Goal: Task Accomplishment & Management: Use online tool/utility

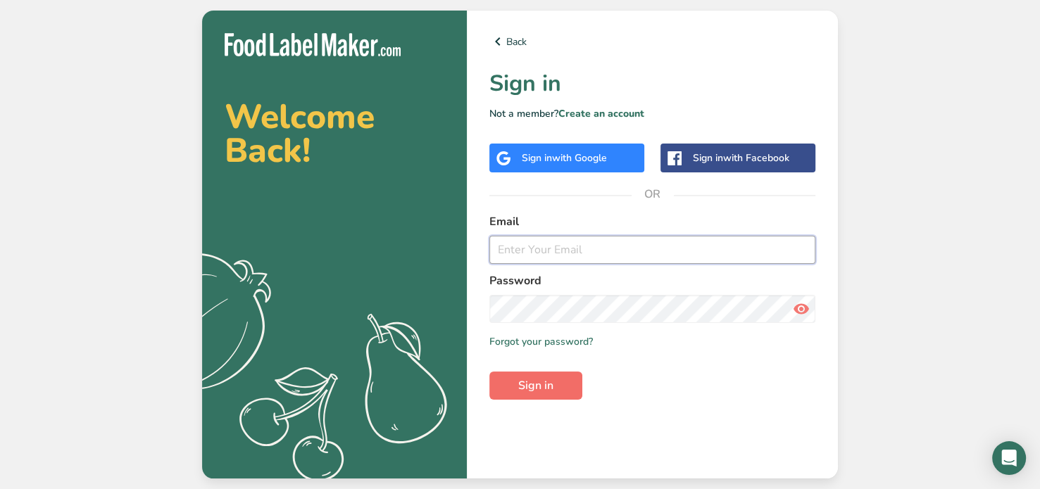
type input "[EMAIL_ADDRESS][DOMAIN_NAME]"
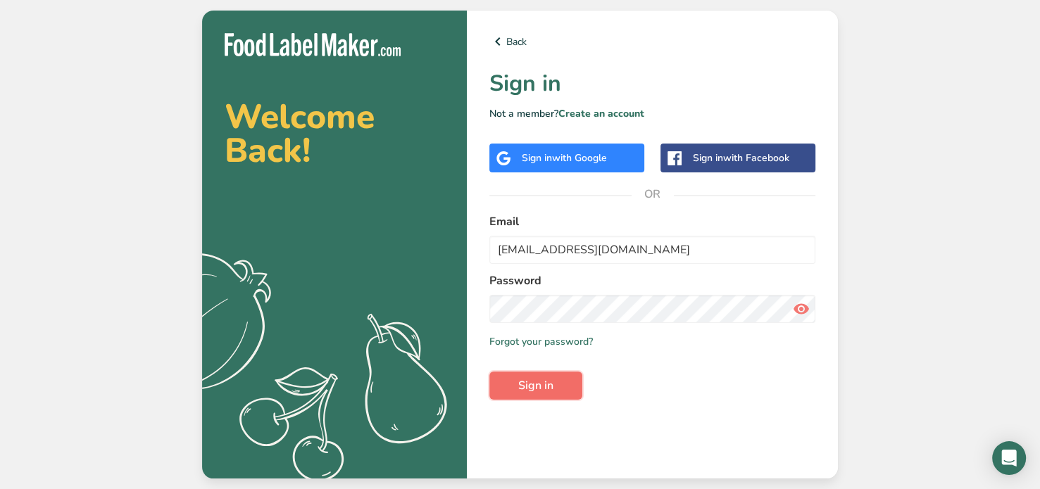
click at [546, 382] on span "Sign in" at bounding box center [535, 385] width 35 height 17
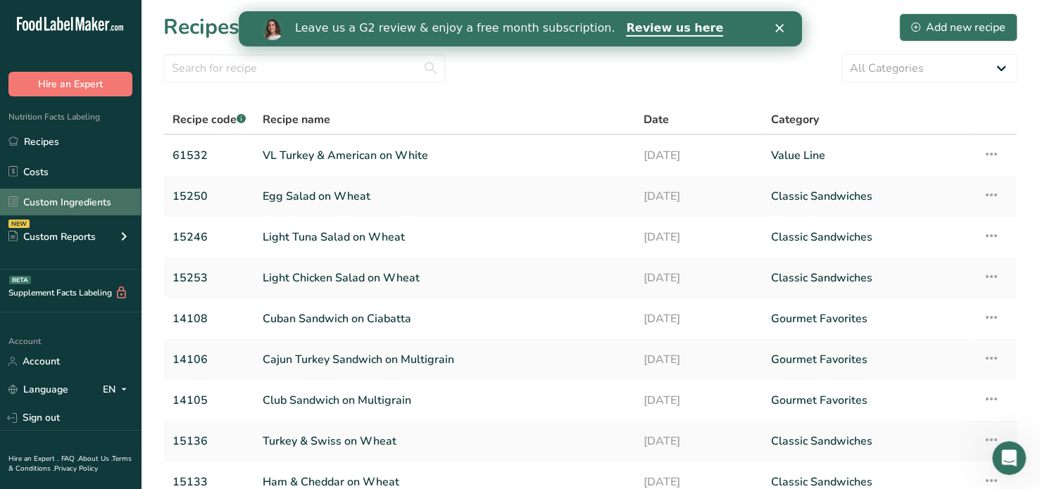
click at [76, 205] on link "Custom Ingredients" at bounding box center [70, 202] width 141 height 27
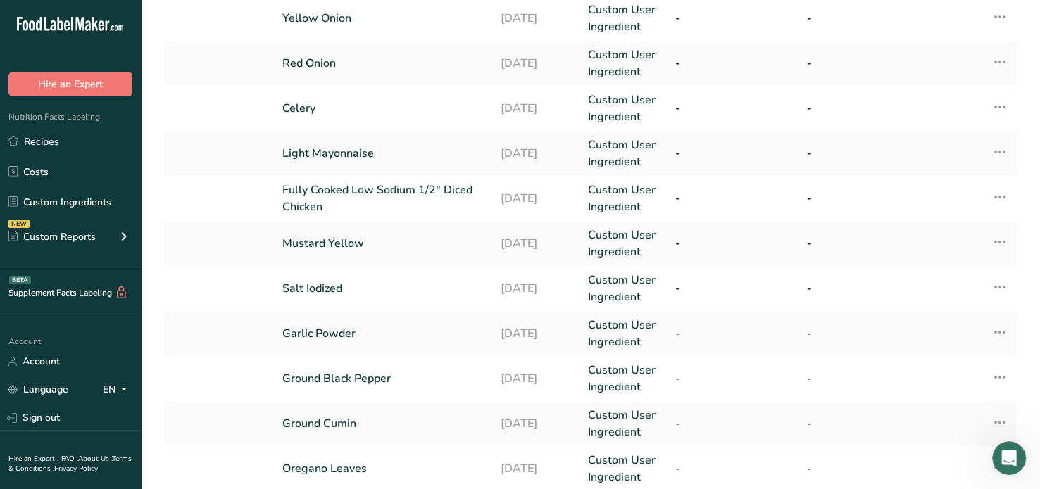
scroll to position [425, 0]
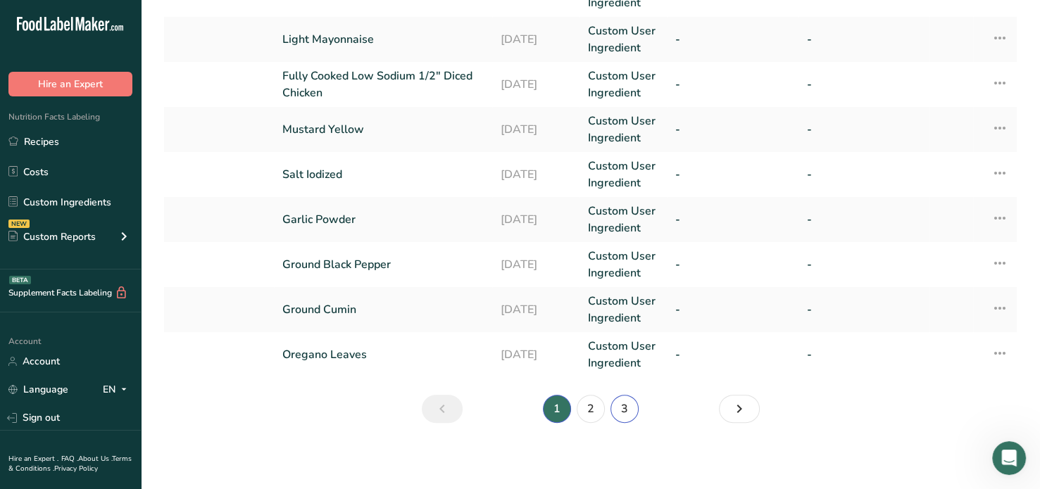
click at [622, 403] on link "3" at bounding box center [624, 409] width 28 height 28
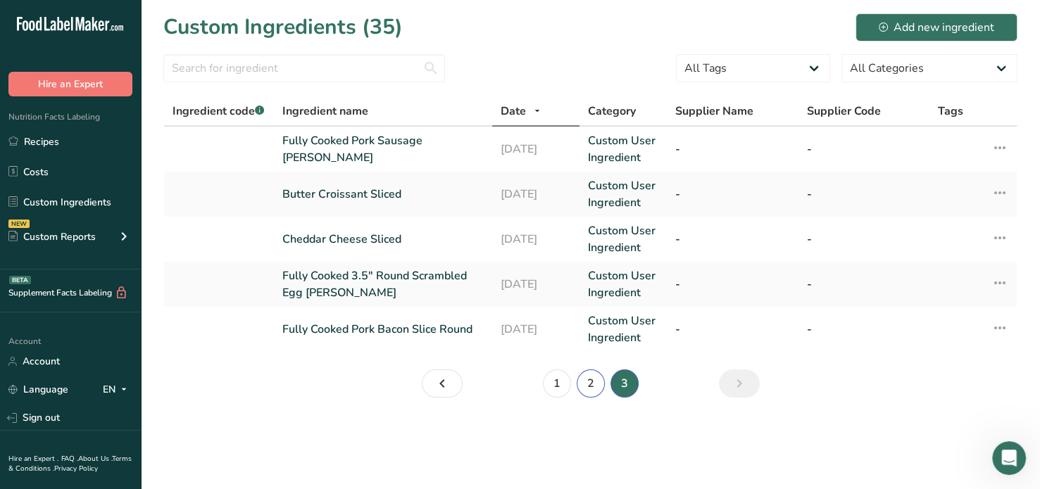
click at [592, 384] on link "2" at bounding box center [591, 384] width 28 height 28
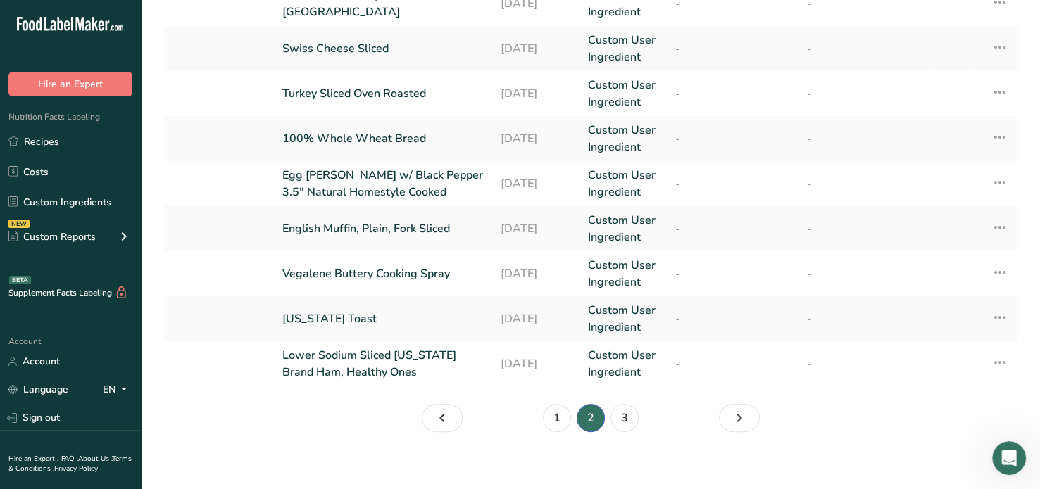
scroll to position [425, 0]
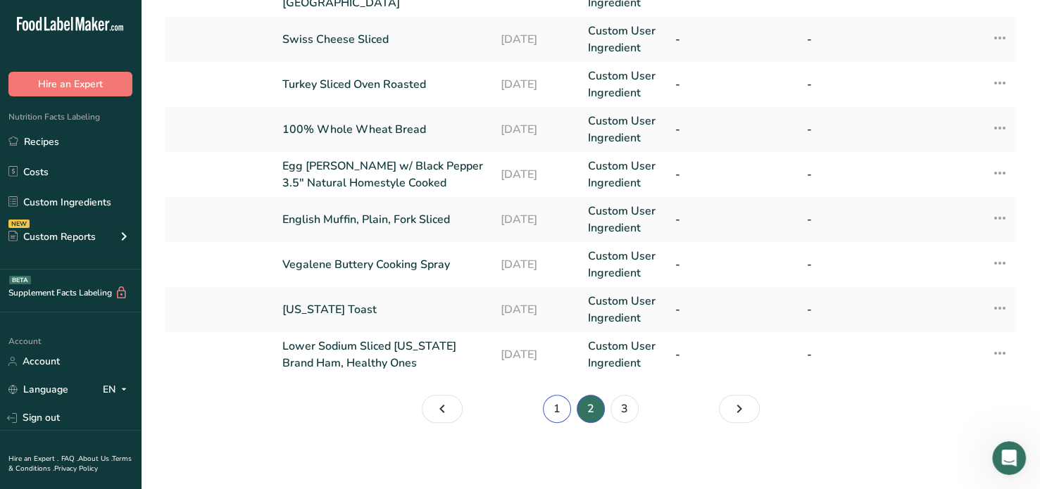
click at [550, 408] on link "1" at bounding box center [557, 409] width 28 height 28
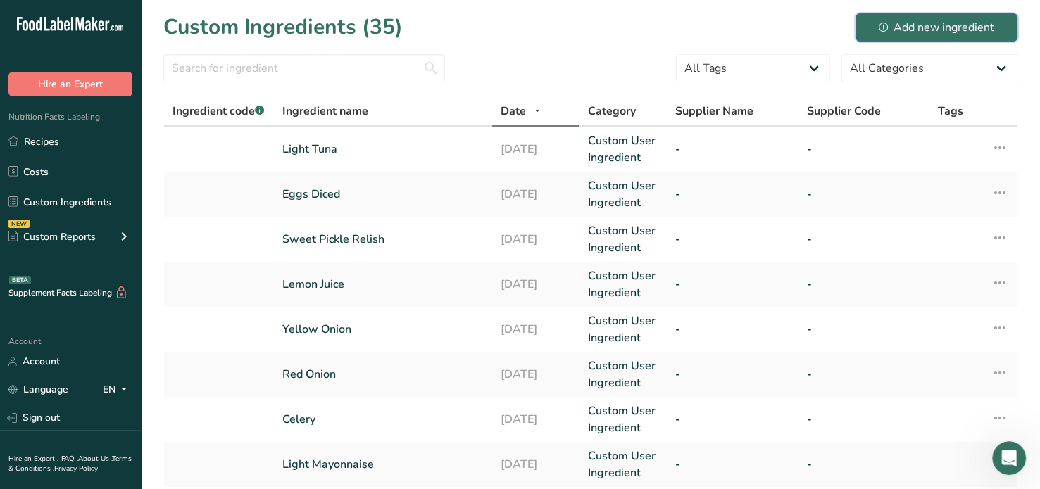
click at [943, 23] on div "Add new ingredient" at bounding box center [936, 27] width 115 height 17
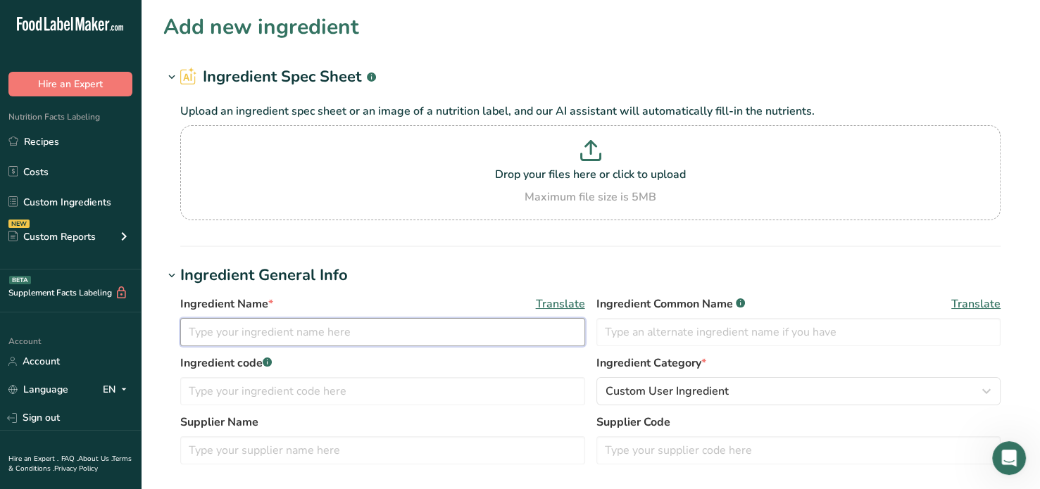
click at [231, 335] on input "text" at bounding box center [382, 332] width 405 height 28
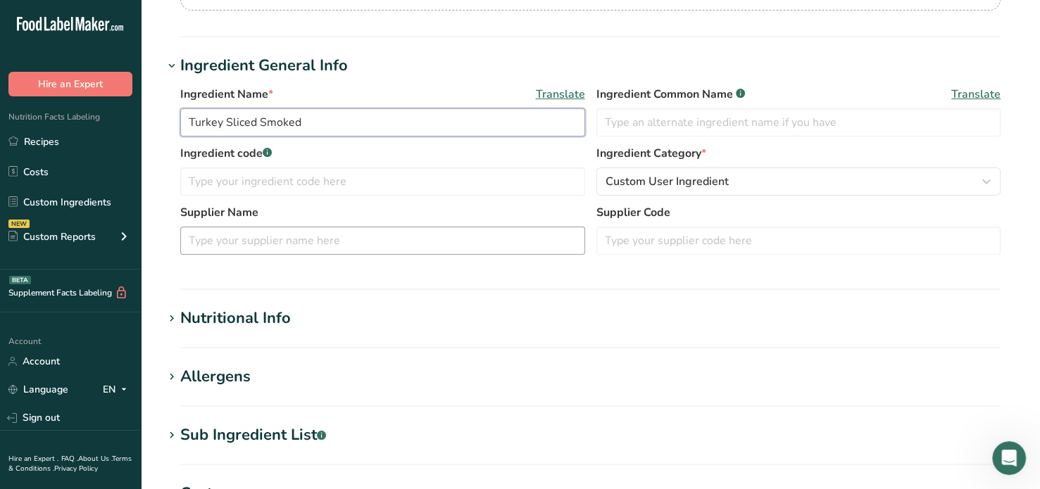
scroll to position [214, 0]
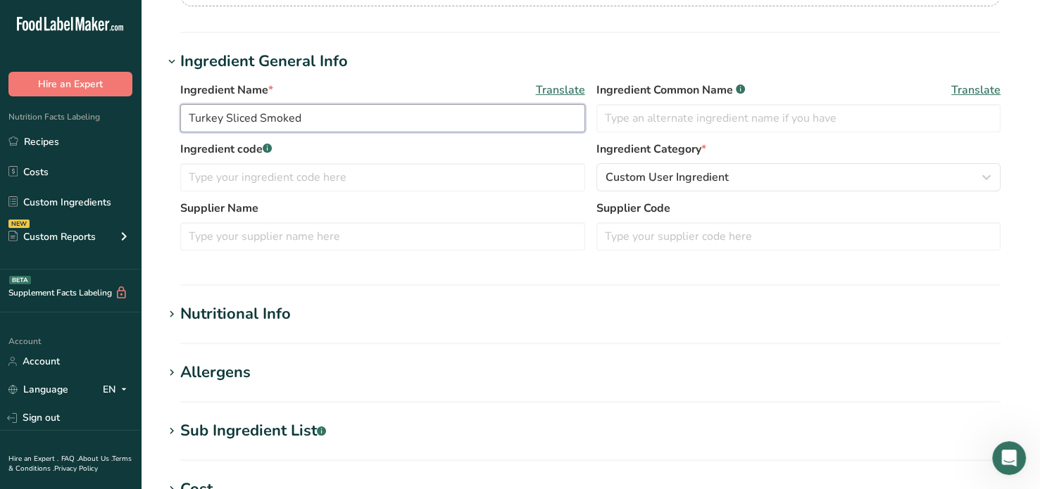
type input "Turkey Sliced Smoked"
click at [171, 310] on icon at bounding box center [171, 315] width 13 height 20
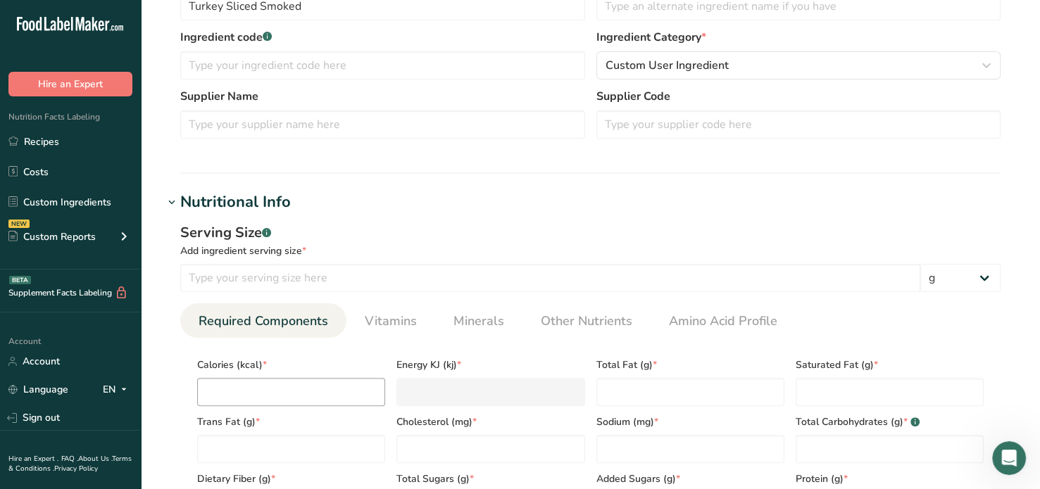
scroll to position [327, 0]
click at [192, 275] on input "number" at bounding box center [550, 277] width 740 height 28
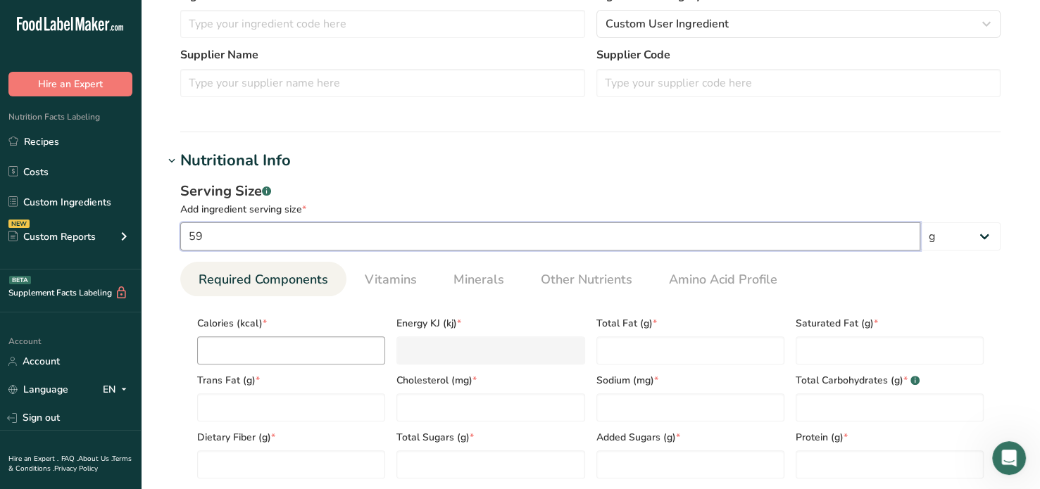
scroll to position [368, 0]
type input "59"
click at [227, 349] on input "number" at bounding box center [291, 350] width 188 height 28
type input "5"
type KJ "20.9"
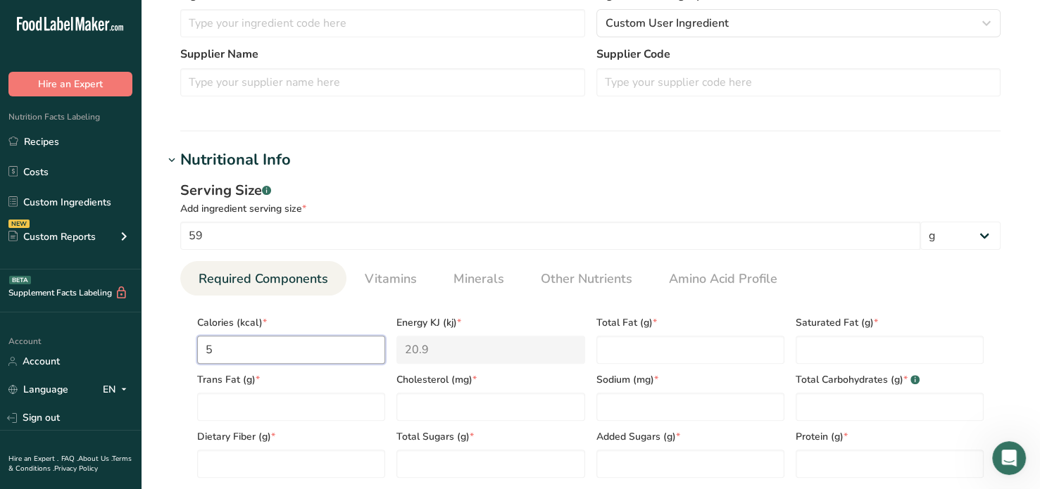
type input "50"
type KJ "209.2"
type input "50"
click at [637, 349] on Fat "number" at bounding box center [690, 350] width 188 height 28
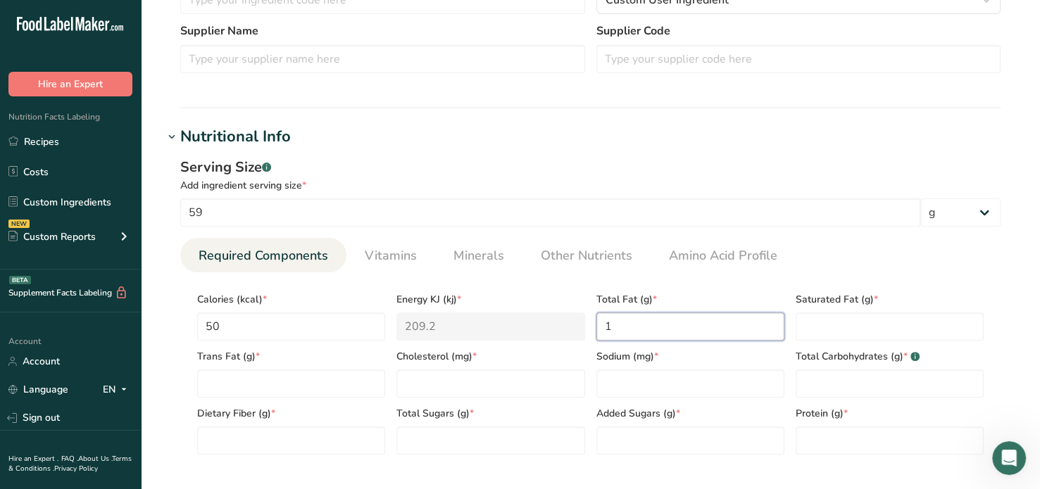
scroll to position [393, 0]
type Fat "1"
click at [865, 323] on Fat "number" at bounding box center [890, 325] width 188 height 28
type Fat "0"
click at [319, 379] on Fat "number" at bounding box center [291, 382] width 188 height 28
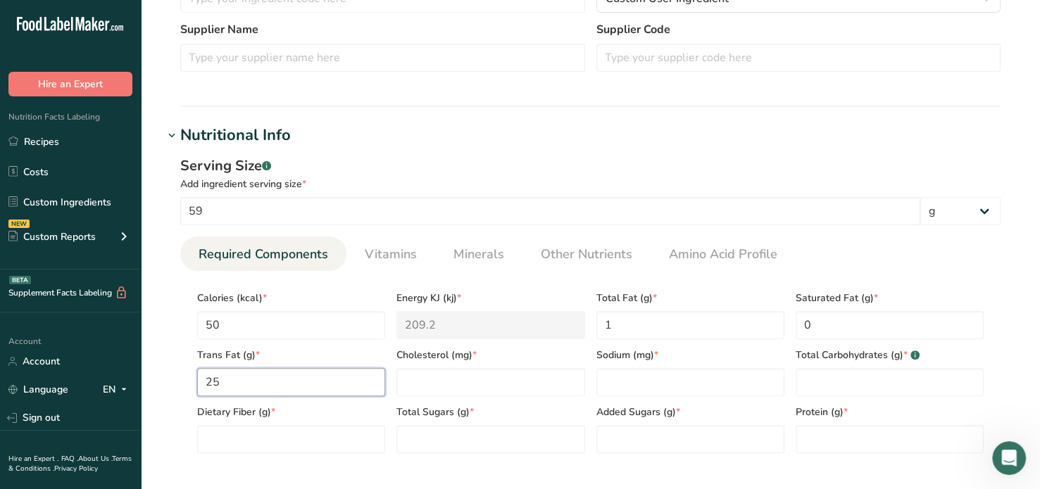
click at [228, 383] on Fat "25" at bounding box center [291, 382] width 188 height 28
type Fat "0"
click at [430, 378] on input "number" at bounding box center [490, 382] width 188 height 28
type input "25"
click at [640, 374] on input "number" at bounding box center [690, 382] width 188 height 28
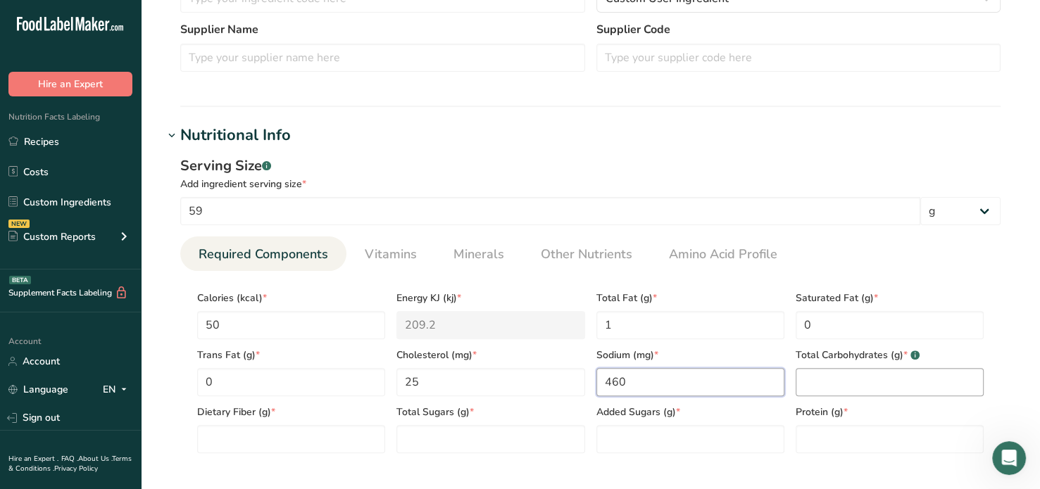
type input "460"
click at [809, 385] on Carbohydrates "number" at bounding box center [890, 382] width 188 height 28
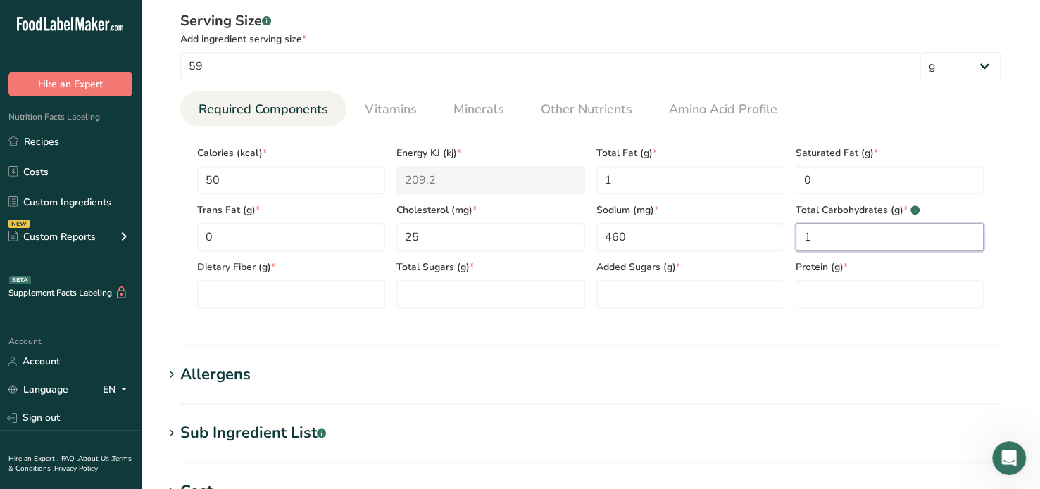
scroll to position [544, 0]
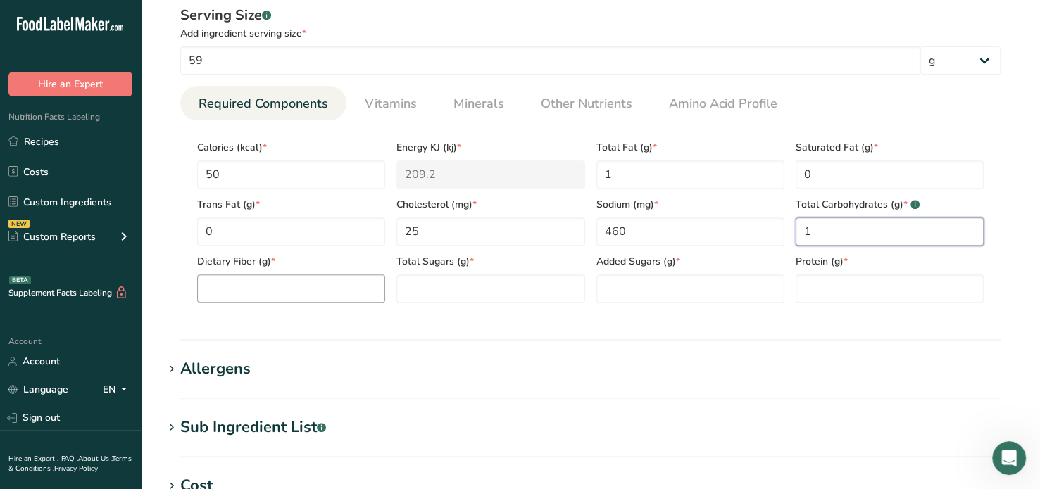
type Carbohydrates "1"
click at [226, 294] on Fiber "number" at bounding box center [291, 289] width 188 height 28
type Fiber "0"
click at [475, 287] on Sugars "number" at bounding box center [490, 289] width 188 height 28
type Sugars "0"
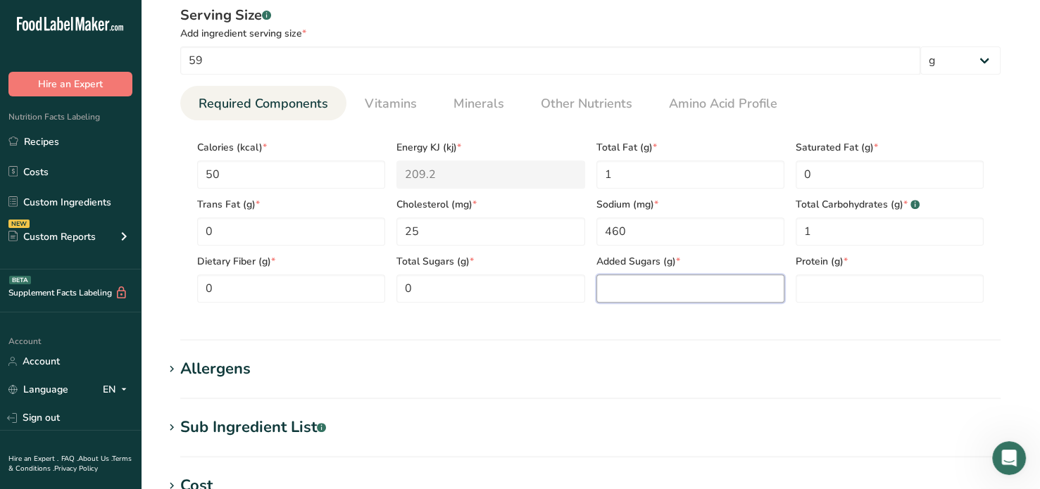
click at [631, 290] on Sugars "number" at bounding box center [690, 289] width 188 height 28
type Sugars "0"
click at [809, 289] on input "number" at bounding box center [890, 289] width 188 height 28
type input "10"
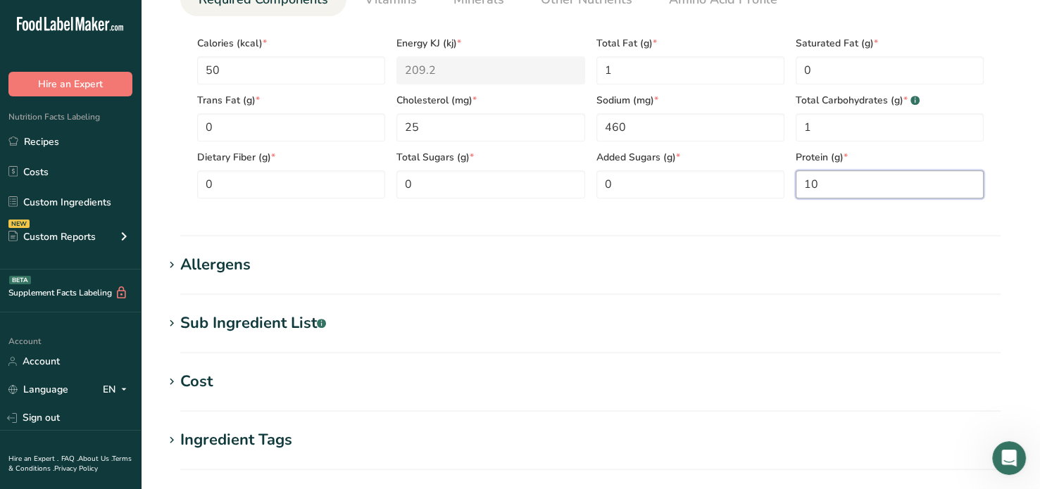
scroll to position [650, 0]
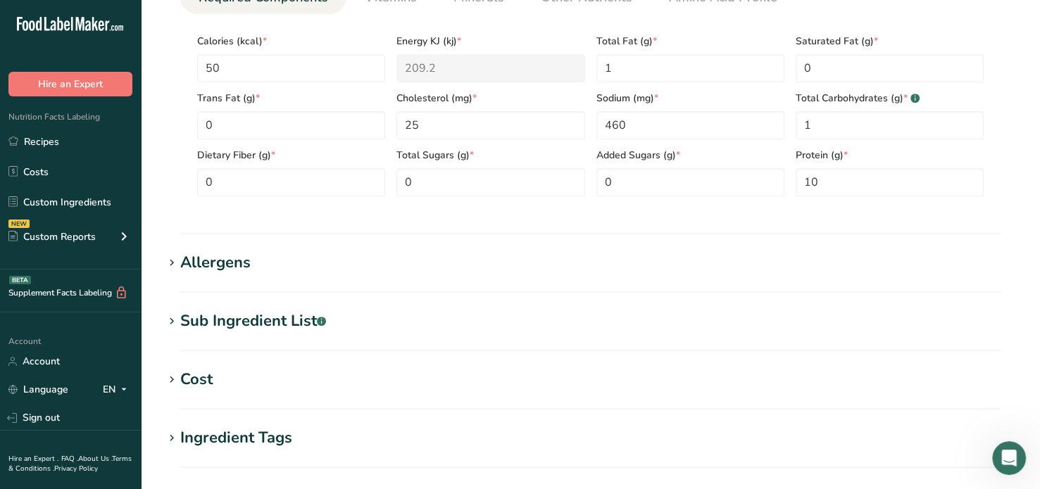
click at [166, 318] on icon at bounding box center [171, 322] width 13 height 20
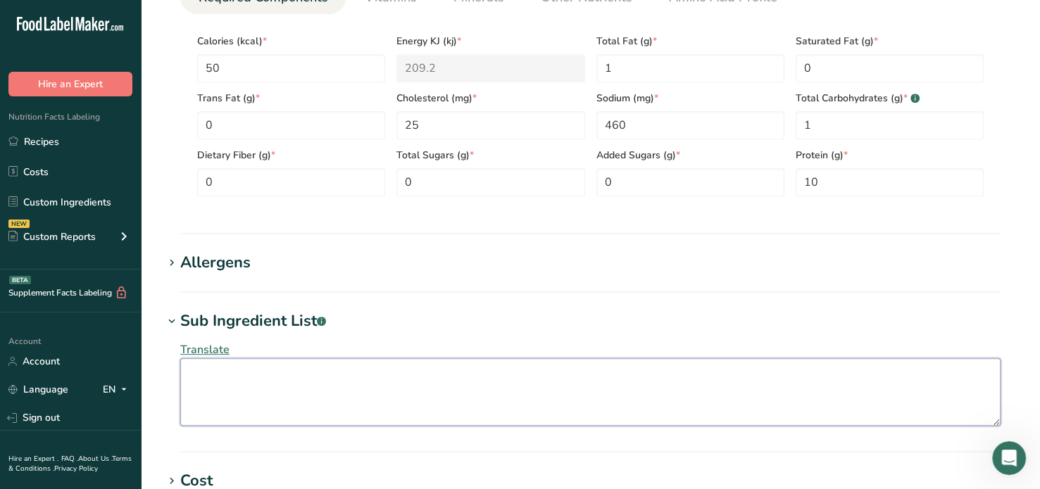
paste textarea "Turkey Breast Meat, [GEOGRAPHIC_DATA] Broth, Contains 2% or Less Salt, Modified…"
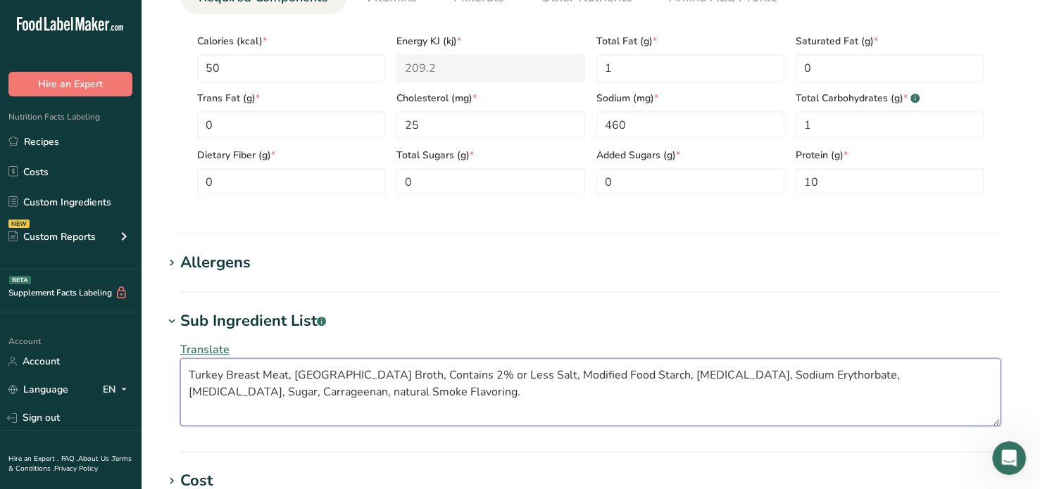
type textarea "Turkey Breast Meat, [GEOGRAPHIC_DATA] Broth, Contains 2% or Less Salt, Modified…"
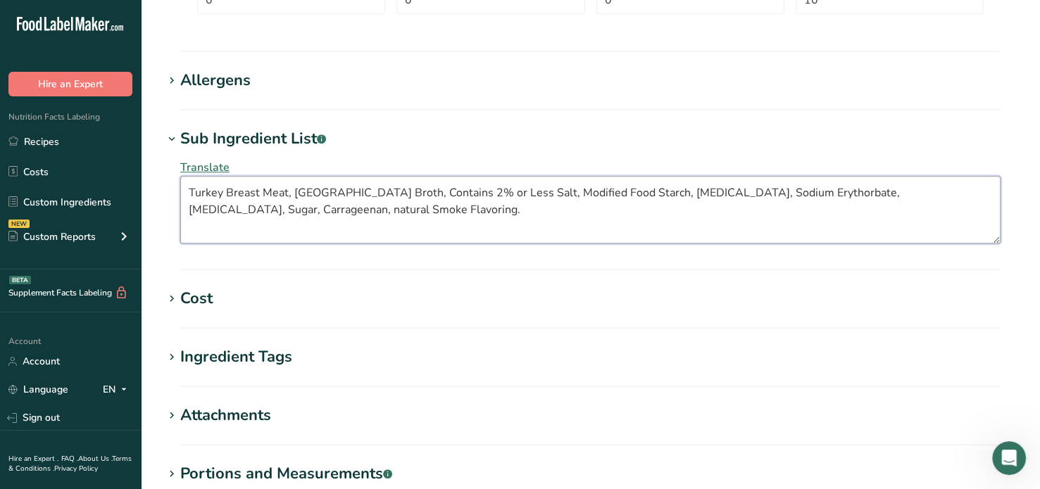
scroll to position [1007, 0]
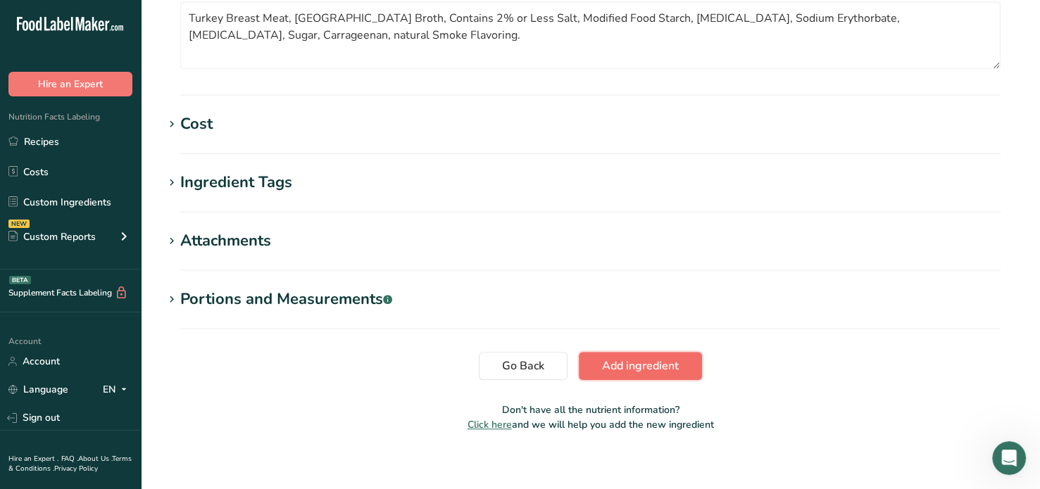
click at [646, 360] on span "Add ingredient" at bounding box center [640, 366] width 77 height 17
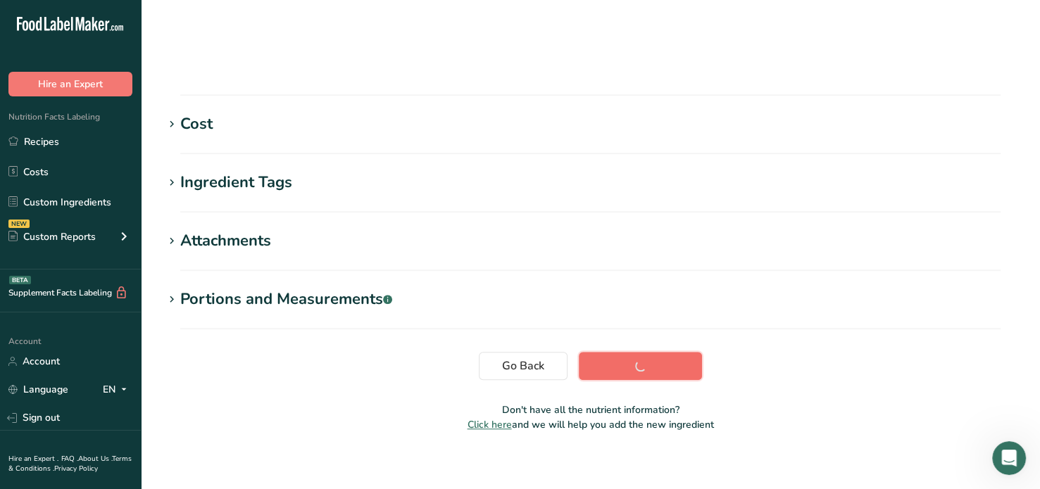
scroll to position [256, 0]
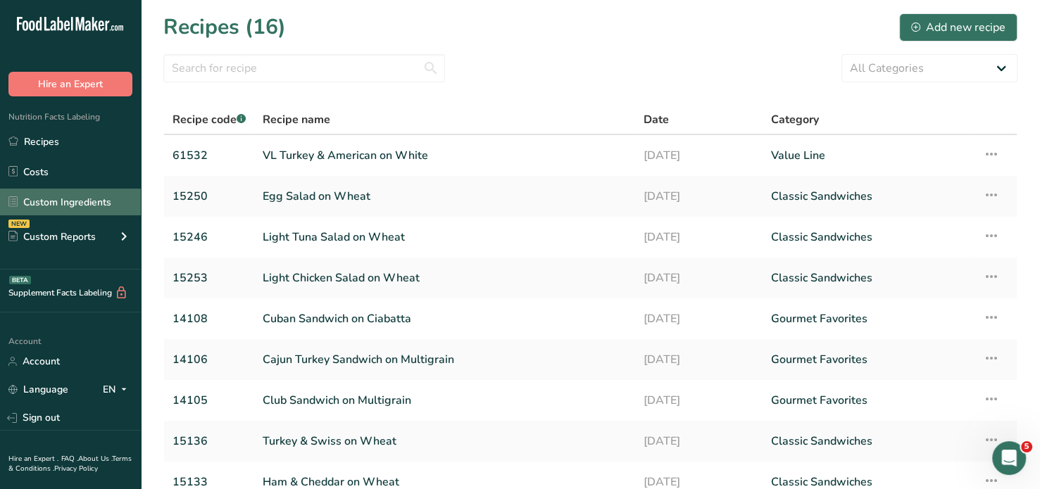
click at [76, 195] on link "Custom Ingredients" at bounding box center [70, 202] width 141 height 27
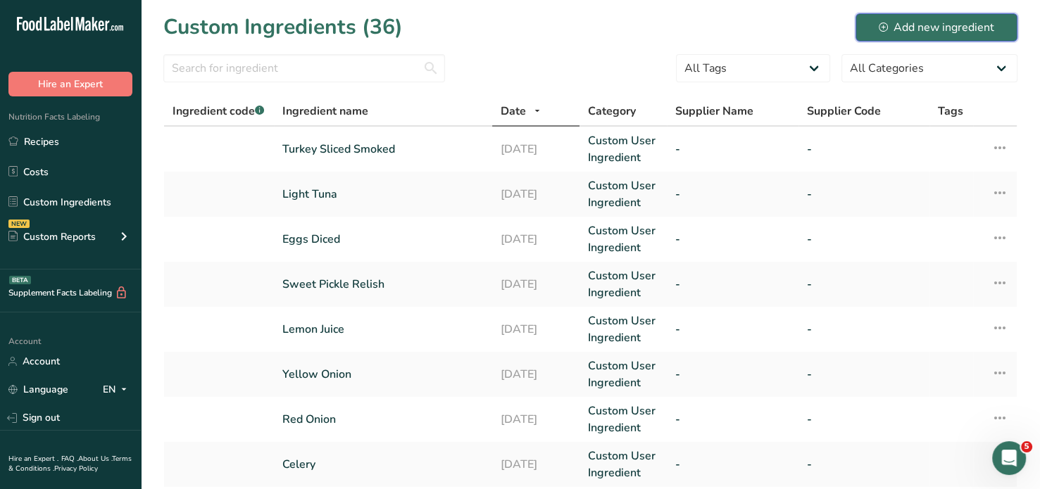
click at [955, 30] on div "Add new ingredient" at bounding box center [936, 27] width 115 height 17
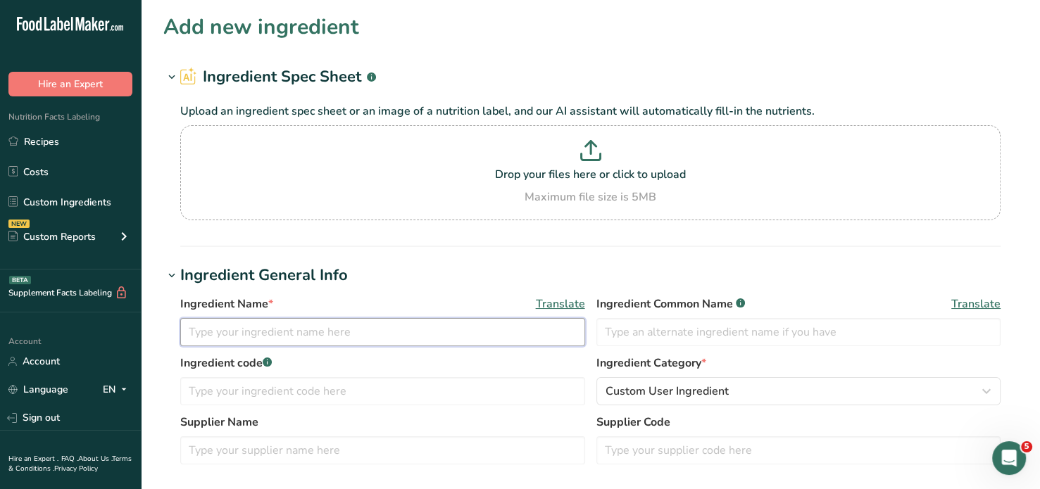
click at [206, 334] on input "text" at bounding box center [382, 332] width 405 height 28
type input "Whole Grain White Bread"
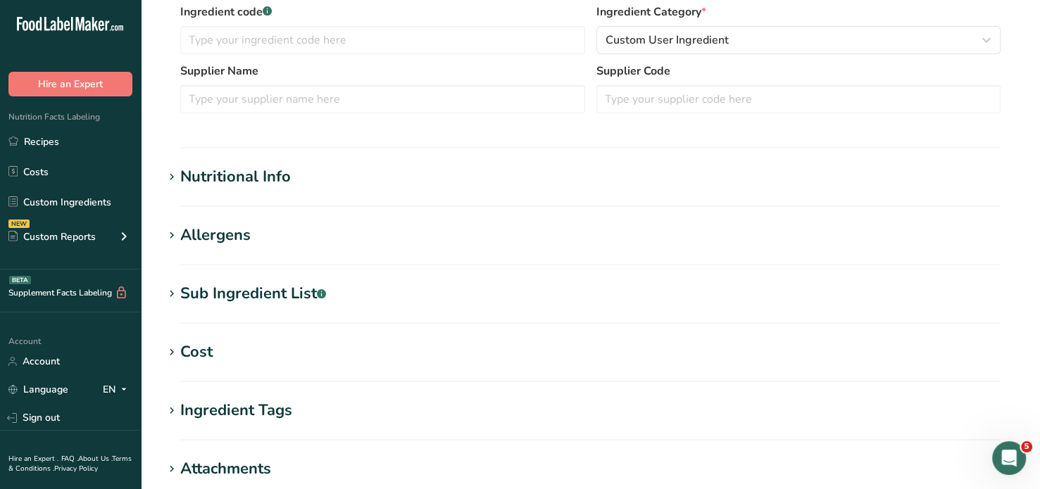
scroll to position [352, 0]
click at [173, 292] on icon at bounding box center [171, 294] width 13 height 20
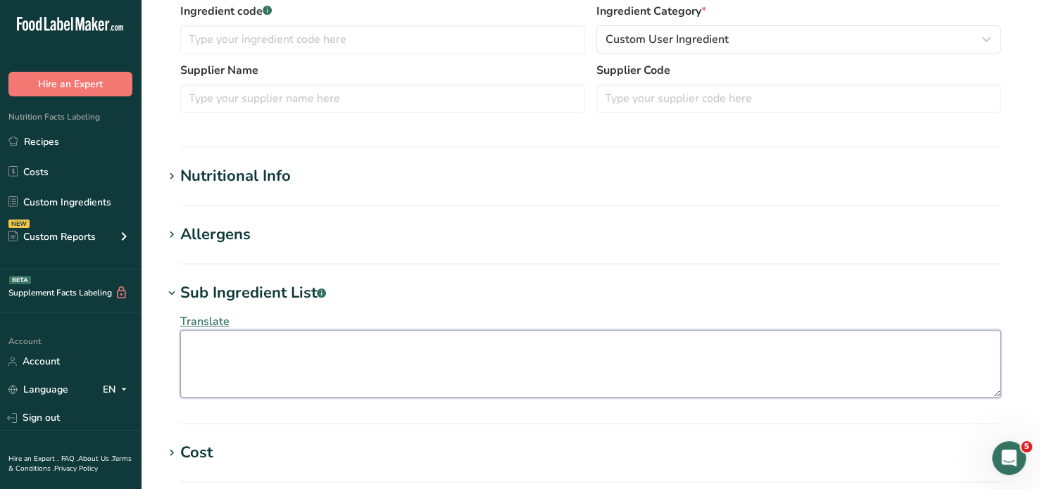
paste textarea "Enriched Wheat Flour [Flour, Malted Barley Flour, Reduced Iron, [MEDICAL_DATA],…"
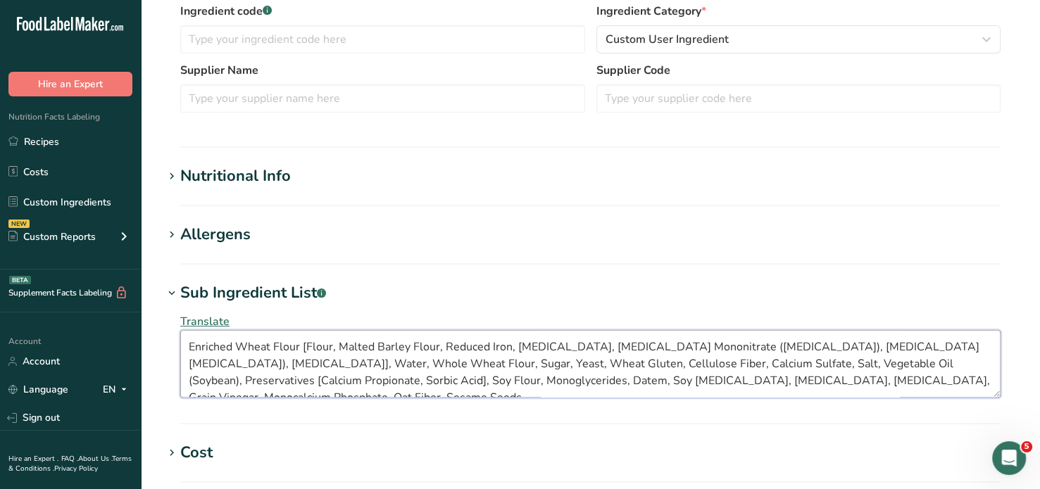
type textarea "Enriched Wheat Flour [Flour, Malted Barley Flour, Reduced Iron, [MEDICAL_DATA],…"
click at [175, 237] on icon at bounding box center [171, 235] width 13 height 20
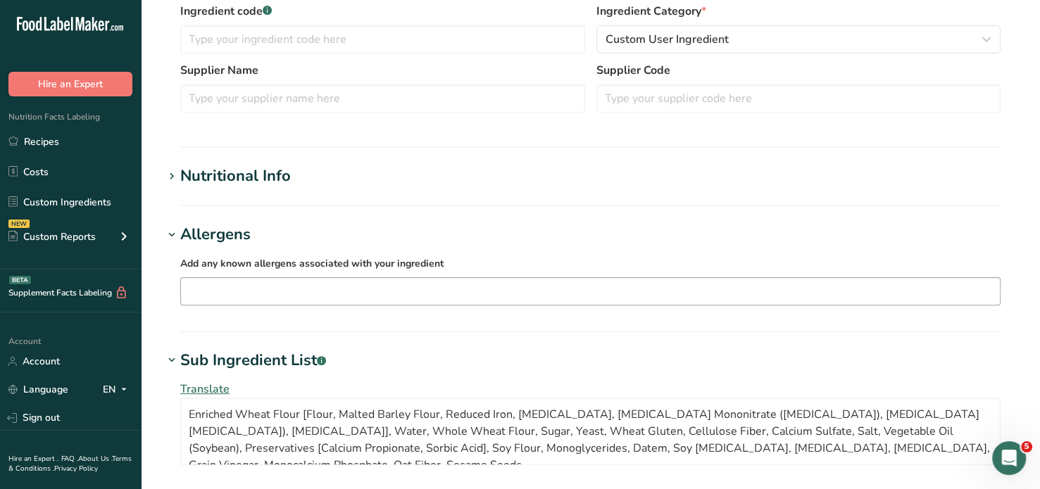
click at [227, 284] on input "text" at bounding box center [590, 291] width 819 height 22
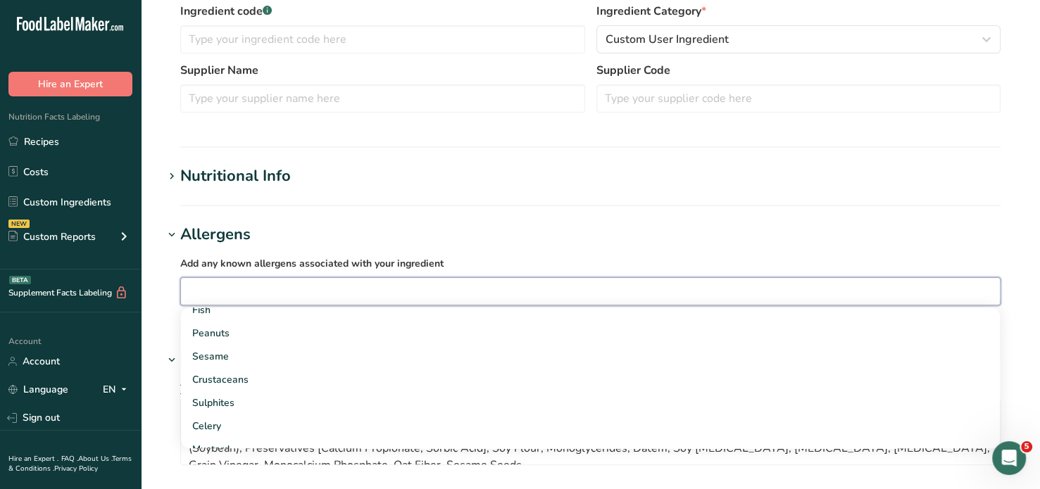
scroll to position [127, 0]
click at [403, 192] on section "Nutritional Info Serving Size .a-a{fill:#347362;}.b-a{fill:#fff;} Add ingredien…" at bounding box center [590, 186] width 854 height 42
click at [203, 282] on input "text" at bounding box center [590, 291] width 819 height 22
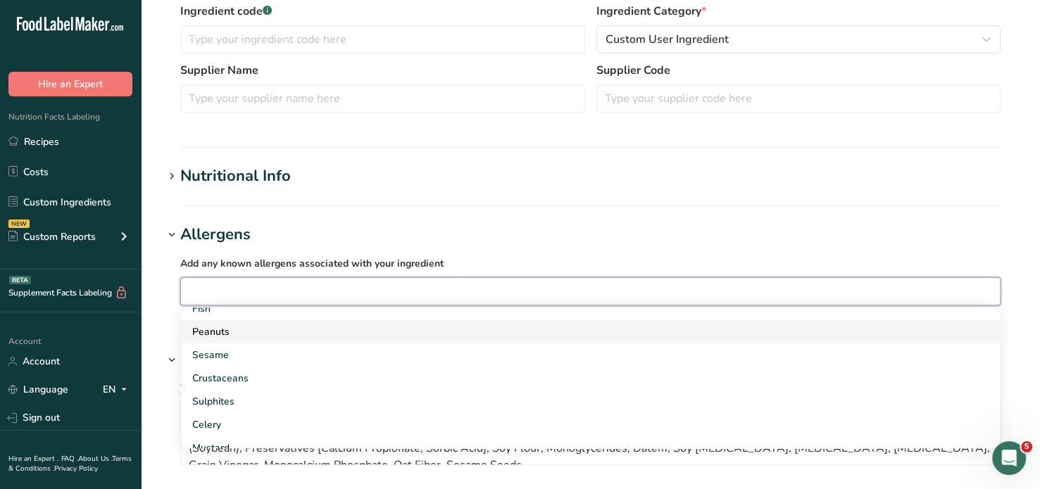
scroll to position [0, 0]
click at [206, 315] on div "Soy" at bounding box center [579, 319] width 774 height 15
click at [233, 318] on div "Tree Nuts" at bounding box center [579, 319] width 774 height 15
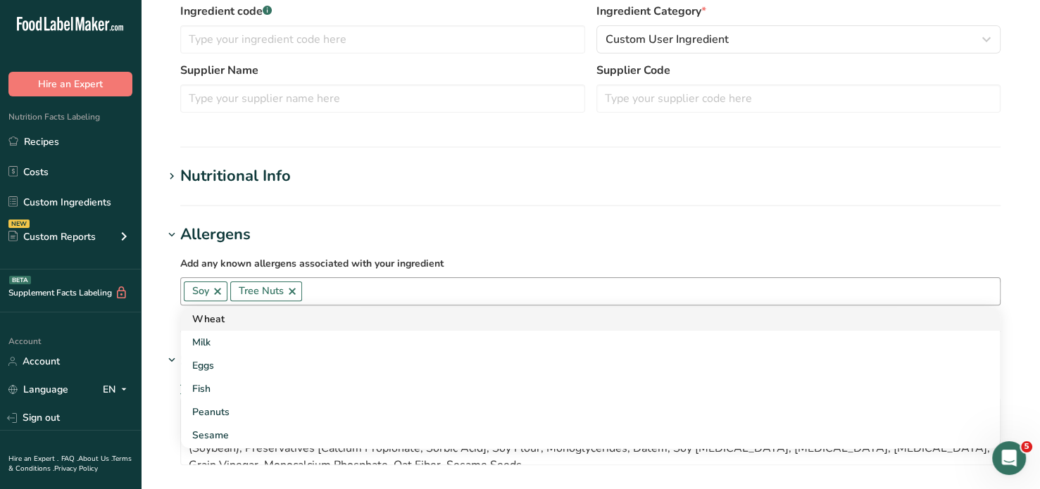
click at [217, 315] on div "Wheat" at bounding box center [579, 319] width 774 height 15
click at [215, 315] on div "Milk" at bounding box center [579, 319] width 774 height 15
click at [218, 317] on div "Eggs" at bounding box center [579, 319] width 774 height 15
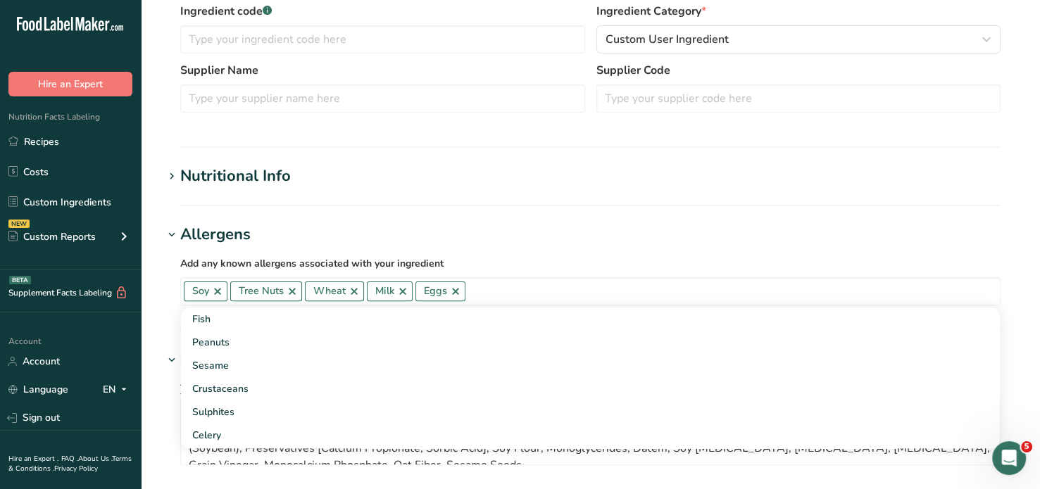
click at [368, 199] on section "Nutritional Info Serving Size .a-a{fill:#347362;}.b-a{fill:#fff;} Add ingredien…" at bounding box center [590, 186] width 854 height 42
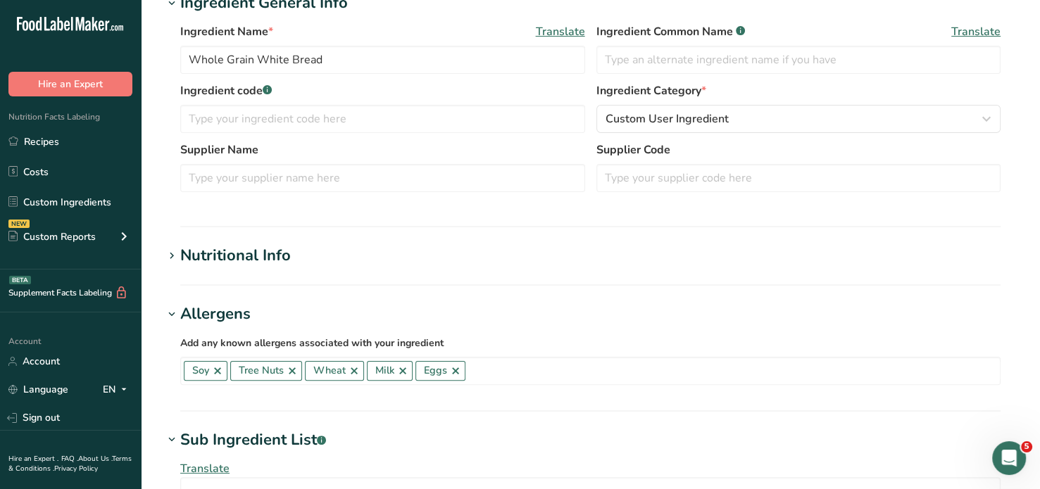
scroll to position [273, 0]
click at [170, 251] on icon at bounding box center [171, 256] width 13 height 20
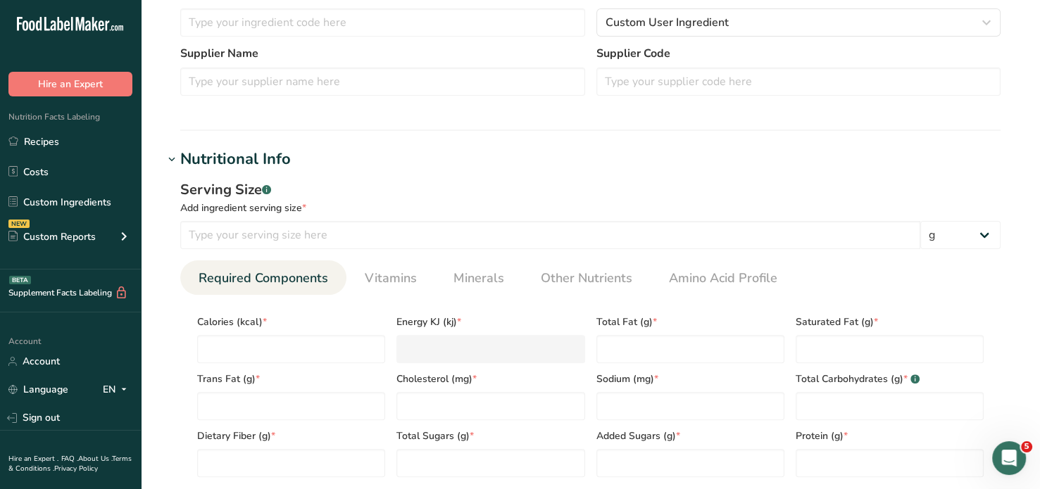
scroll to position [371, 0]
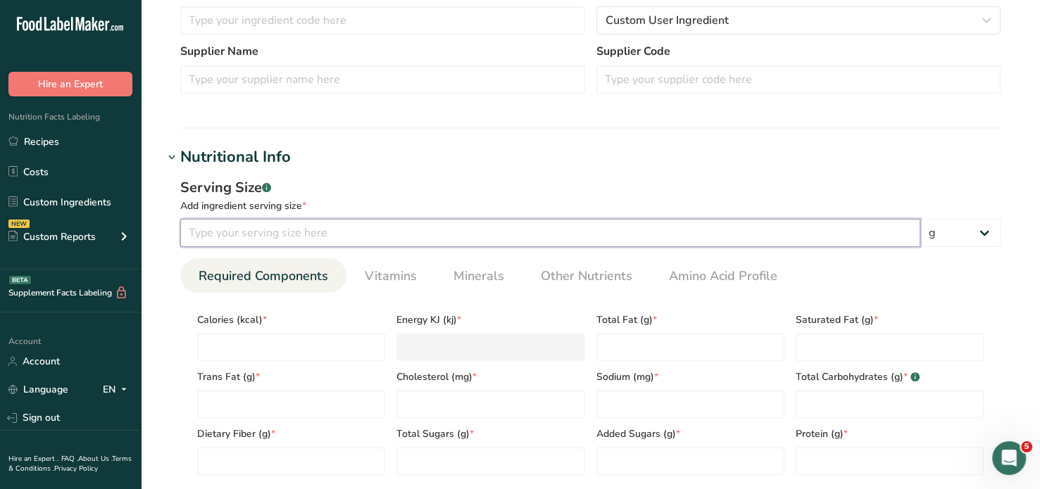
click at [253, 232] on input "number" at bounding box center [550, 233] width 740 height 28
type input "57"
click at [239, 344] on input "number" at bounding box center [291, 347] width 188 height 28
type input "1"
type KJ "4.2"
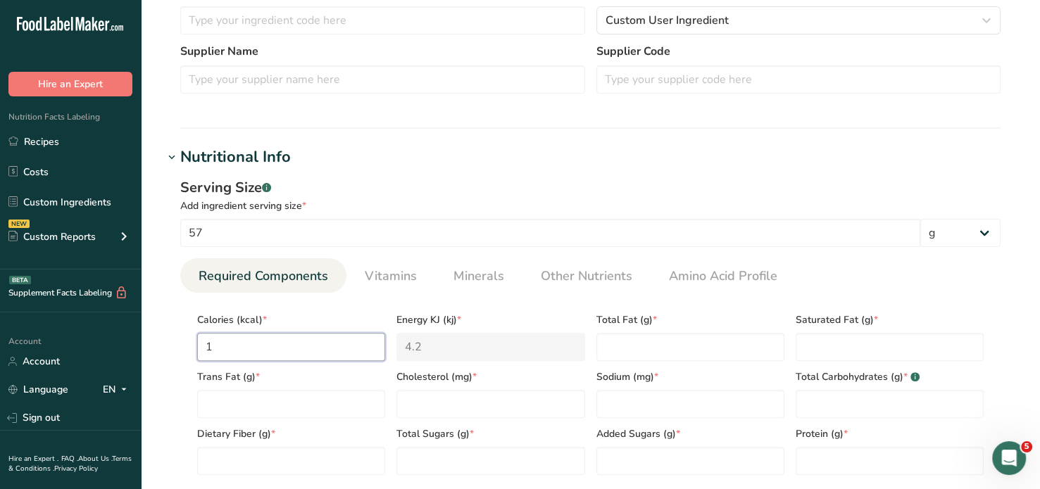
type input "14"
type KJ "58.6"
type input "140"
type KJ "585.8"
type input "140"
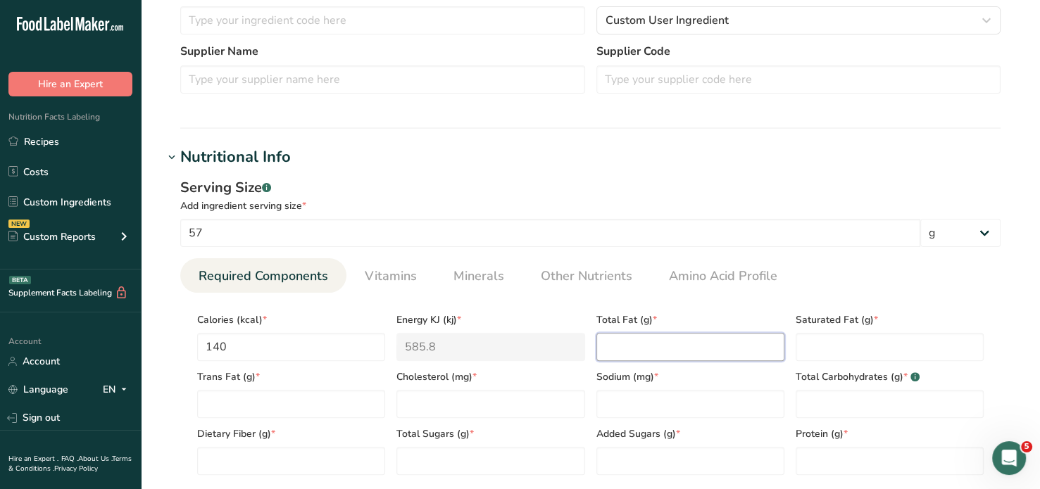
click at [620, 345] on Fat "number" at bounding box center [690, 347] width 188 height 28
type Fat "15"
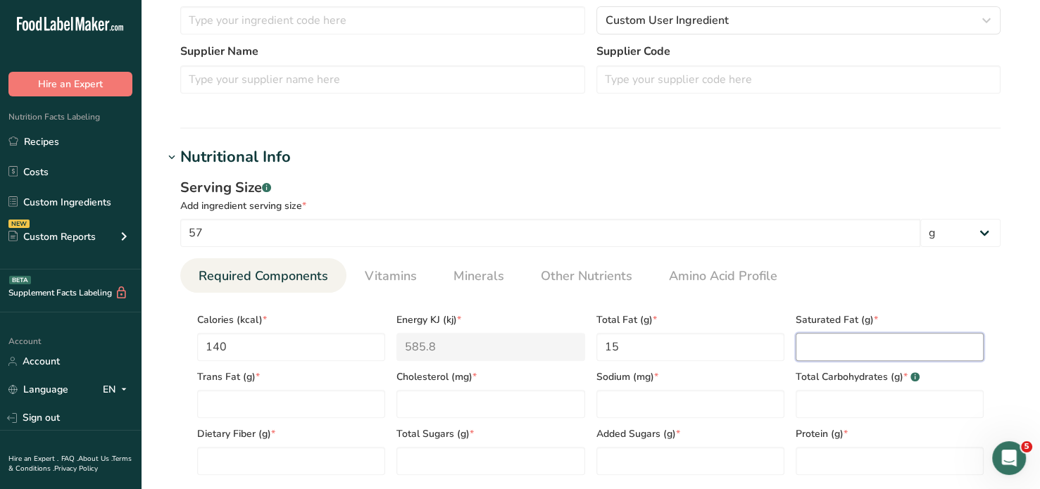
click at [807, 345] on Fat "number" at bounding box center [890, 347] width 188 height 28
type Fat "0"
click at [276, 399] on Fat "number" at bounding box center [291, 404] width 188 height 28
type Fat "0"
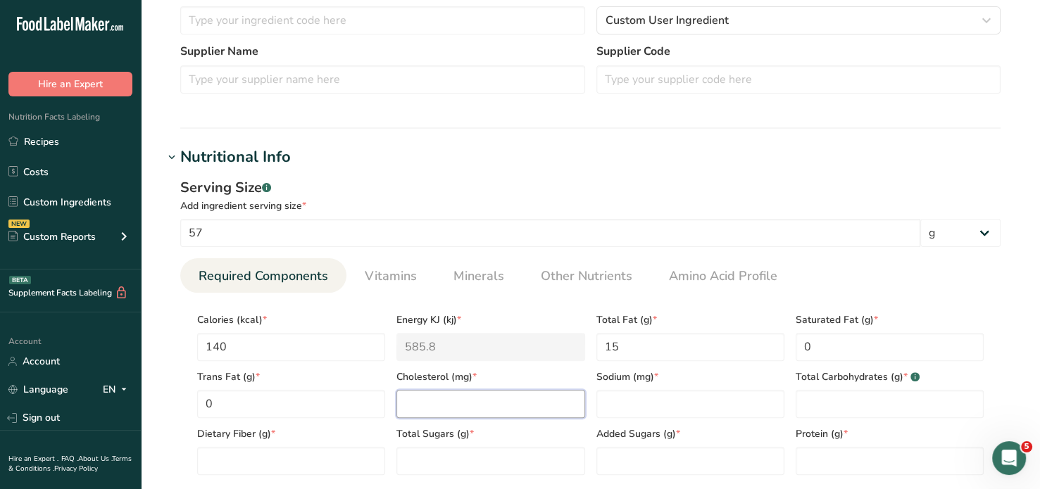
click at [425, 408] on input "number" at bounding box center [490, 404] width 188 height 28
type input "0"
click at [668, 401] on input "number" at bounding box center [690, 404] width 188 height 28
type input "290"
click at [834, 392] on Carbohydrates "number" at bounding box center [890, 404] width 188 height 28
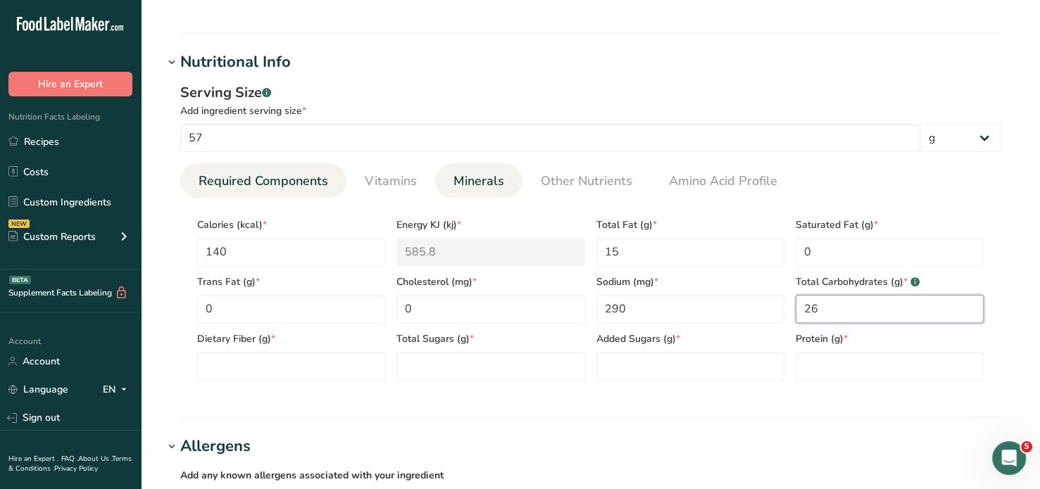
scroll to position [467, 0]
type Carbohydrates "26"
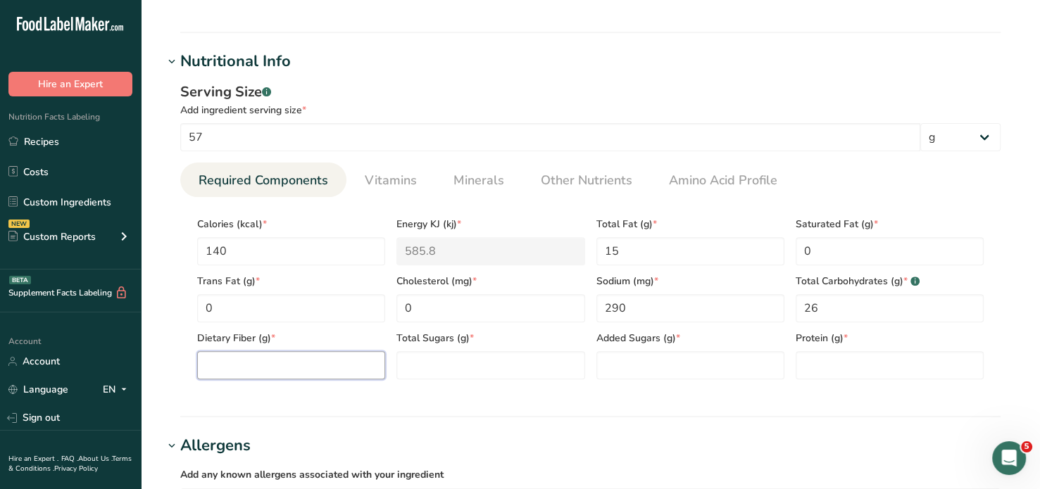
click at [272, 363] on Fiber "number" at bounding box center [291, 365] width 188 height 28
type Fiber "3"
click at [408, 359] on Sugars "number" at bounding box center [490, 365] width 188 height 28
type Sugars "2"
click at [600, 360] on Sugars "number" at bounding box center [690, 365] width 188 height 28
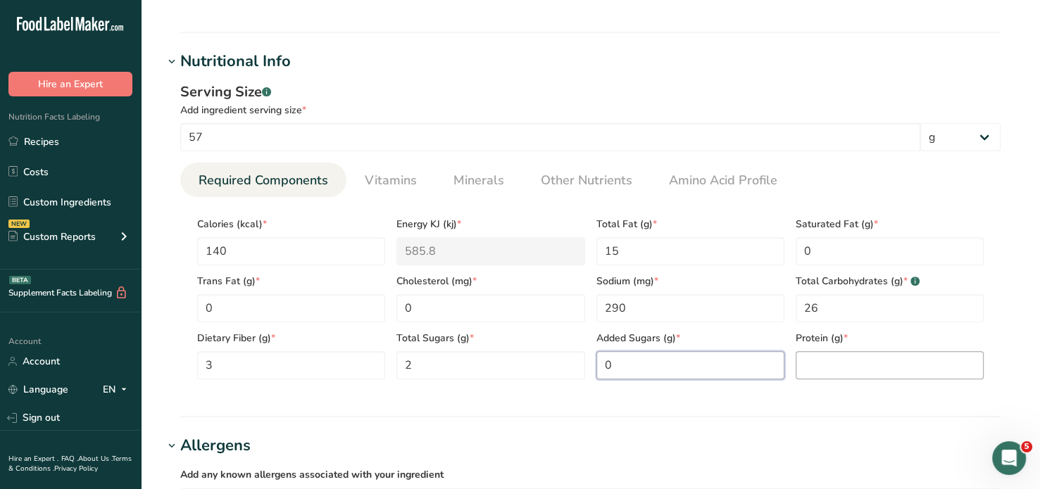
type Sugars "0"
click at [812, 363] on input "number" at bounding box center [890, 365] width 188 height 28
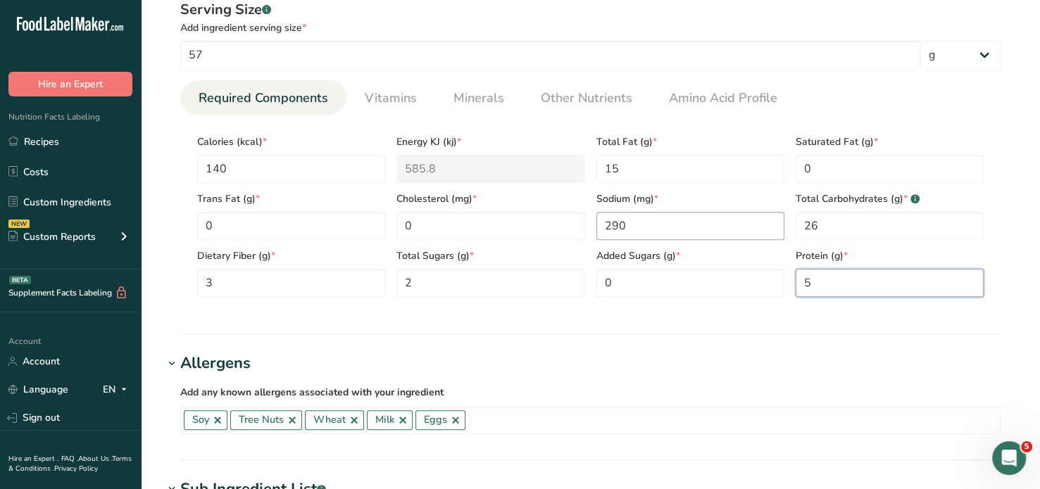
scroll to position [549, 0]
type input "5"
click at [399, 101] on span "Vitamins" at bounding box center [391, 98] width 52 height 19
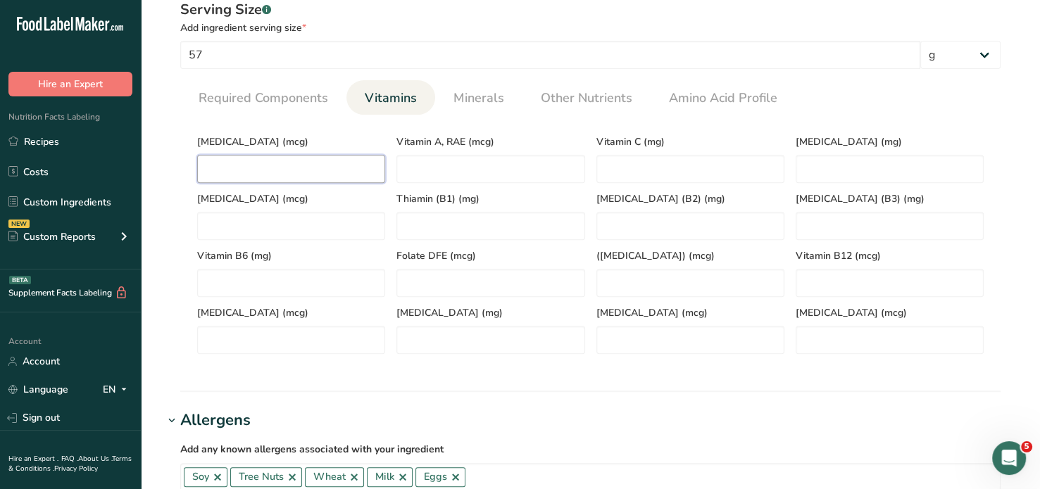
click at [254, 160] on D "number" at bounding box center [291, 169] width 188 height 28
type D "1.2"
click at [499, 96] on span "Minerals" at bounding box center [478, 98] width 51 height 19
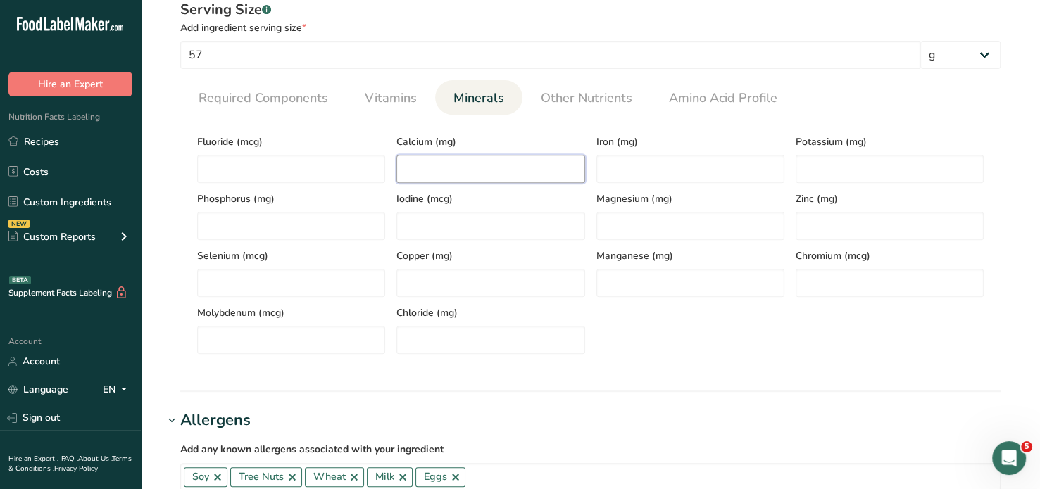
click at [471, 163] on input "number" at bounding box center [490, 169] width 188 height 28
type input "300"
click at [675, 167] on input "number" at bounding box center [690, 169] width 188 height 28
type input "1.4"
click at [827, 168] on input "number" at bounding box center [890, 169] width 188 height 28
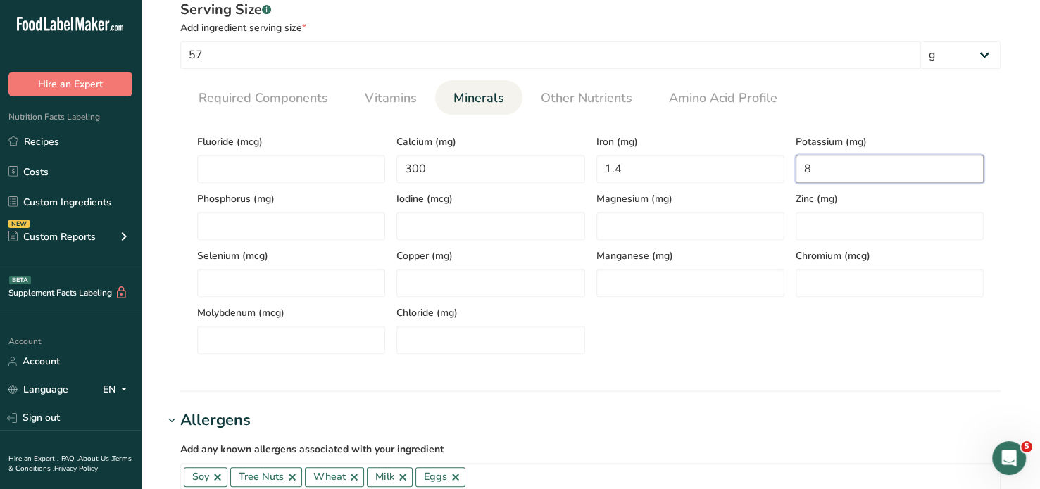
type input "0"
type input "80"
click at [539, 217] on input "number" at bounding box center [490, 226] width 188 height 28
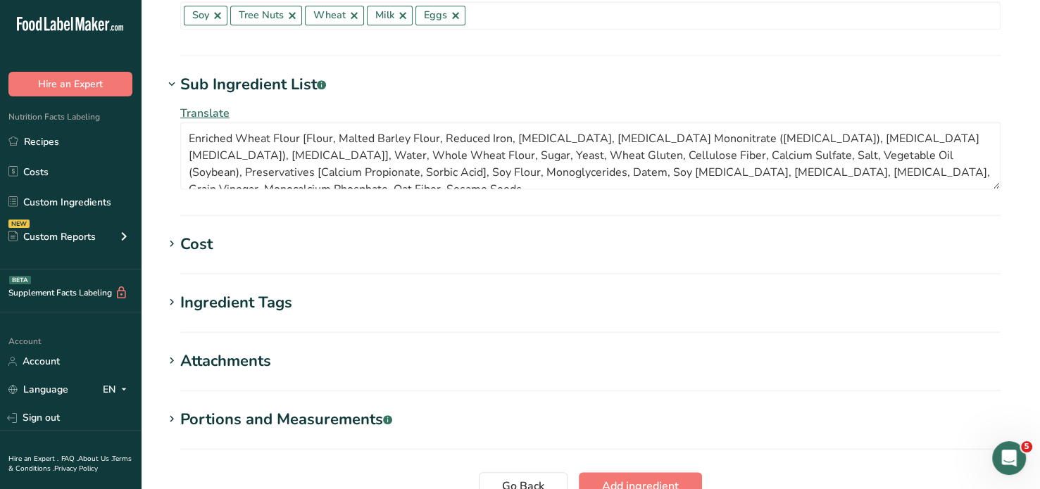
scroll to position [1141, 0]
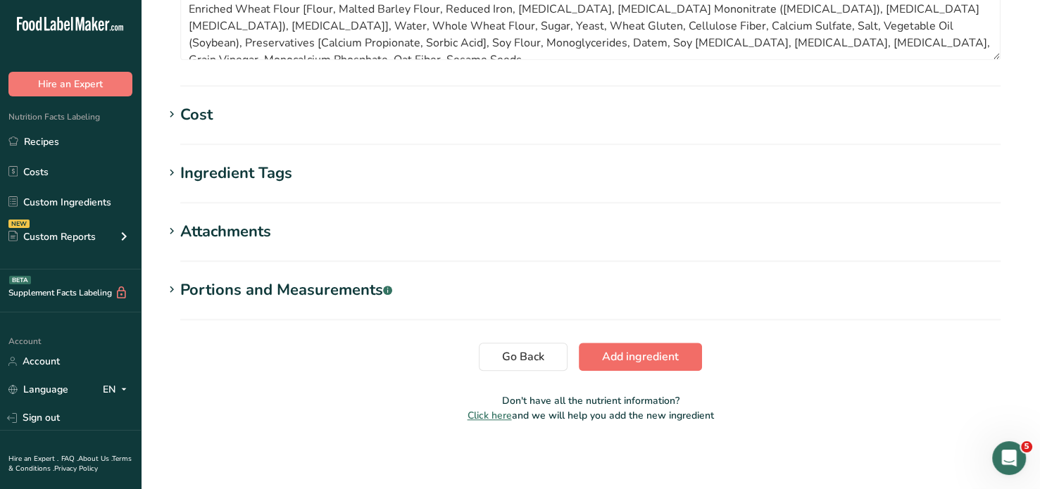
type input "0"
click at [672, 356] on span "Add ingredient" at bounding box center [640, 357] width 77 height 17
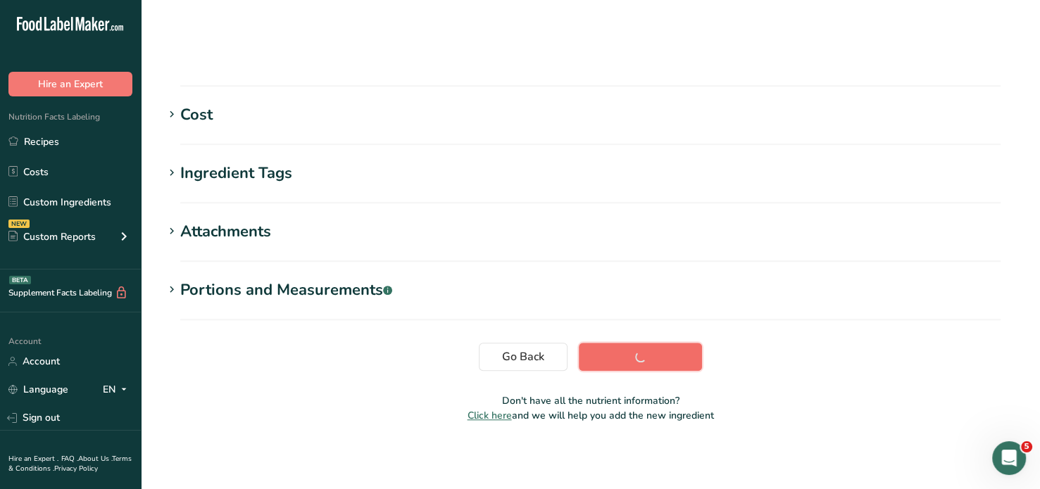
scroll to position [256, 0]
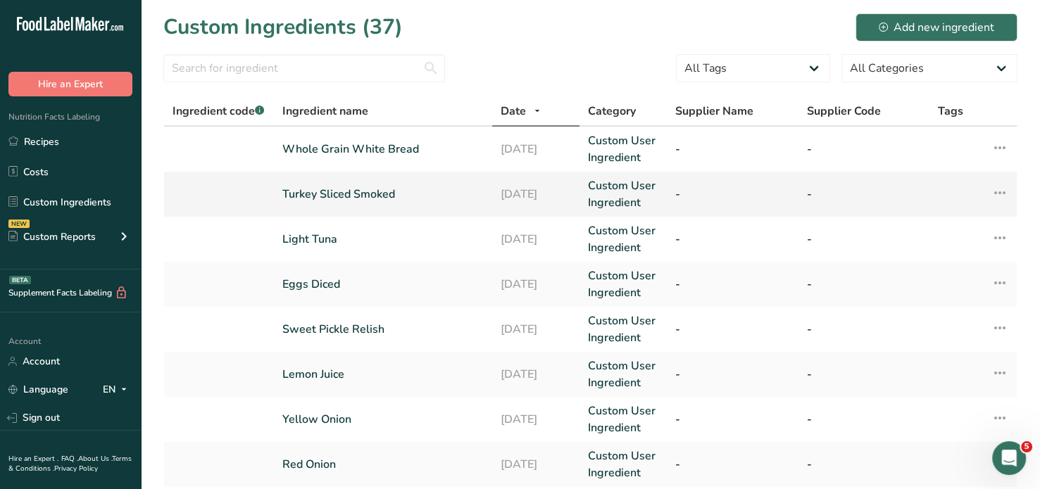
click at [365, 192] on link "Turkey Sliced Smoked" at bounding box center [382, 194] width 201 height 17
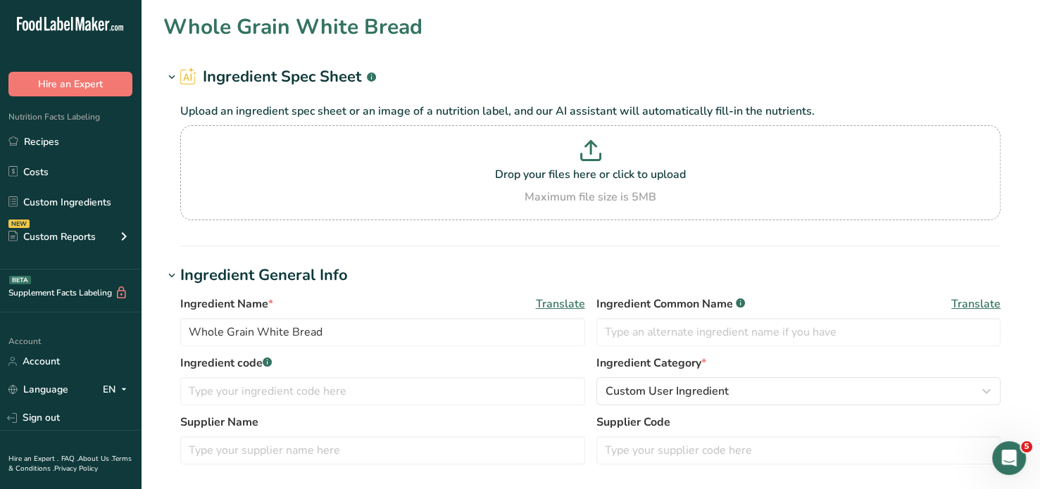
type input "Turkey Sliced Smoked"
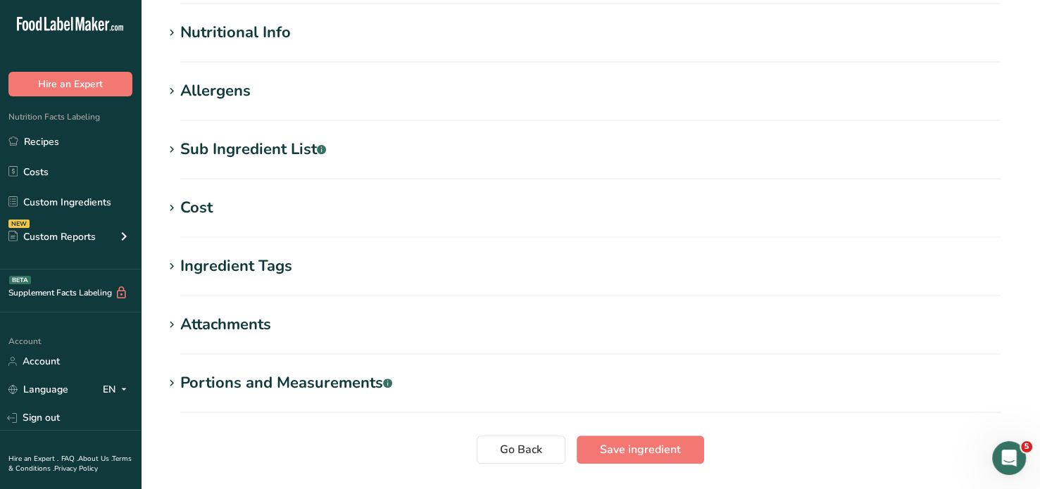
scroll to position [494, 0]
click at [174, 150] on icon at bounding box center [171, 152] width 13 height 20
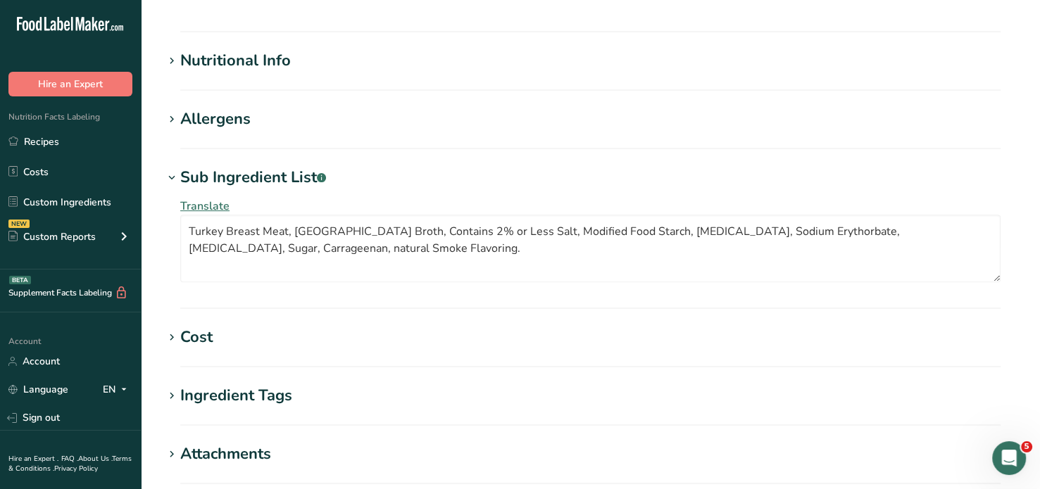
scroll to position [465, 0]
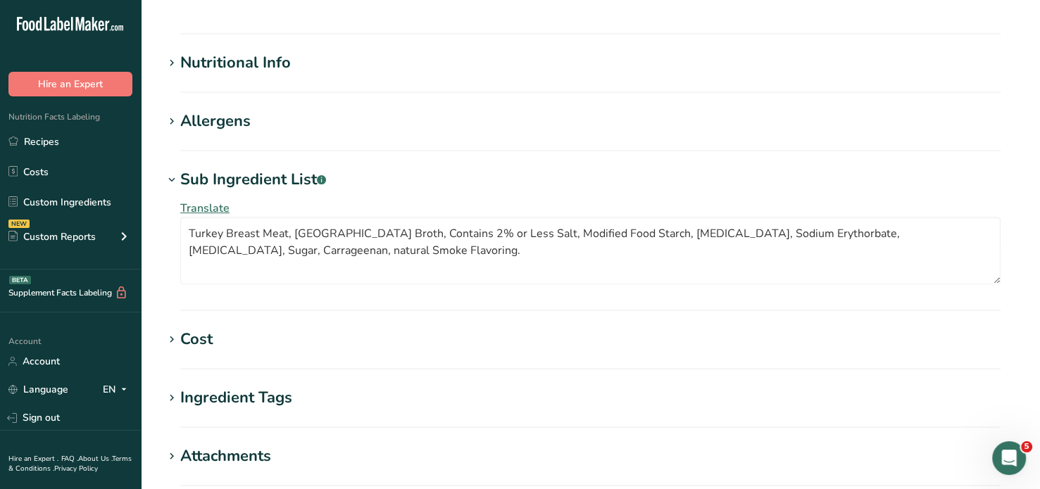
click at [173, 120] on icon at bounding box center [171, 122] width 13 height 20
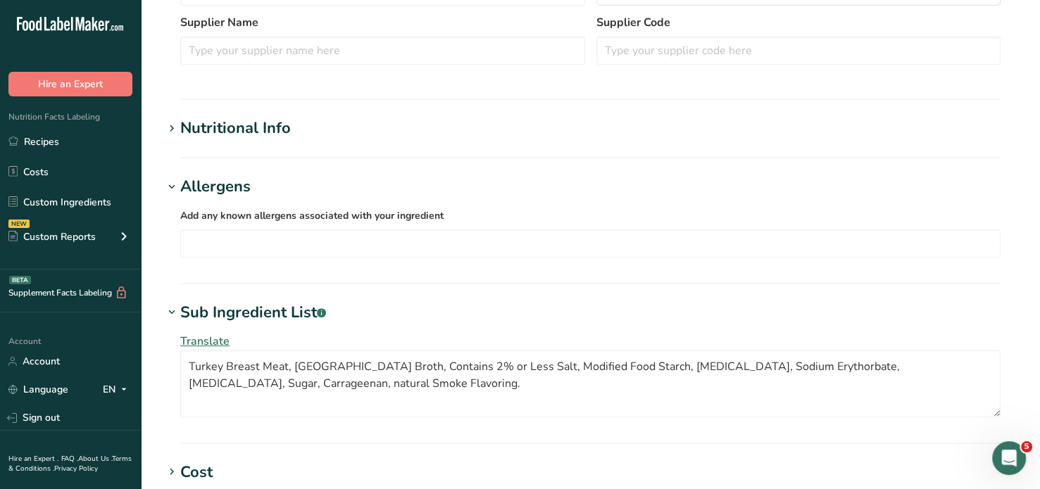
scroll to position [358, 0]
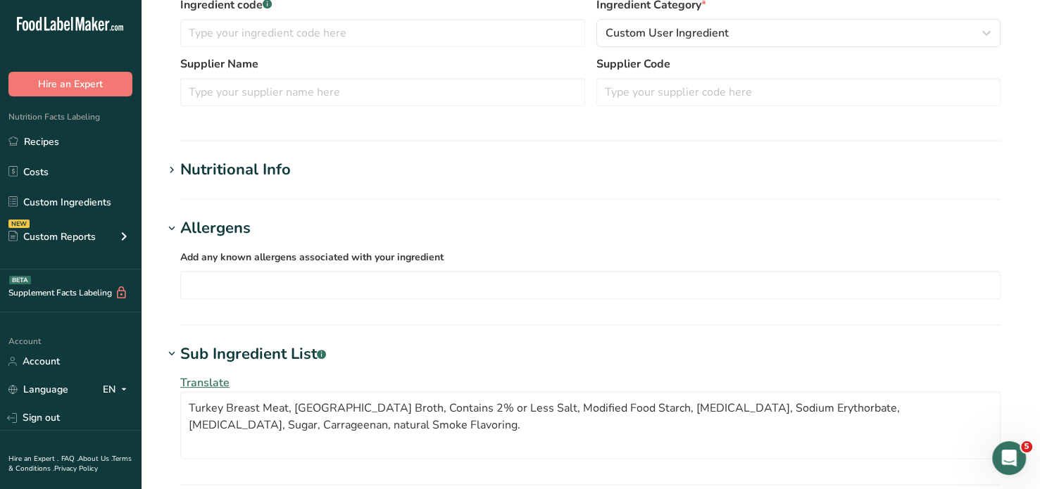
click at [170, 168] on icon at bounding box center [171, 171] width 13 height 20
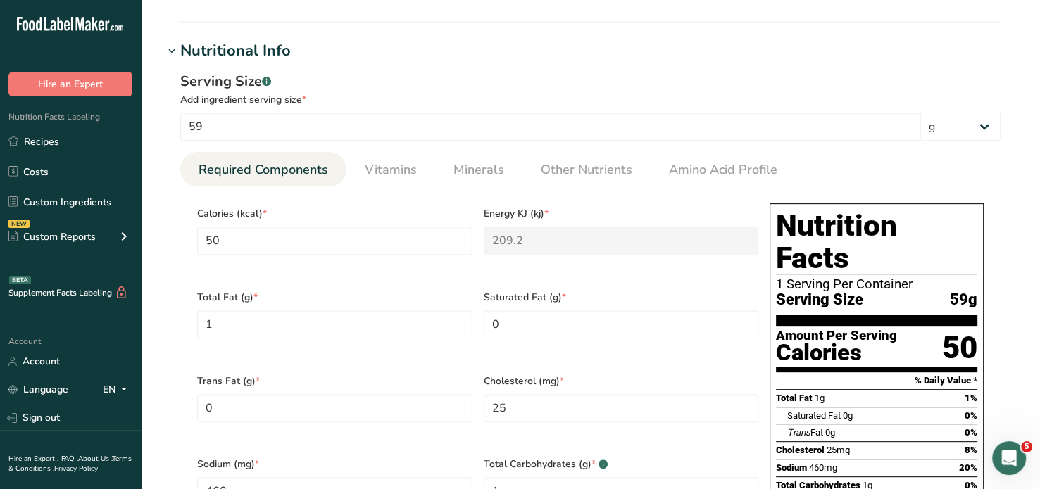
scroll to position [479, 0]
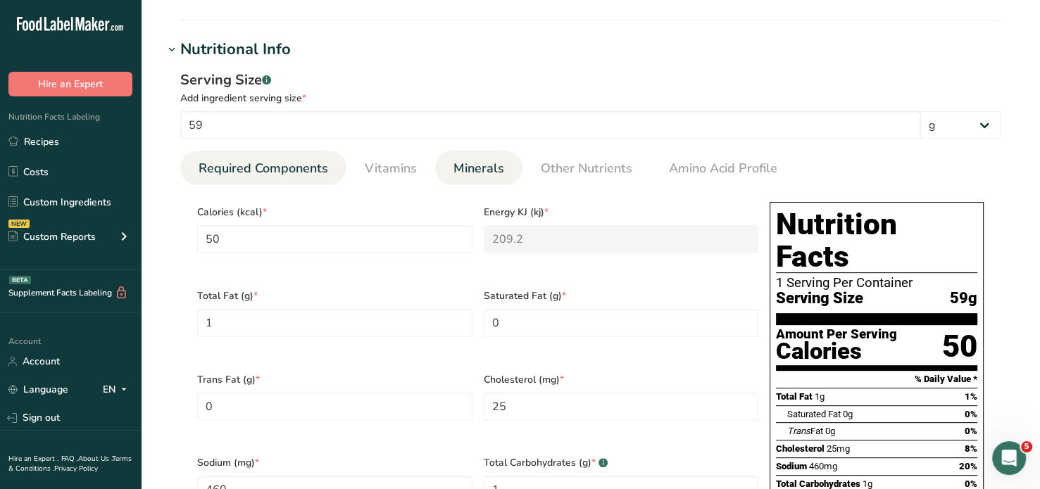
click at [485, 169] on span "Minerals" at bounding box center [478, 168] width 51 height 19
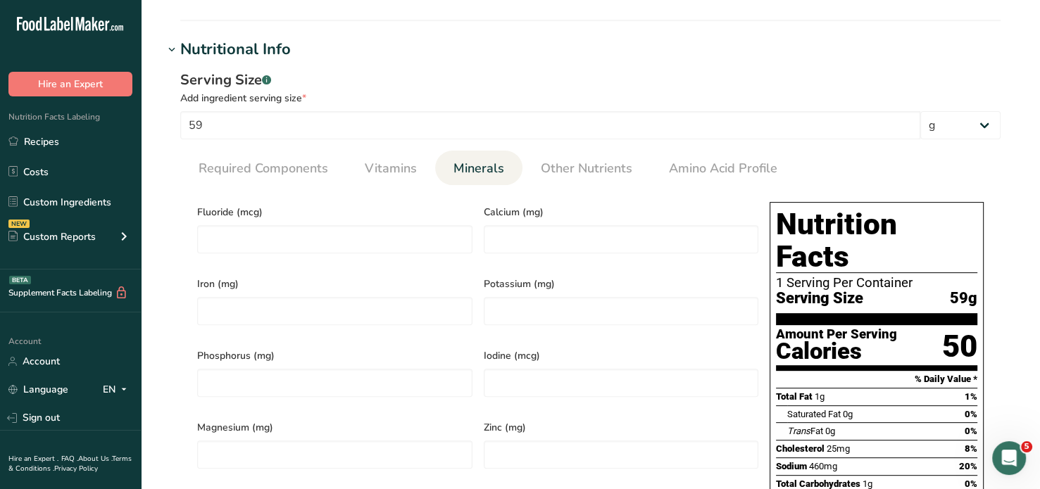
scroll to position [485, 0]
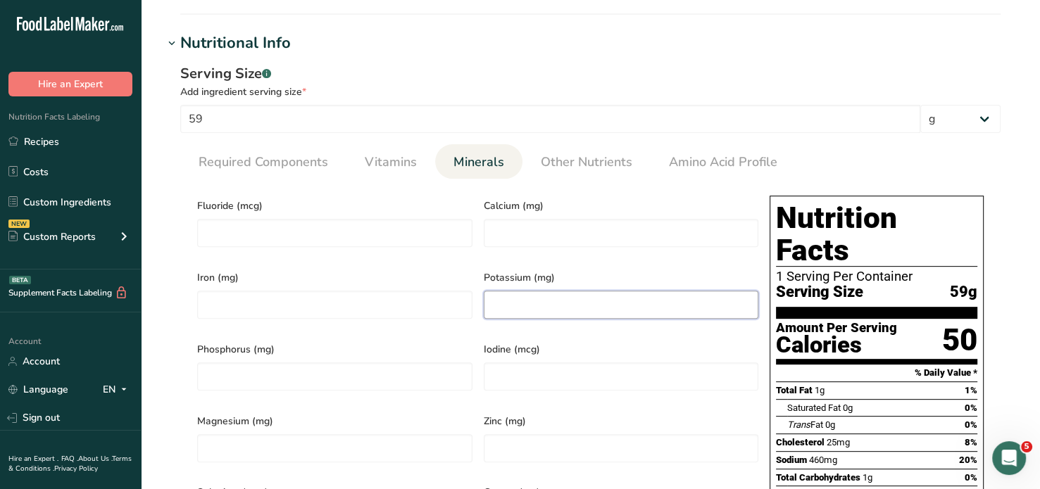
click at [508, 296] on input "number" at bounding box center [621, 305] width 275 height 28
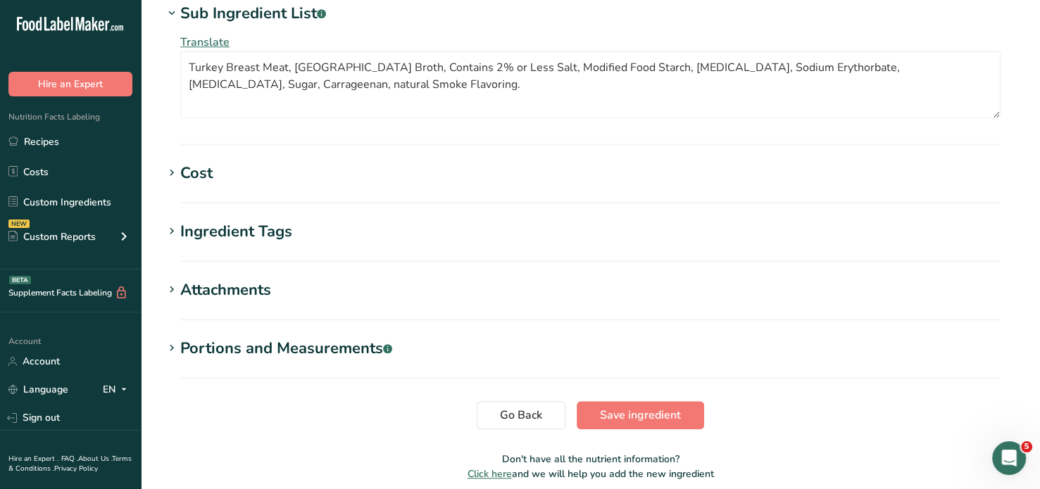
scroll to position [1380, 0]
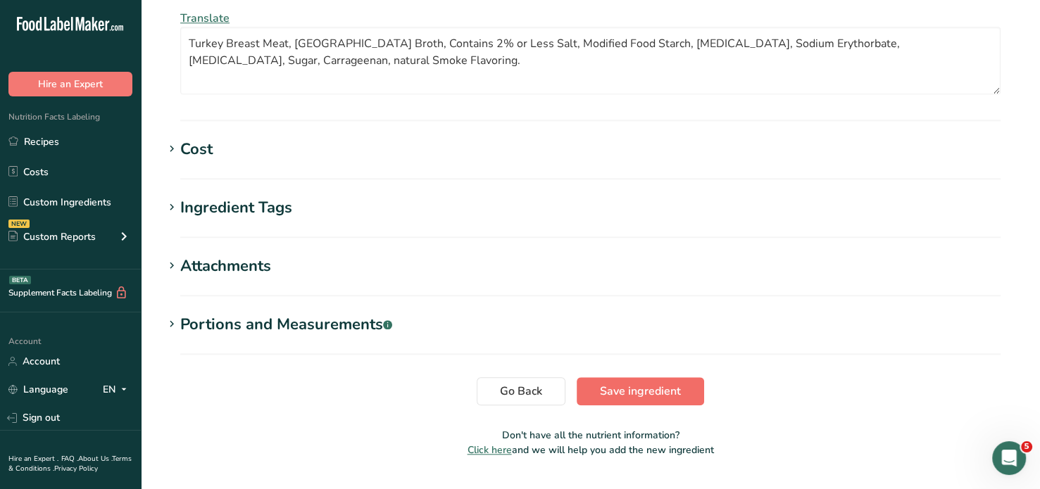
type input "279.9999"
click at [627, 383] on span "Save ingredient" at bounding box center [640, 391] width 81 height 17
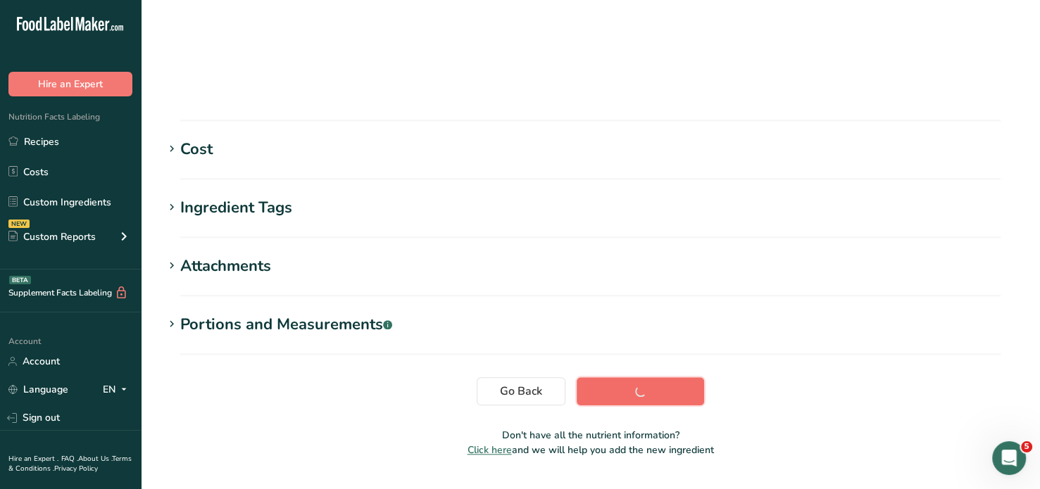
scroll to position [256, 0]
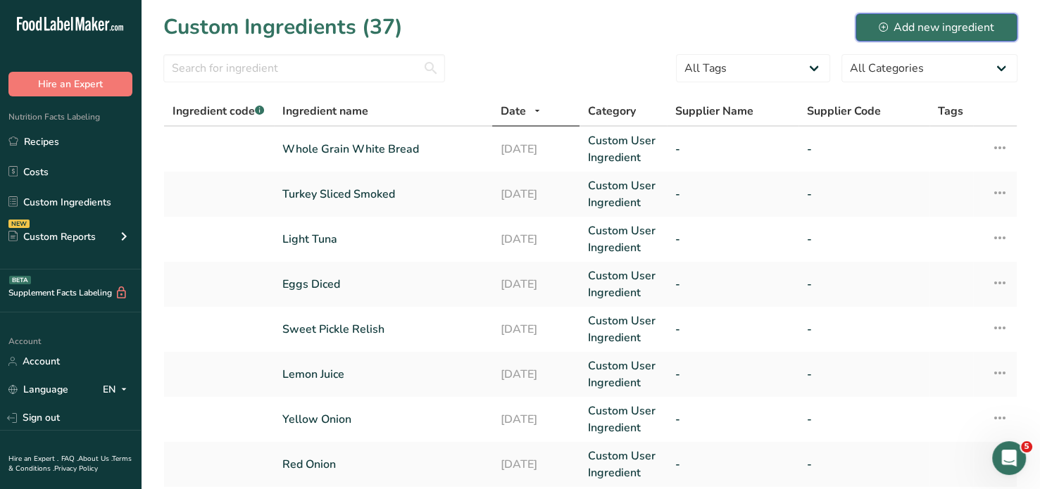
click at [967, 23] on div "Add new ingredient" at bounding box center [936, 27] width 115 height 17
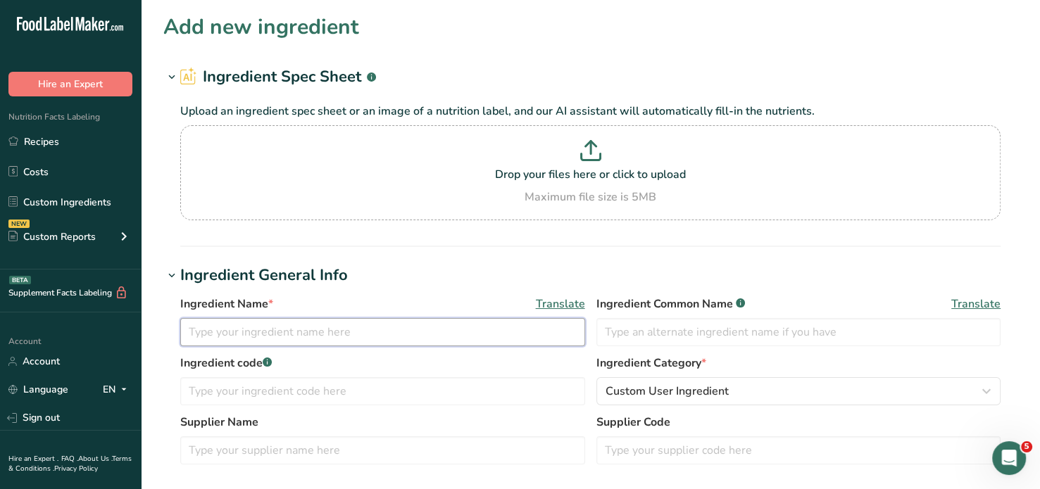
click at [227, 334] on input "text" at bounding box center [382, 332] width 405 height 28
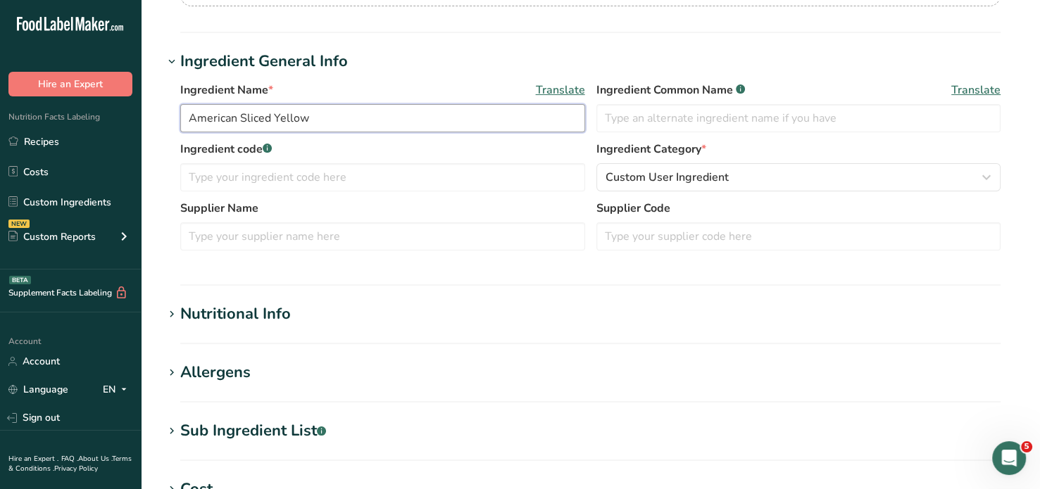
scroll to position [239, 0]
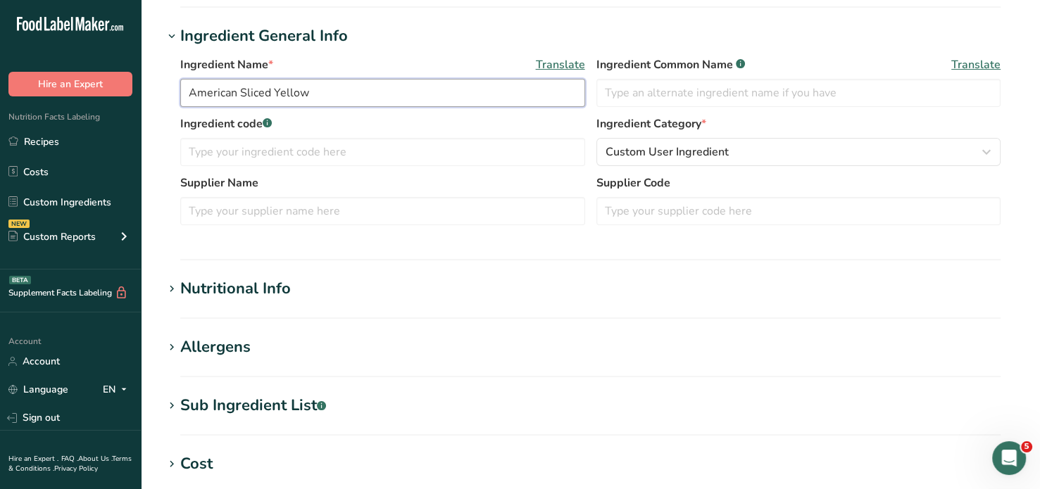
type input "American Sliced Yellow"
click at [175, 282] on icon at bounding box center [171, 290] width 13 height 20
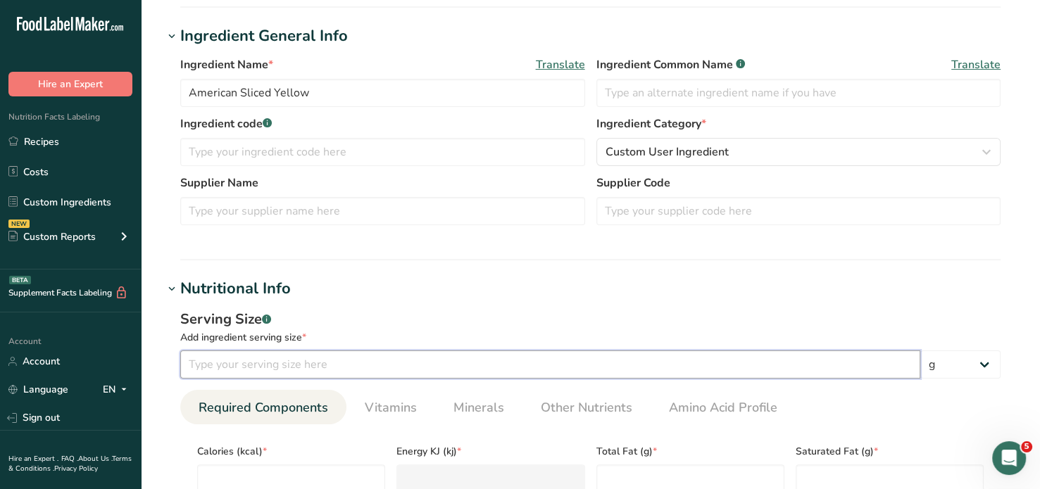
click at [226, 364] on input "number" at bounding box center [550, 365] width 740 height 28
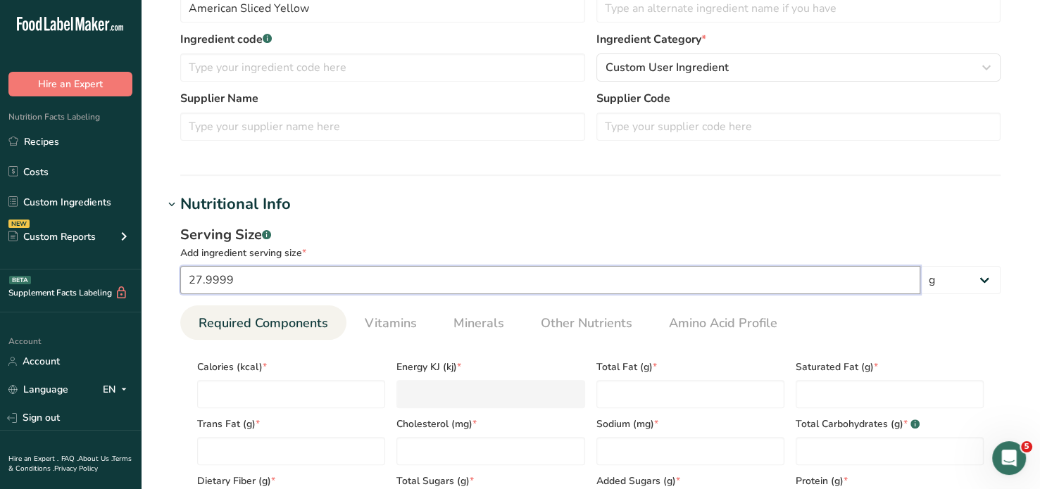
scroll to position [324, 0]
type input "27.9999"
click at [217, 397] on input "number" at bounding box center [291, 394] width 188 height 28
type input "1"
type KJ "4.2"
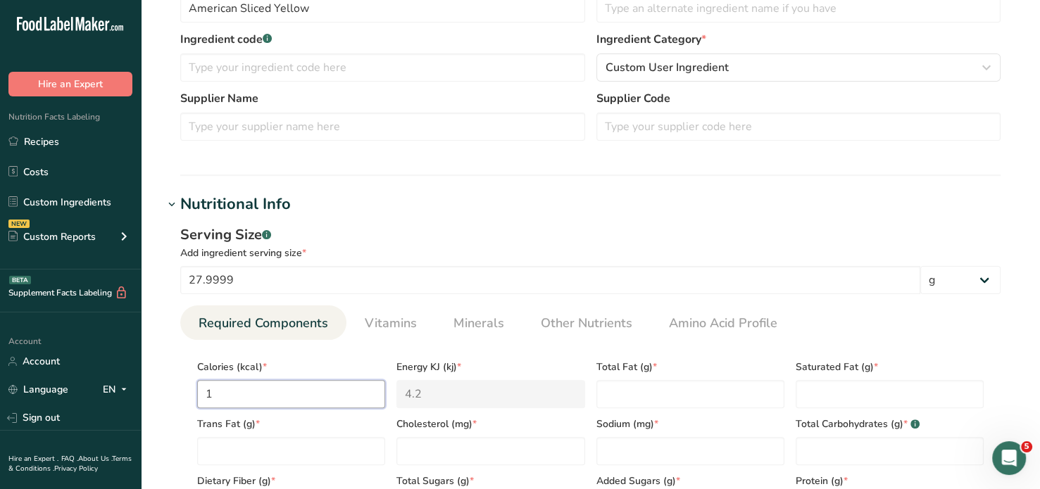
type input "10"
type KJ "41.8"
type input "100"
type KJ "418.4"
type input "100"
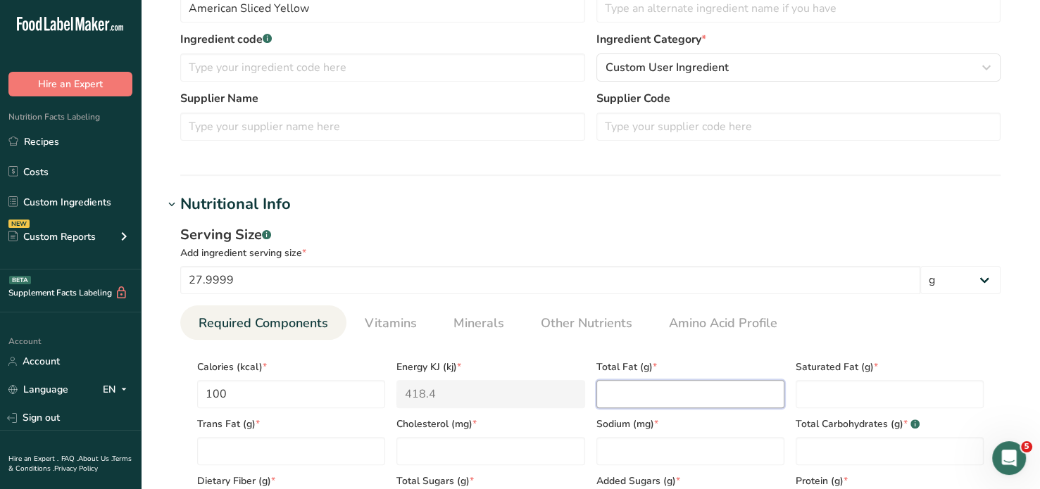
click at [656, 393] on Fat "number" at bounding box center [690, 394] width 188 height 28
type Fat "8"
click at [870, 394] on Fat "number" at bounding box center [890, 394] width 188 height 28
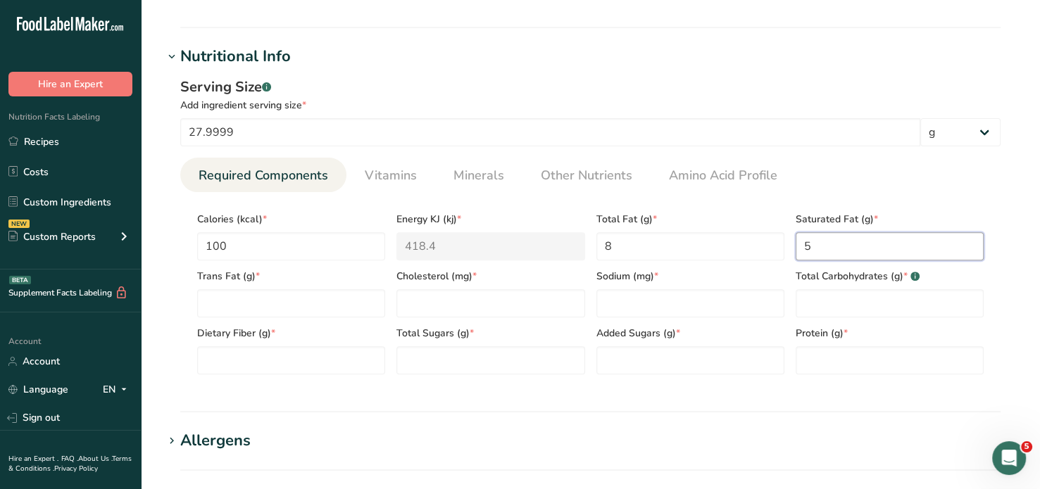
scroll to position [473, 0]
type Fat "5"
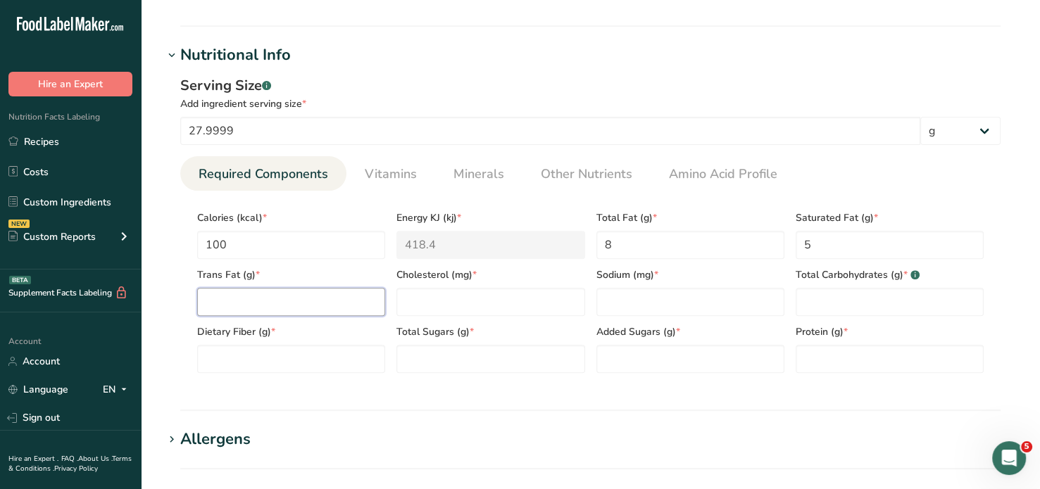
click at [227, 295] on Fat "number" at bounding box center [291, 302] width 188 height 28
type Fat "0"
click at [433, 308] on input "number" at bounding box center [490, 302] width 188 height 28
type input "25"
click at [649, 305] on input "number" at bounding box center [690, 302] width 188 height 28
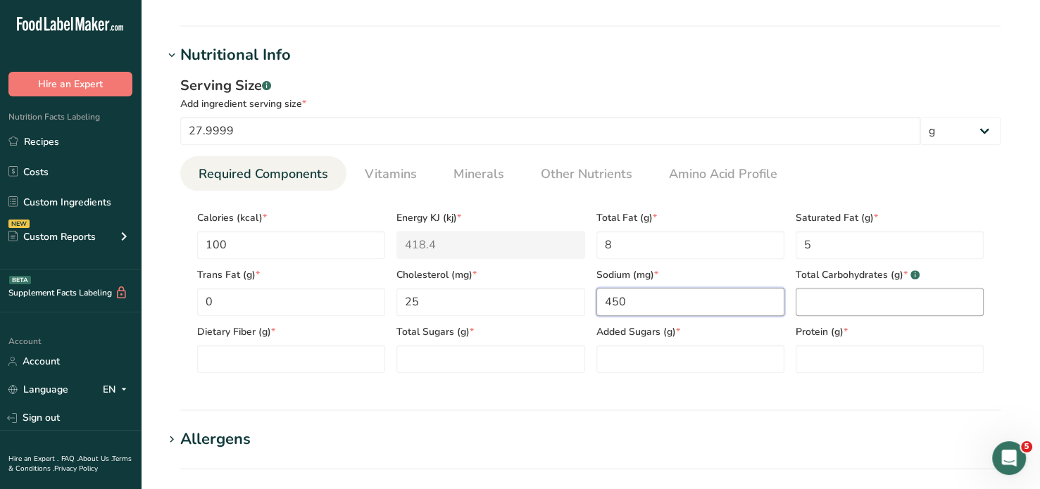
type input "450"
click at [883, 303] on Carbohydrates "number" at bounding box center [890, 302] width 188 height 28
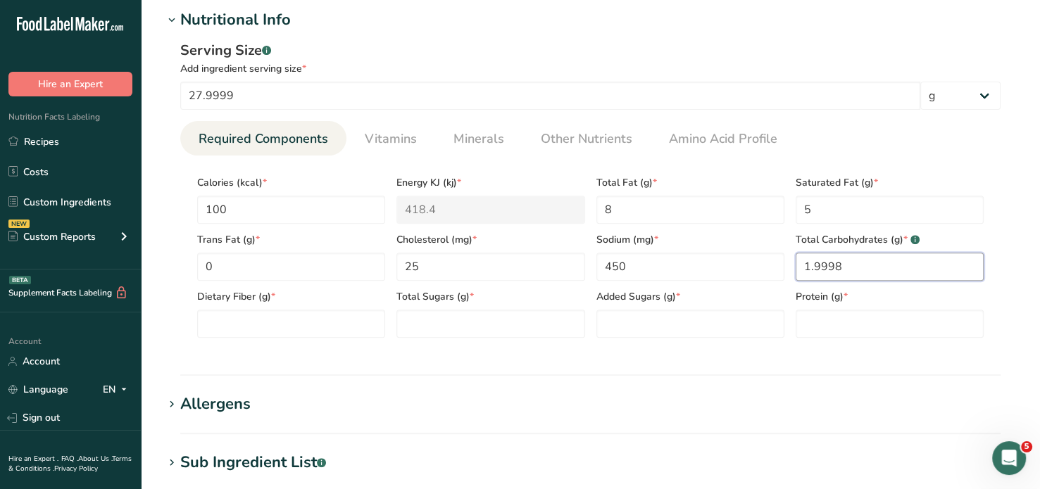
scroll to position [510, 0]
type Carbohydrates "1.9998"
click at [228, 323] on Fiber "number" at bounding box center [291, 322] width 188 height 28
type Fiber "0"
click at [476, 315] on Sugars "number" at bounding box center [490, 322] width 188 height 28
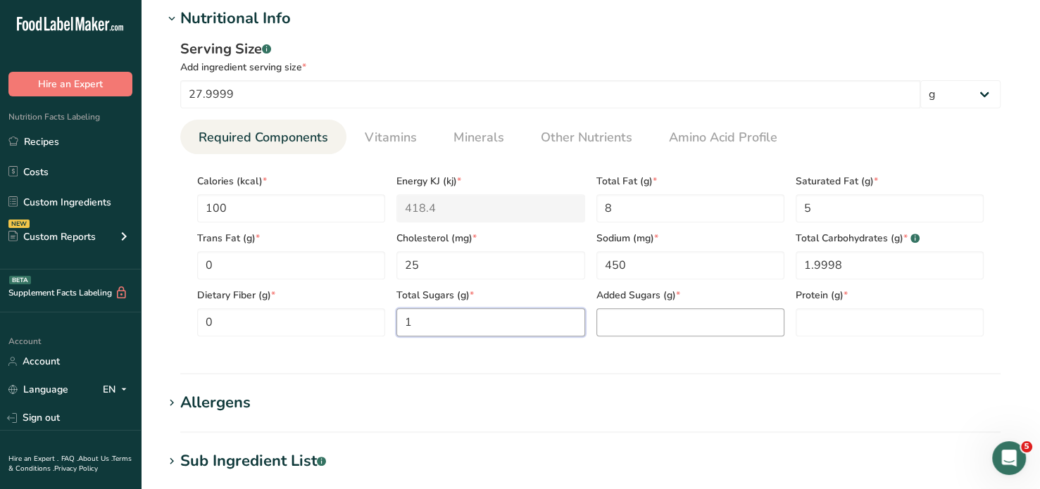
type Sugars "1"
click at [642, 314] on Sugars "number" at bounding box center [690, 322] width 188 height 28
type Sugars "0"
click at [822, 322] on input "number" at bounding box center [890, 322] width 188 height 28
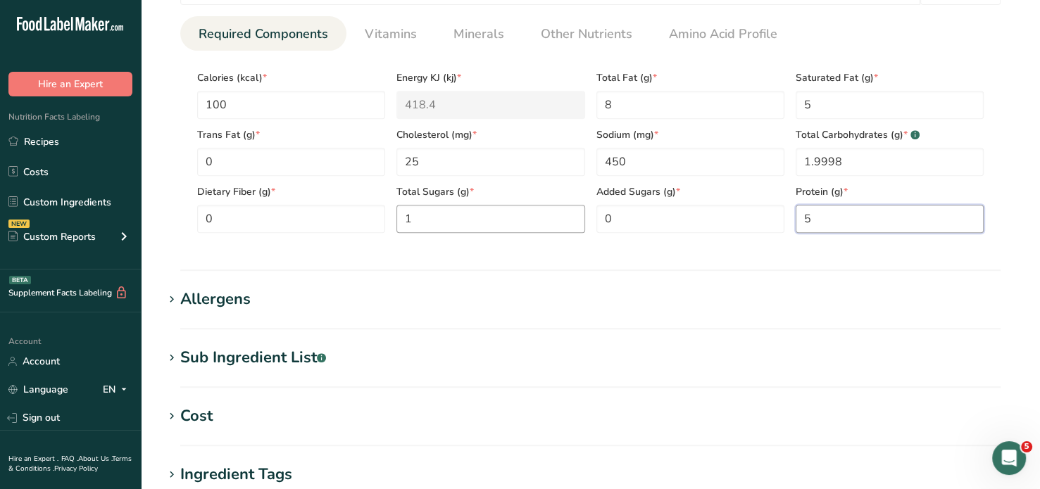
scroll to position [614, 0]
type input "5"
click at [386, 38] on span "Vitamins" at bounding box center [391, 33] width 52 height 19
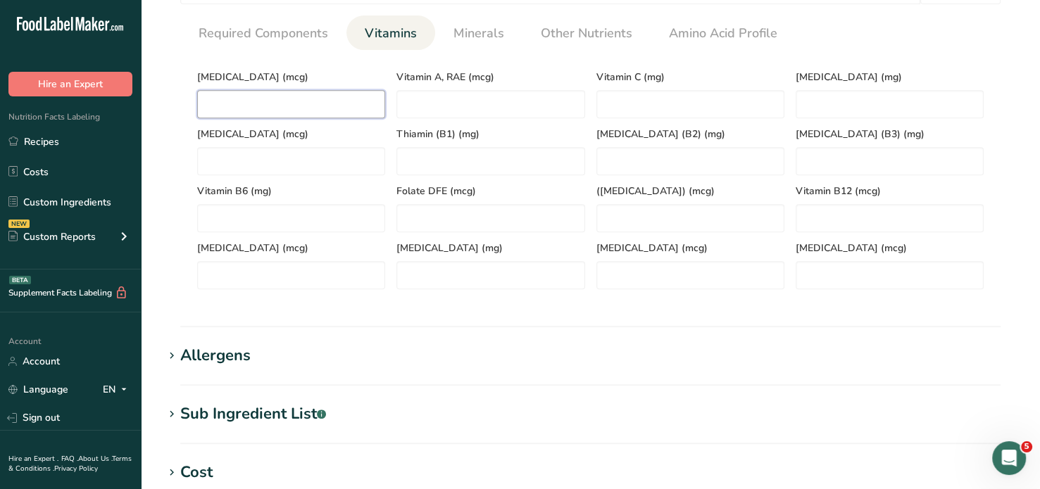
click at [285, 101] on D "number" at bounding box center [291, 104] width 188 height 28
type D "2"
click at [477, 37] on span "Minerals" at bounding box center [478, 33] width 51 height 19
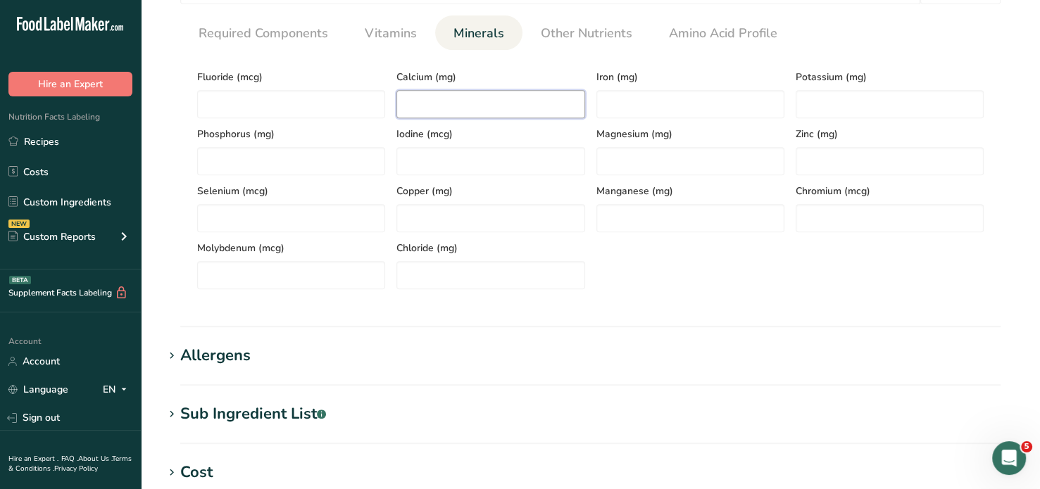
click at [461, 109] on input "number" at bounding box center [490, 104] width 188 height 28
type input "150"
click at [707, 109] on input "number" at bounding box center [690, 104] width 188 height 28
type input "1"
click at [872, 112] on input "number" at bounding box center [890, 104] width 188 height 28
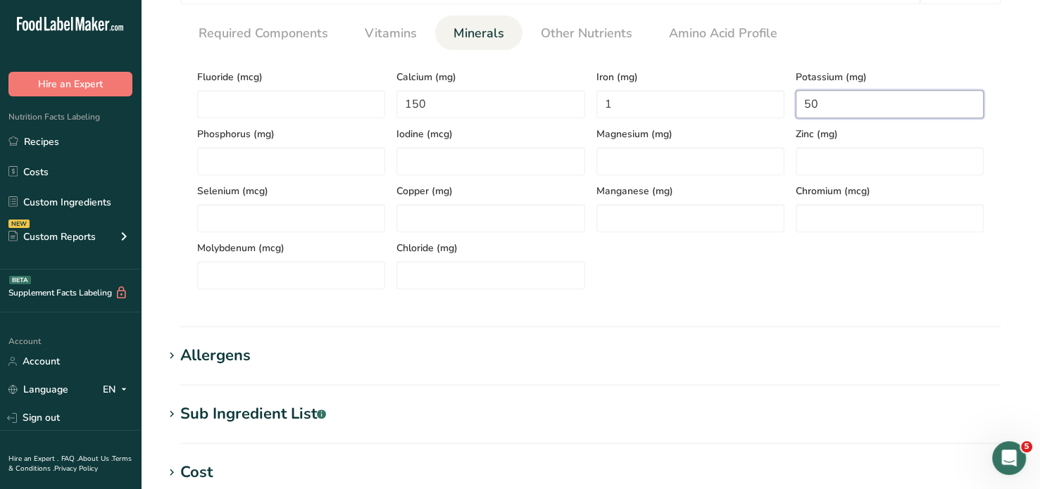
type input "50"
click at [170, 349] on icon at bounding box center [171, 356] width 13 height 20
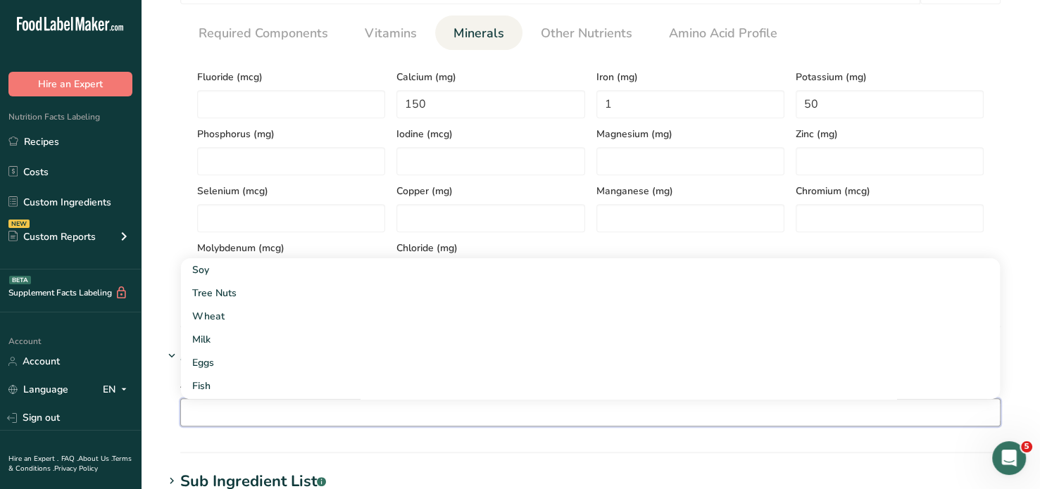
click at [192, 418] on input "text" at bounding box center [590, 412] width 819 height 22
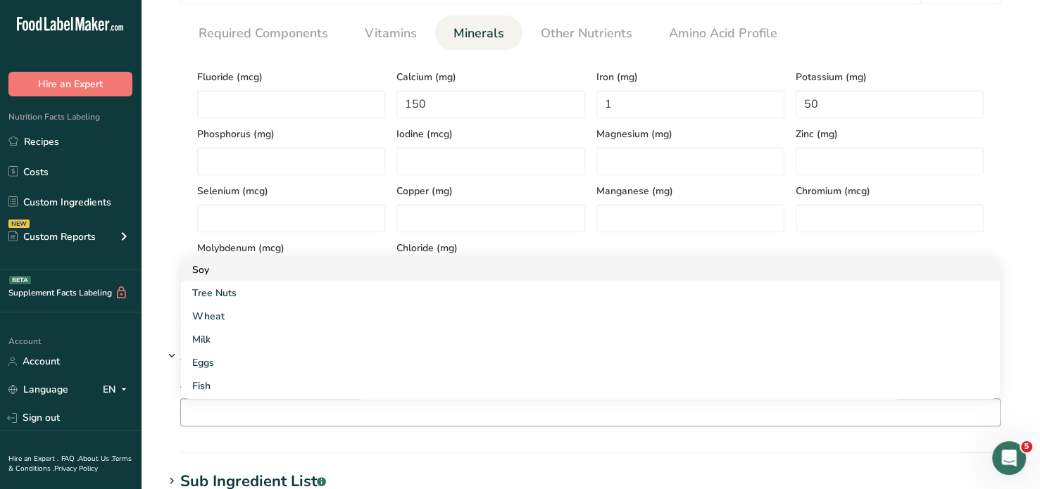
click at [208, 267] on div "Soy" at bounding box center [579, 270] width 774 height 15
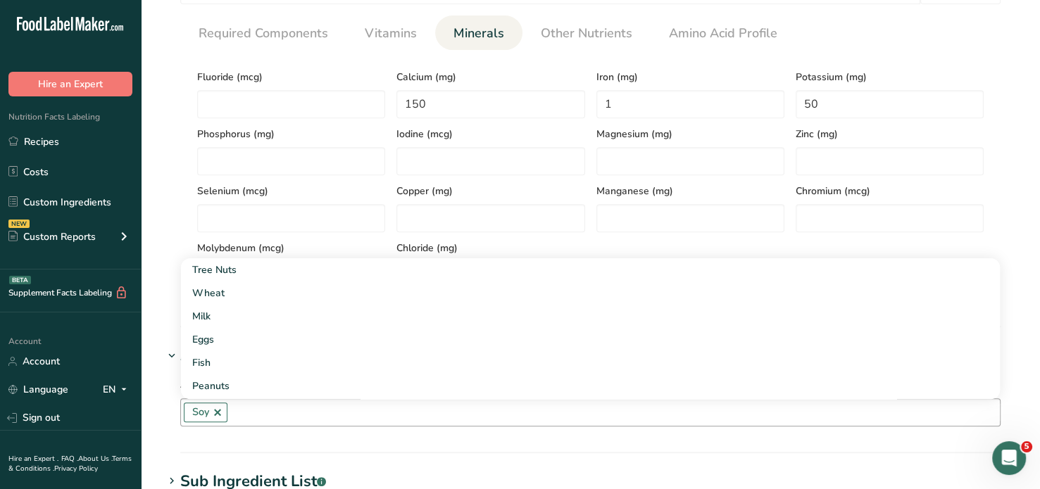
click at [261, 417] on input "text" at bounding box center [613, 412] width 772 height 22
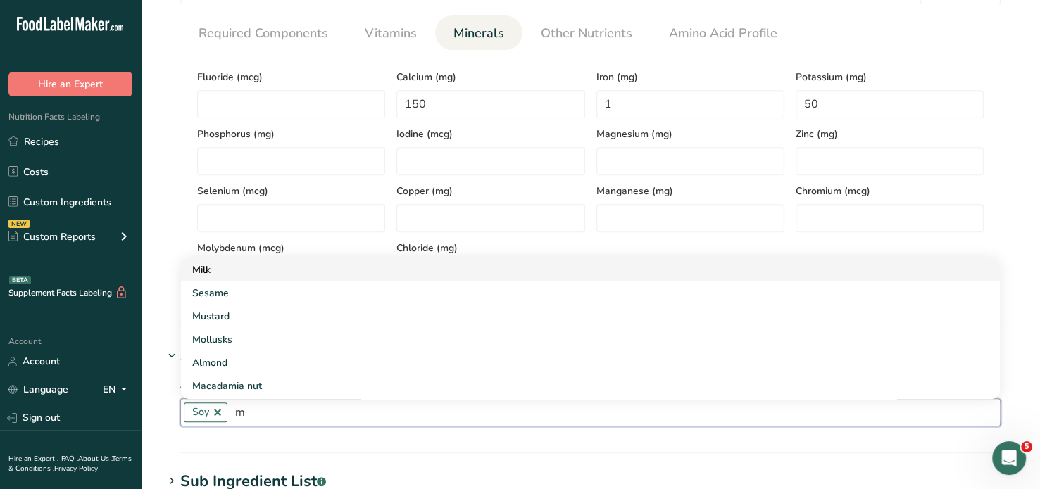
type input "m"
click at [204, 267] on div "Milk" at bounding box center [579, 270] width 774 height 15
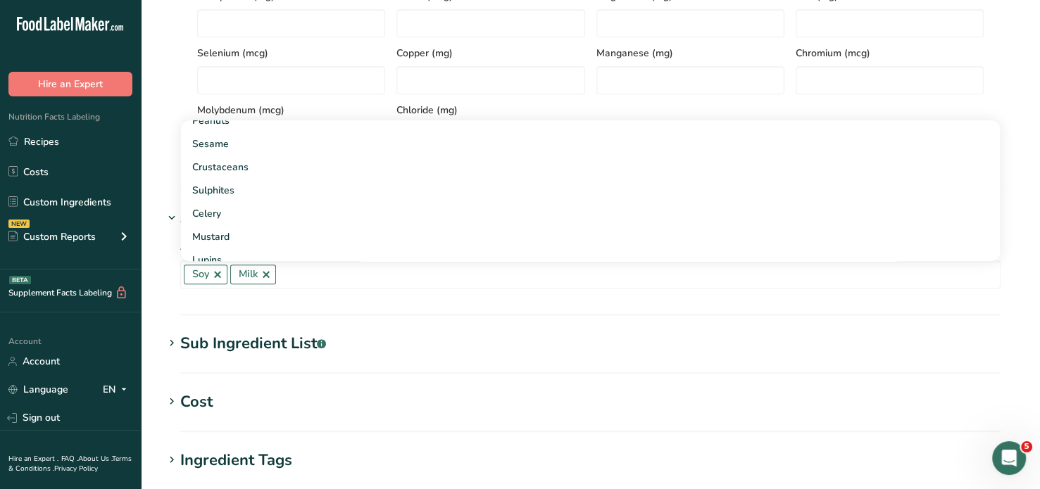
scroll to position [769, 0]
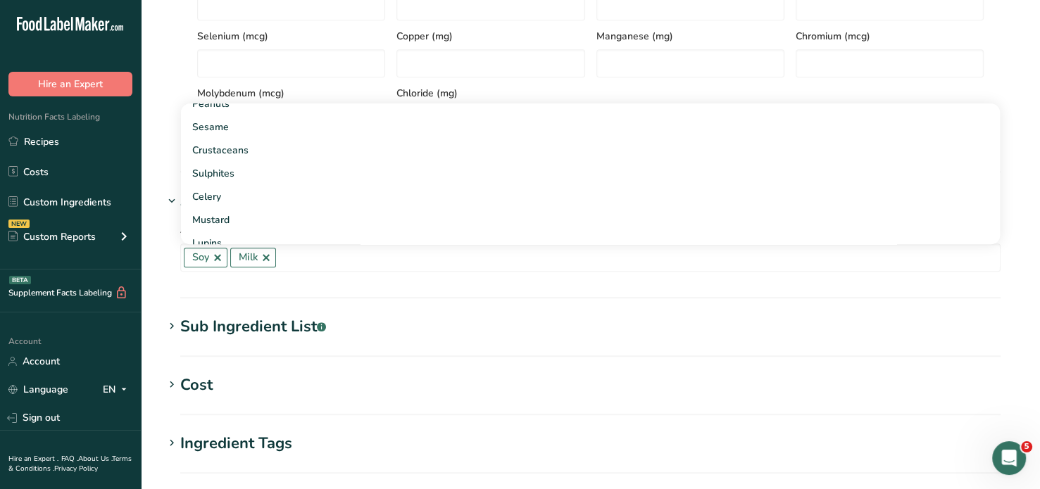
click at [170, 323] on icon at bounding box center [171, 327] width 13 height 20
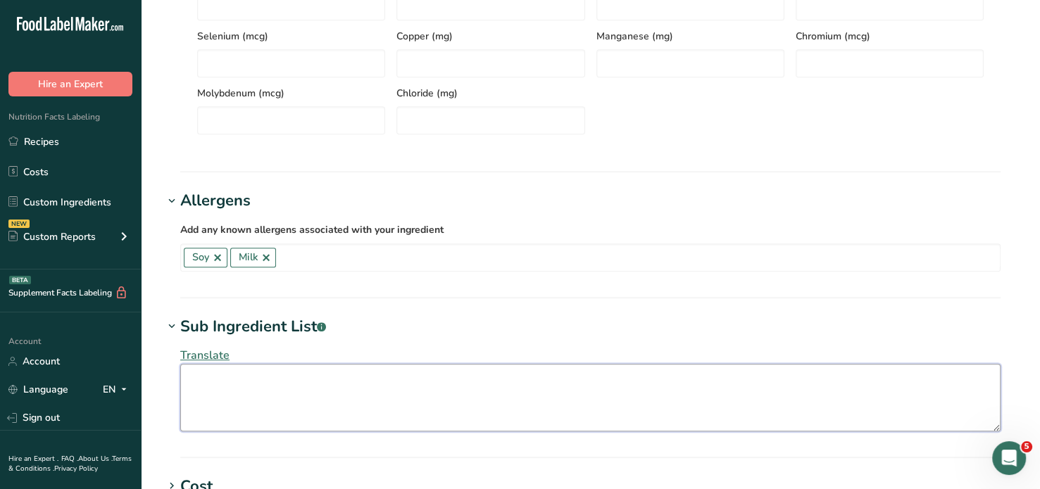
click at [199, 374] on textarea at bounding box center [590, 398] width 820 height 68
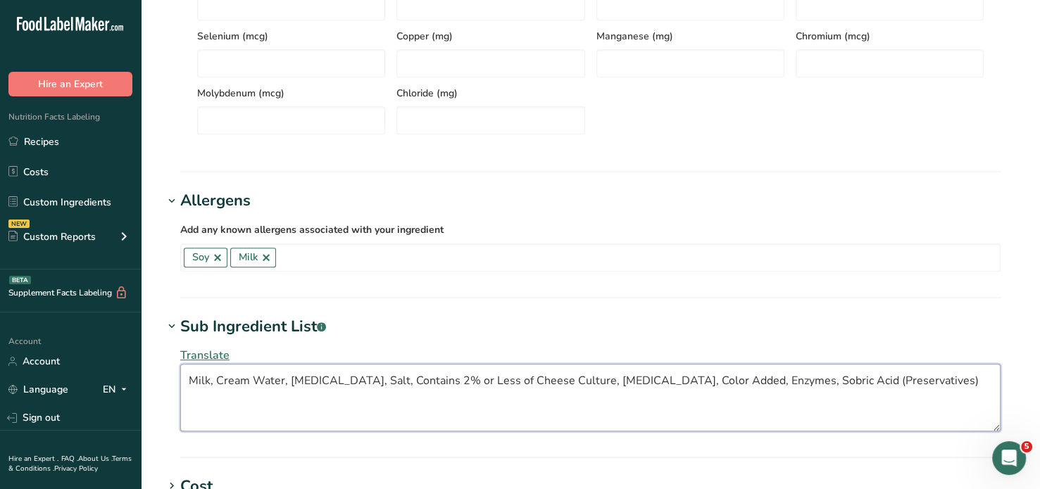
click at [794, 380] on textarea "Milk, Cream Water, [MEDICAL_DATA], Salt, Contains 2% or Less of Cheese Culture,…" at bounding box center [590, 398] width 820 height 68
click at [796, 380] on textarea "Milk, Cream Water, [MEDICAL_DATA], Salt, Contains 2% or Less of Cheese Culture,…" at bounding box center [590, 398] width 820 height 68
click at [827, 413] on textarea "Milk, Cream Water, [MEDICAL_DATA], Salt, Contains 2% or Less of Cheese Culture,…" at bounding box center [590, 398] width 820 height 68
click at [784, 378] on textarea "Milk, Cream Water, [MEDICAL_DATA], Salt, Contains 2% or Less of Cheese Culture,…" at bounding box center [590, 398] width 820 height 68
click at [785, 380] on textarea "Milk, Cream Water, [MEDICAL_DATA], Salt, Contains 2% or Less of Cheese Culture,…" at bounding box center [590, 398] width 820 height 68
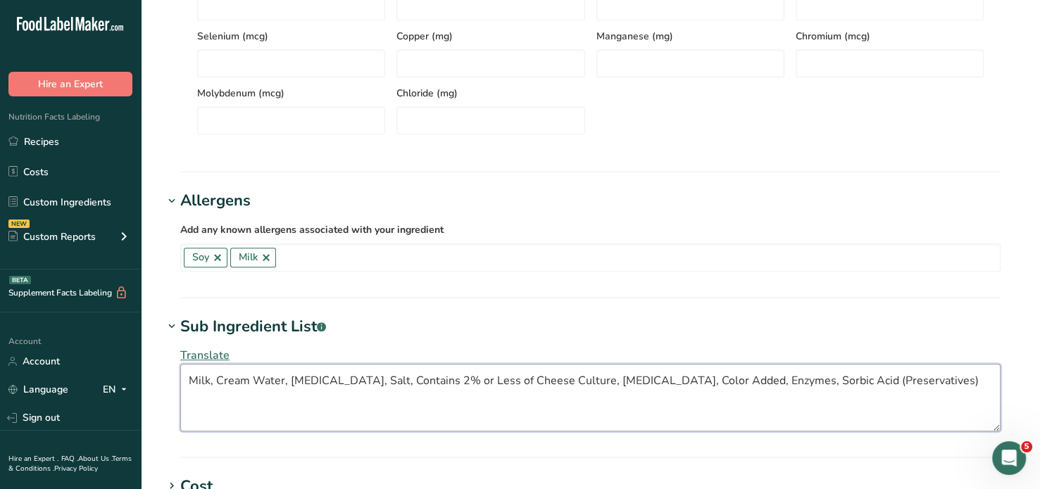
click at [924, 381] on textarea "Milk, Cream Water, [MEDICAL_DATA], Salt, Contains 2% or Less of Cheese Culture,…" at bounding box center [590, 398] width 820 height 68
click at [982, 408] on textarea "Milk, Cream Water, [MEDICAL_DATA], Salt, Contains 2% or Less of Cheese Culture,…" at bounding box center [590, 398] width 820 height 68
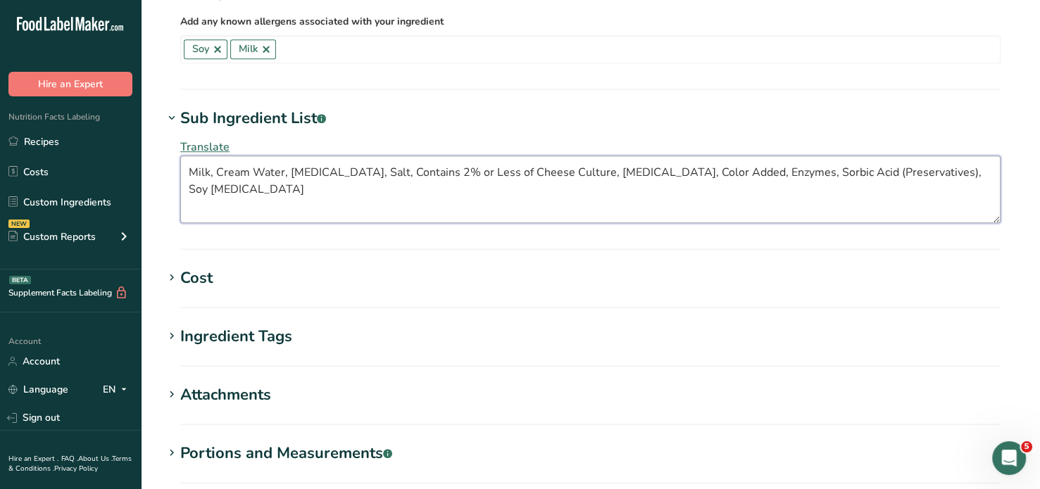
scroll to position [1141, 0]
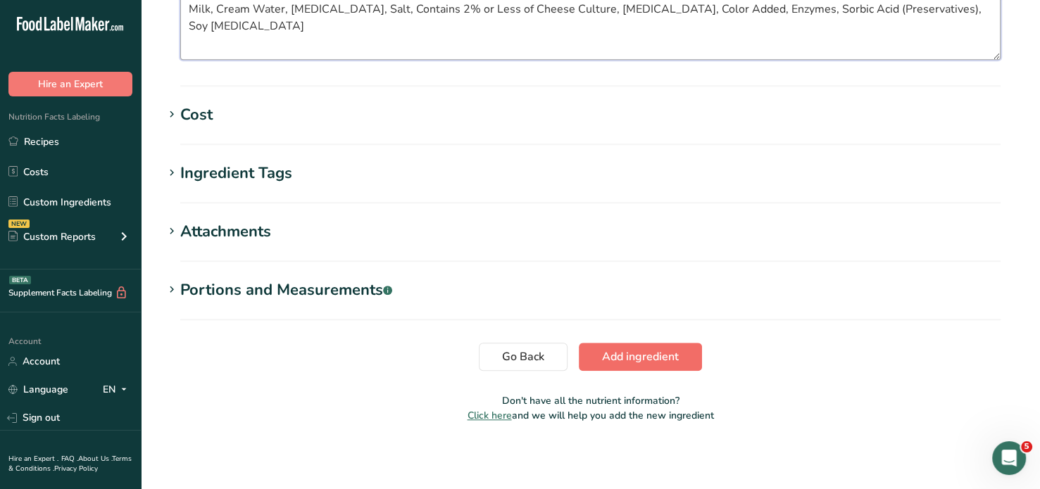
type textarea "Milk, Cream Water, [MEDICAL_DATA], Salt, Contains 2% or Less of Cheese Culture,…"
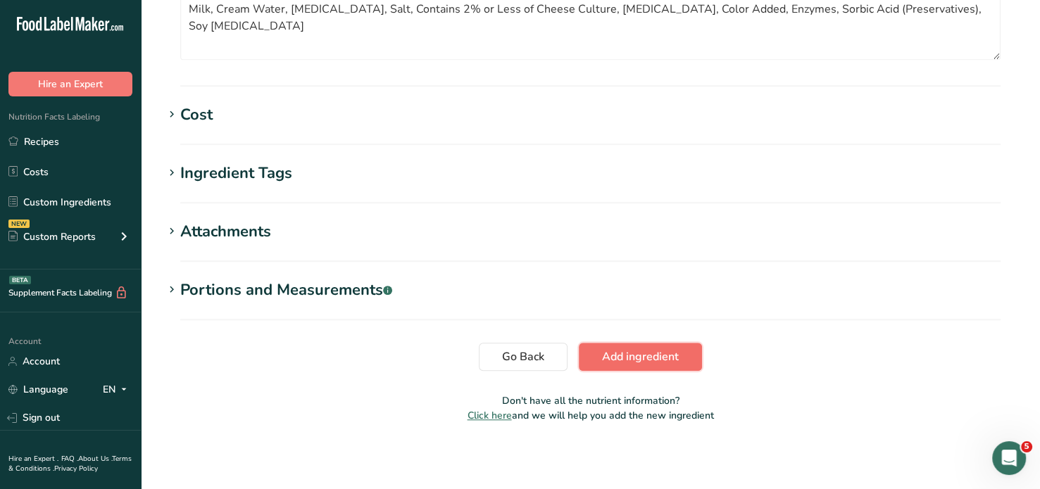
click at [642, 355] on span "Add ingredient" at bounding box center [640, 357] width 77 height 17
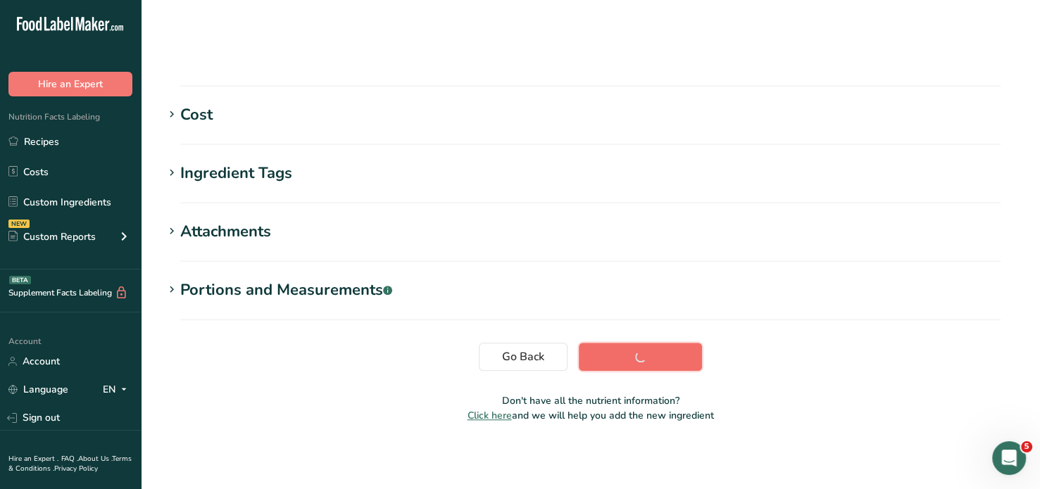
scroll to position [256, 0]
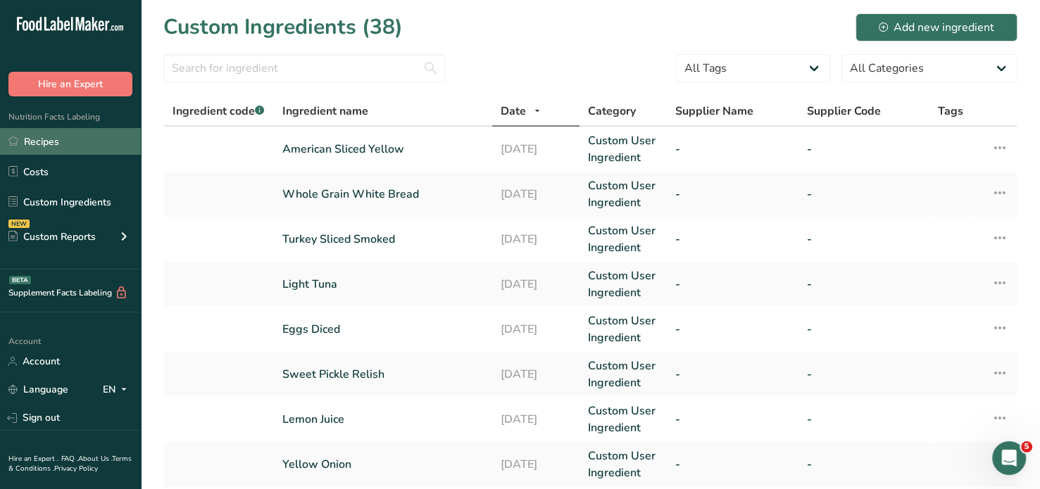
click at [59, 144] on link "Recipes" at bounding box center [70, 141] width 141 height 27
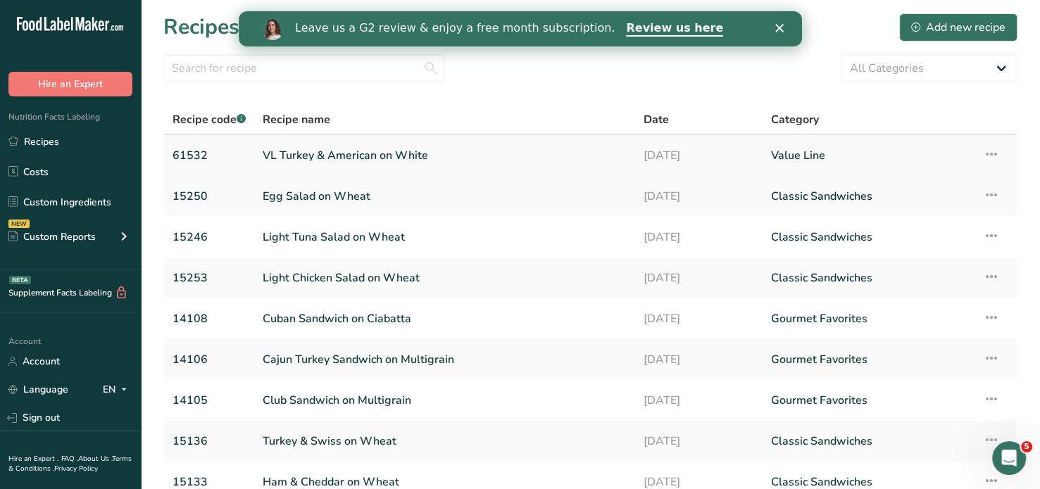
click at [282, 154] on link "VL Turkey & American on White" at bounding box center [445, 156] width 364 height 30
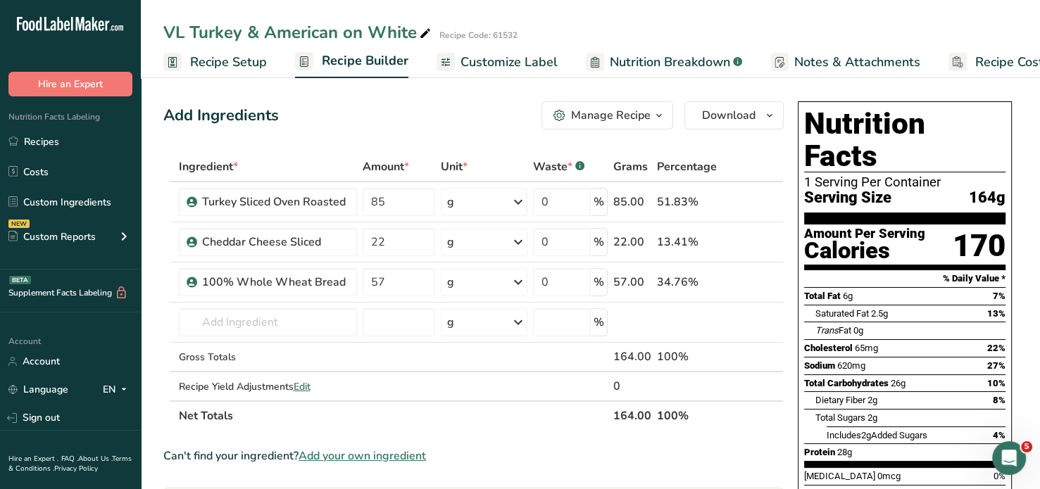
click at [256, 70] on span "Recipe Setup" at bounding box center [228, 62] width 77 height 19
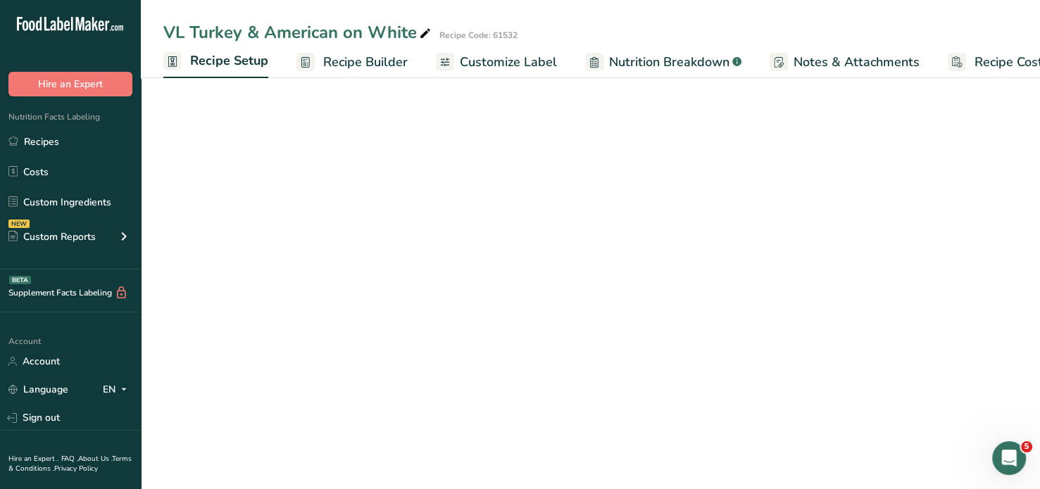
scroll to position [0, 4]
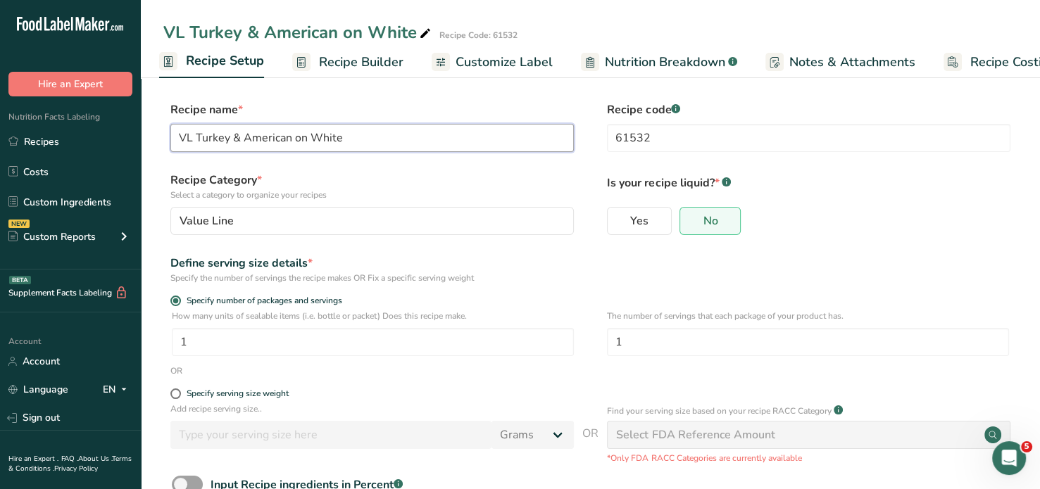
click at [195, 132] on input "VL Turkey & American on White" at bounding box center [371, 138] width 403 height 28
click at [295, 138] on input "Turkey & American on White" at bounding box center [371, 138] width 403 height 28
click at [327, 173] on label "Recipe Category * Select a category to organize your recipes" at bounding box center [371, 187] width 403 height 30
click at [275, 137] on input "Turkey & American on Whole Grain White" at bounding box center [371, 138] width 403 height 28
type input "Turkey & American Cheese on Whole Grain White"
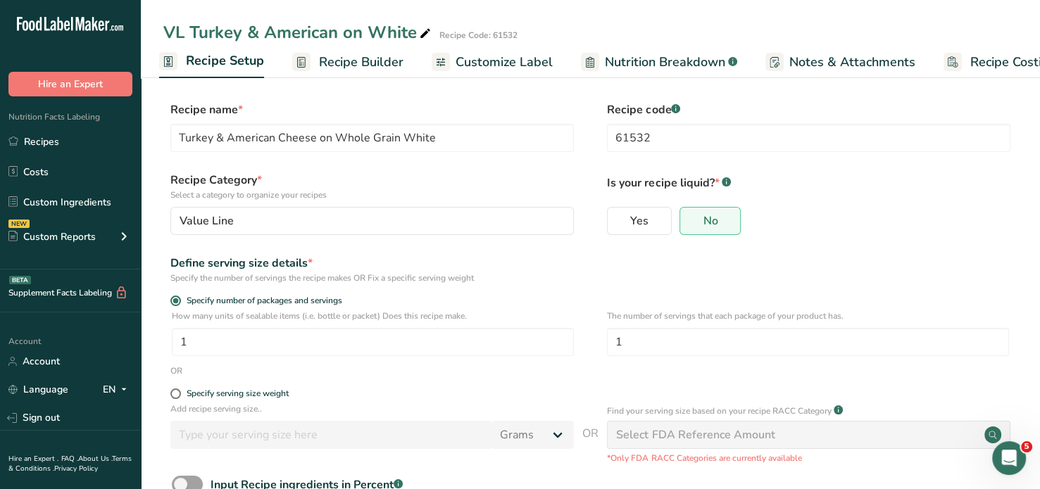
click at [389, 161] on form "Recipe name * Turkey & American Cheese on Whole Grain White Recipe code .a-a{fi…" at bounding box center [590, 331] width 854 height 460
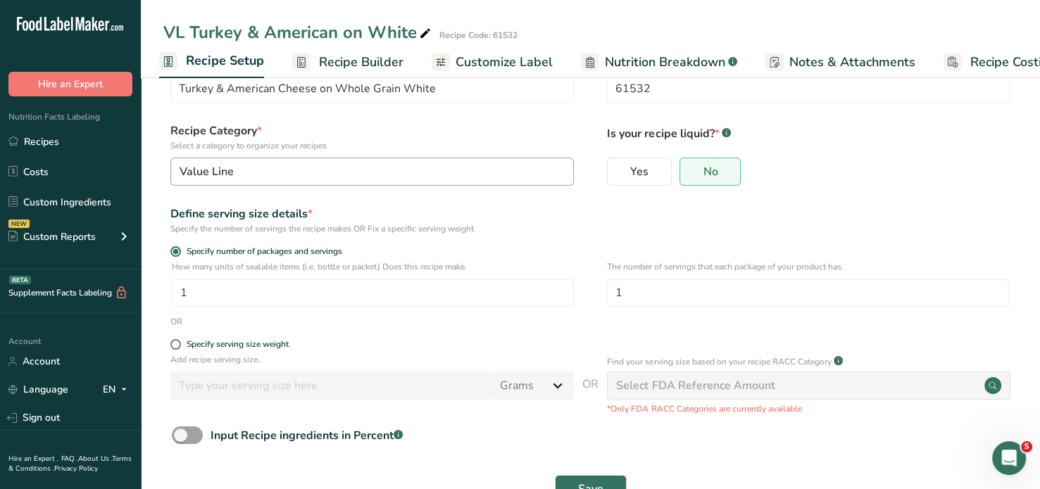
scroll to position [94, 0]
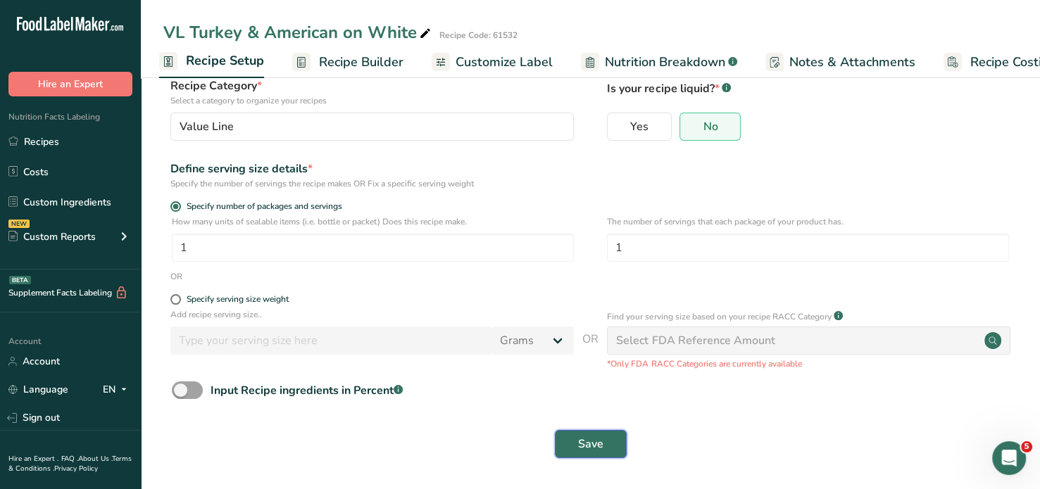
click at [600, 441] on span "Save" at bounding box center [590, 444] width 25 height 17
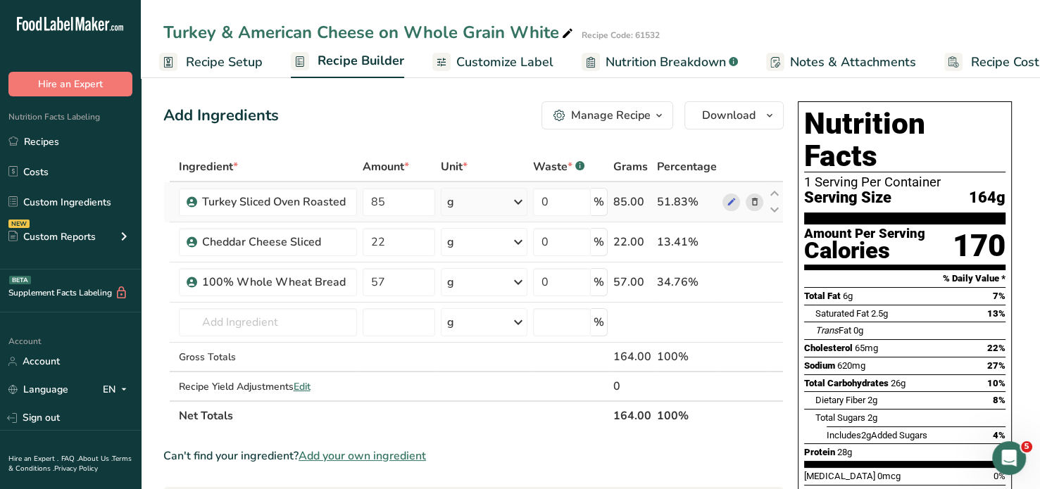
click at [753, 200] on icon at bounding box center [754, 202] width 10 height 15
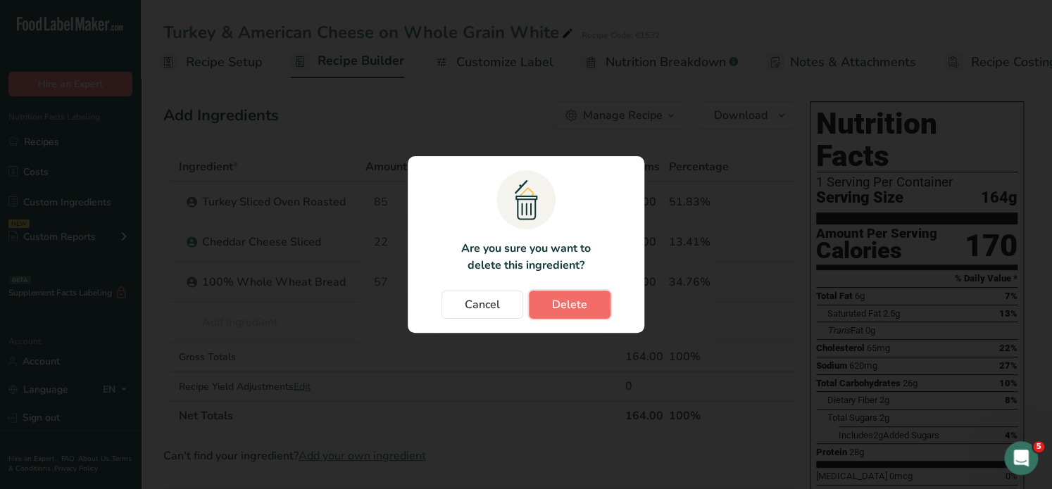
click at [563, 306] on span "Delete" at bounding box center [569, 304] width 35 height 17
type input "22"
type input "57"
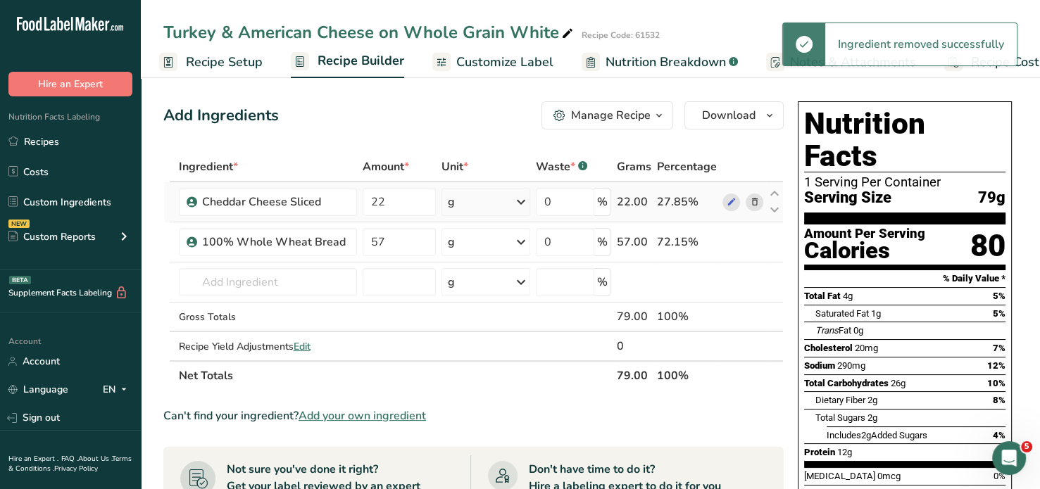
click at [752, 197] on icon at bounding box center [754, 202] width 10 height 15
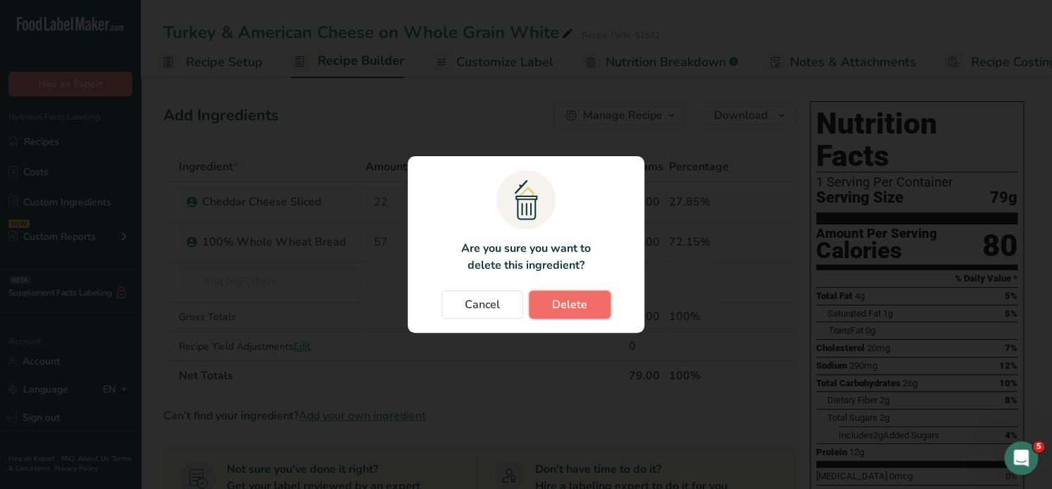
click at [556, 305] on span "Delete" at bounding box center [569, 304] width 35 height 17
type input "57"
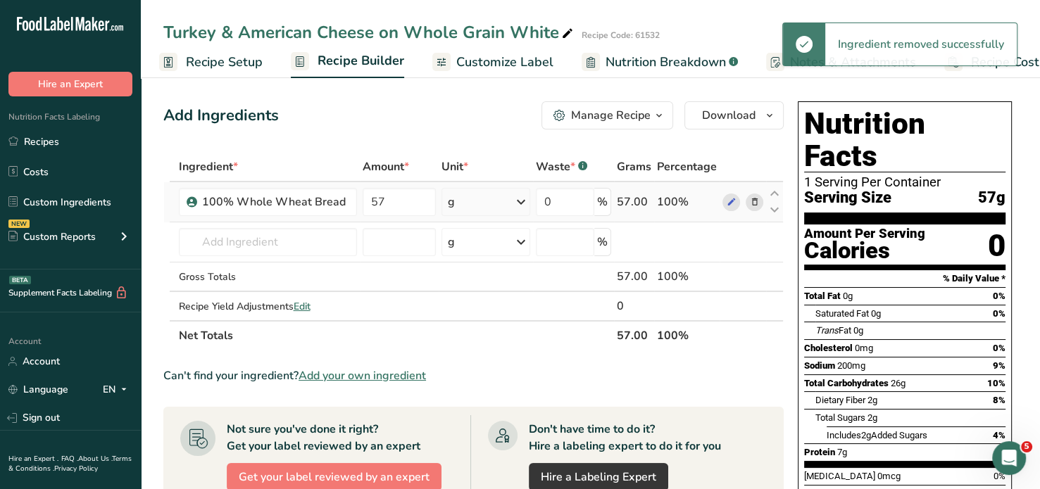
click at [750, 199] on icon at bounding box center [754, 202] width 10 height 15
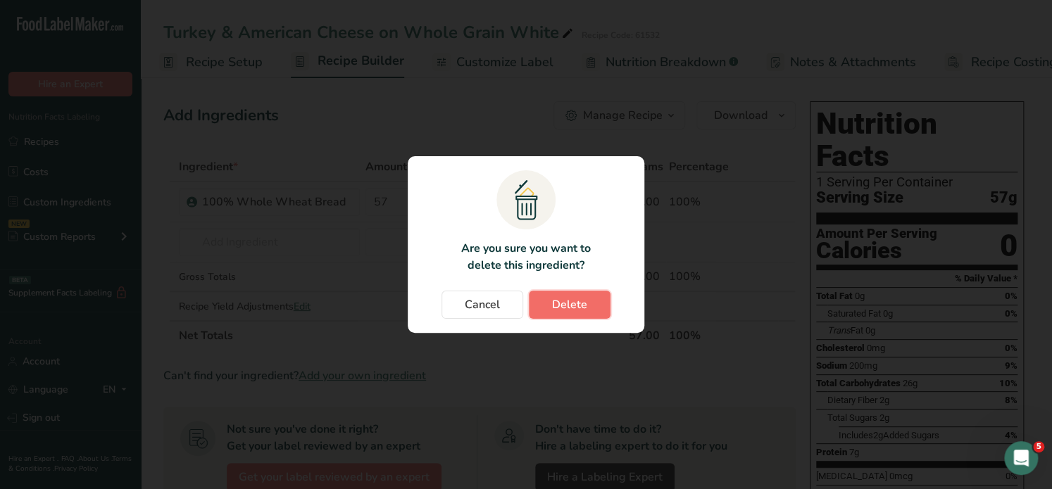
click at [565, 299] on span "Delete" at bounding box center [569, 304] width 35 height 17
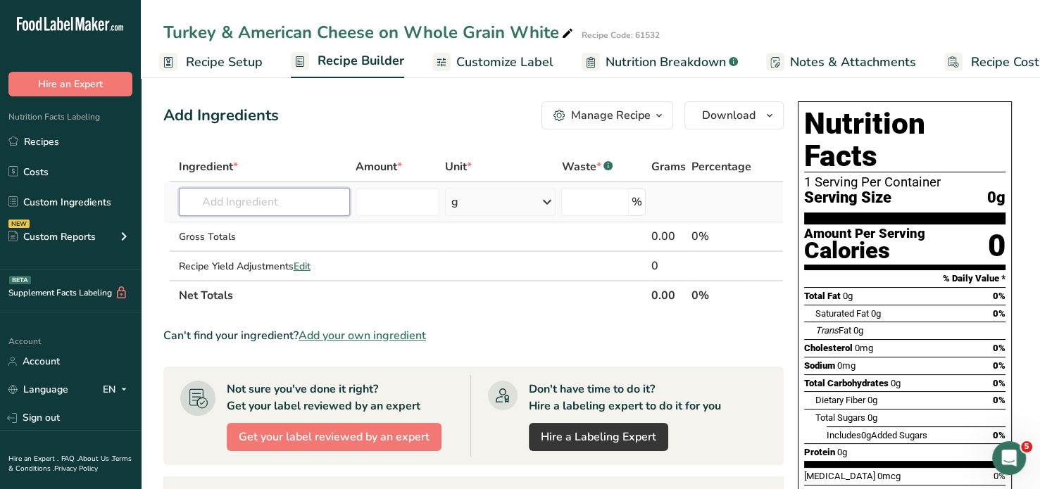
click at [237, 205] on input "text" at bounding box center [264, 202] width 171 height 28
type input "Turkey Sliced Smoked"
click at [232, 227] on p "Turkey Sliced Smoked" at bounding box center [245, 230] width 111 height 15
type input "Turkey Sliced Smoked"
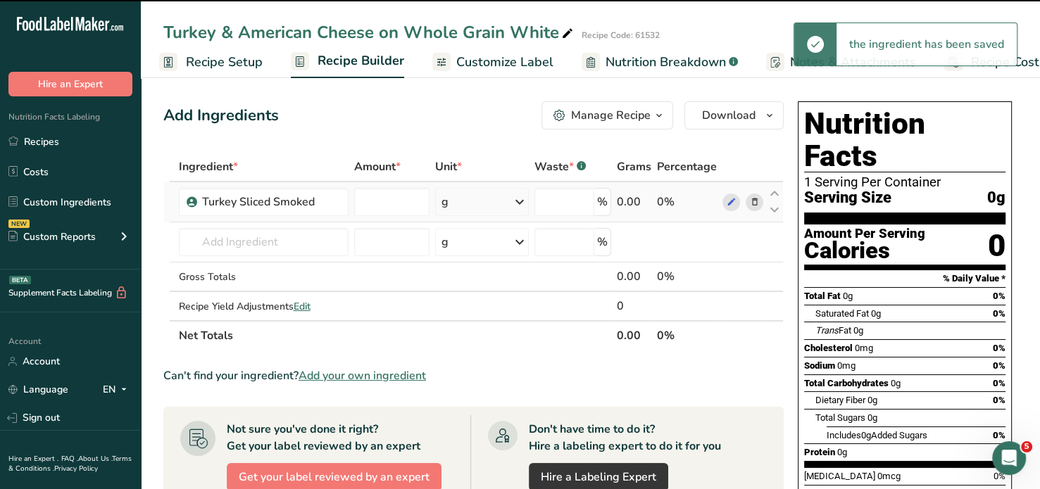
type input "0"
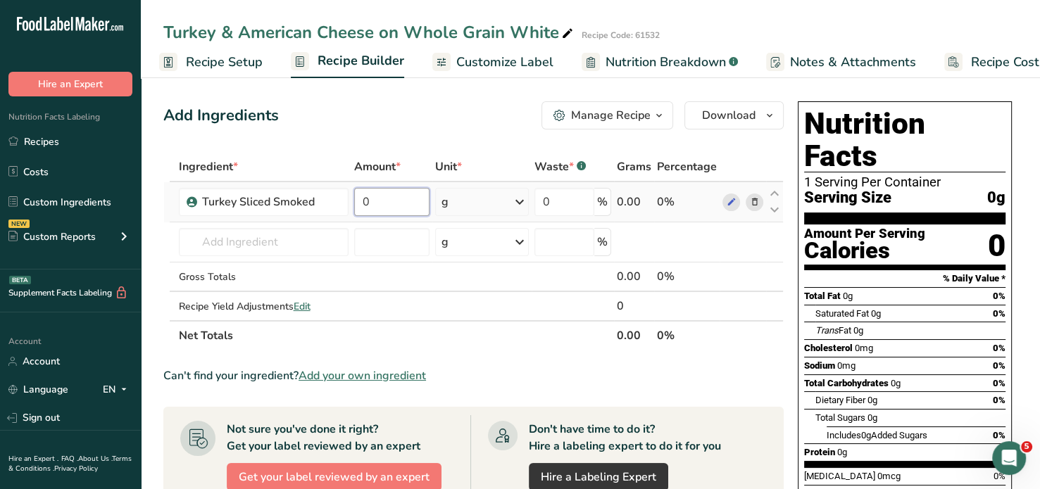
drag, startPoint x: 374, startPoint y: 202, endPoint x: 361, endPoint y: 200, distance: 13.5
click at [361, 200] on input "0" at bounding box center [391, 202] width 75 height 28
type input "79"
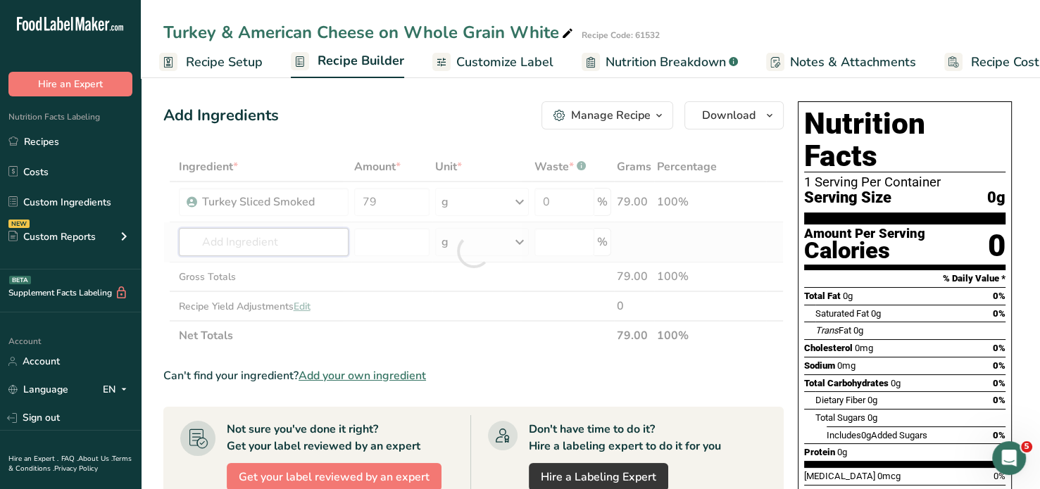
click at [208, 244] on div "Ingredient * Amount * Unit * Waste * .a-a{fill:#347362;}.b-a{fill:#fff;} Grams …" at bounding box center [473, 251] width 620 height 199
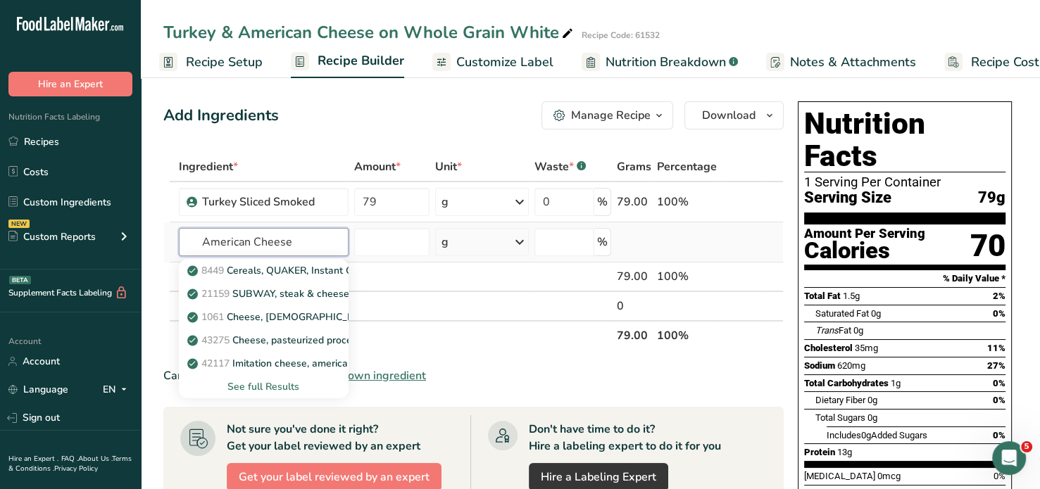
type input "American Cheese"
click at [266, 384] on div "See full Results" at bounding box center [263, 387] width 147 height 15
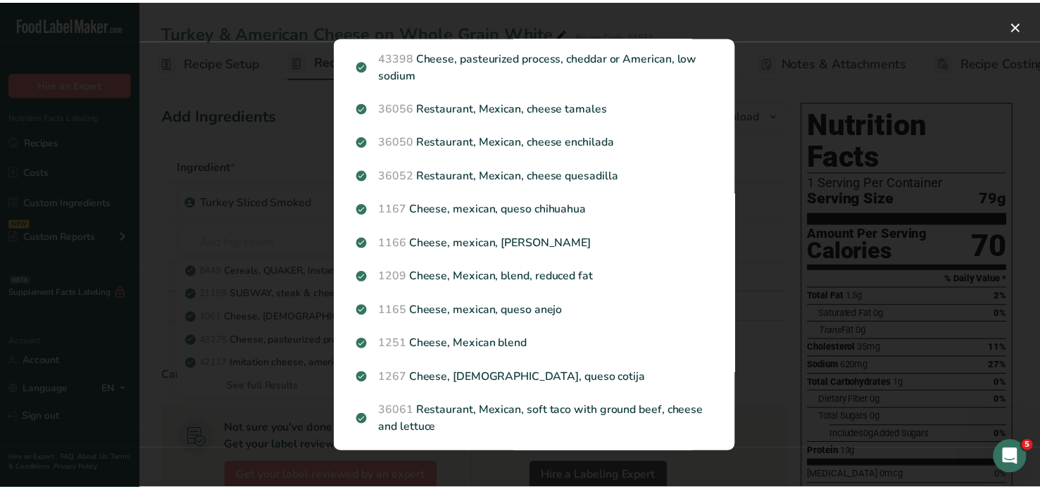
scroll to position [755, 0]
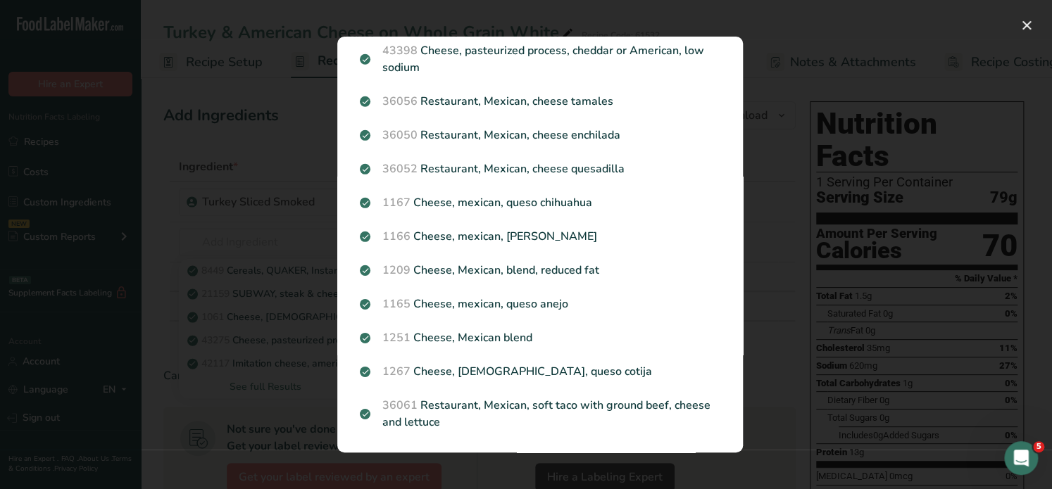
click at [837, 171] on div "Search results modal" at bounding box center [526, 244] width 1052 height 489
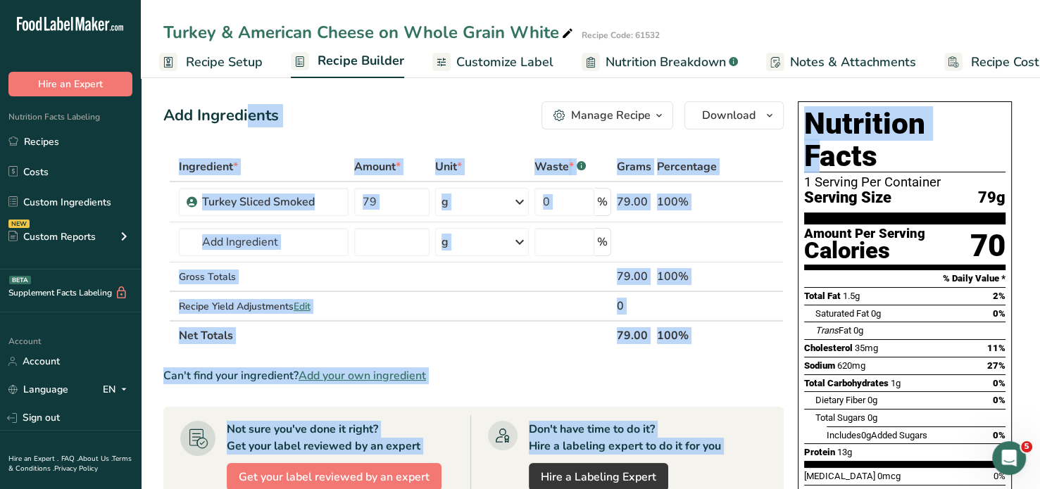
drag, startPoint x: 836, startPoint y: 139, endPoint x: 889, endPoint y: 94, distance: 69.0
click at [889, 94] on section "Add Ingredients Manage Recipe Delete Recipe Duplicate Recipe Scale Recipe Save …" at bounding box center [590, 479] width 899 height 813
click at [82, 199] on link "Custom Ingredients" at bounding box center [70, 202] width 141 height 27
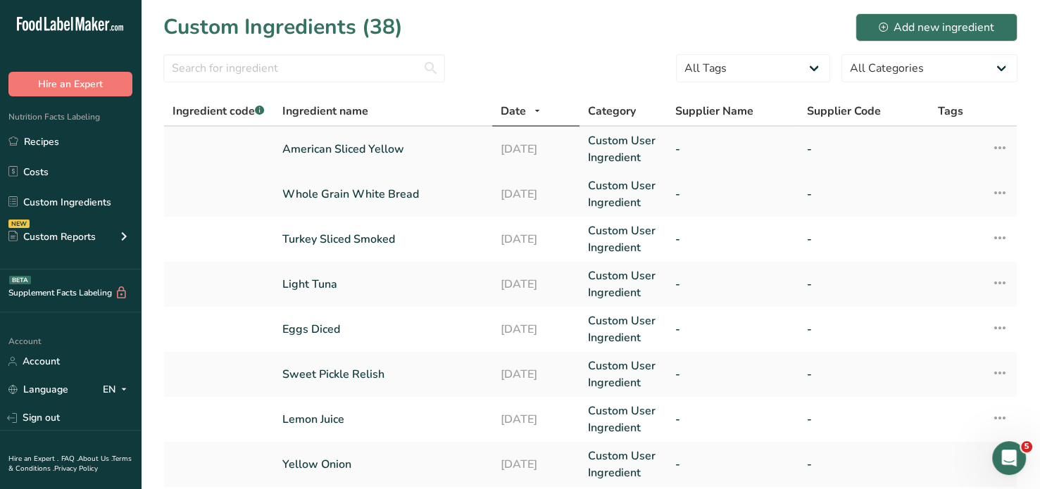
click at [319, 145] on link "American Sliced Yellow" at bounding box center [382, 149] width 201 height 17
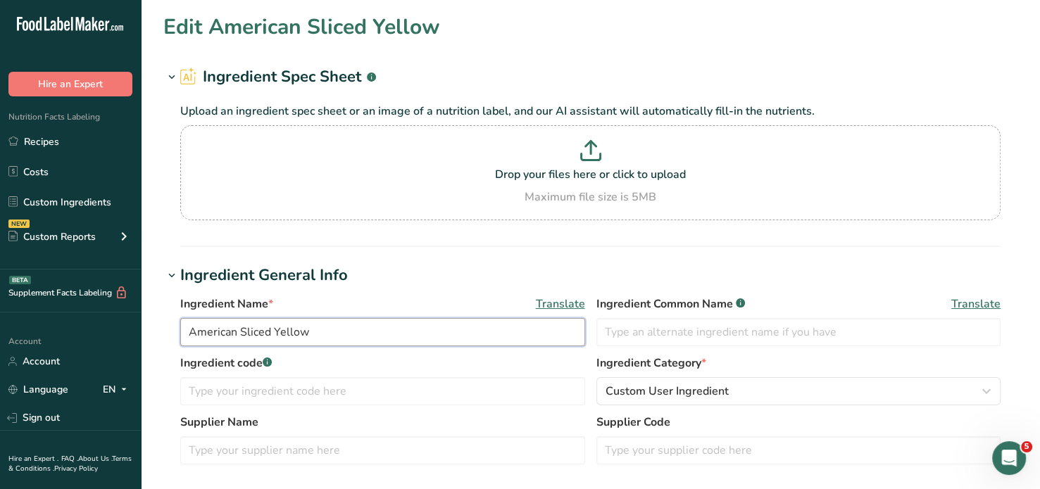
click at [240, 329] on input "American Sliced Yellow" at bounding box center [382, 332] width 405 height 28
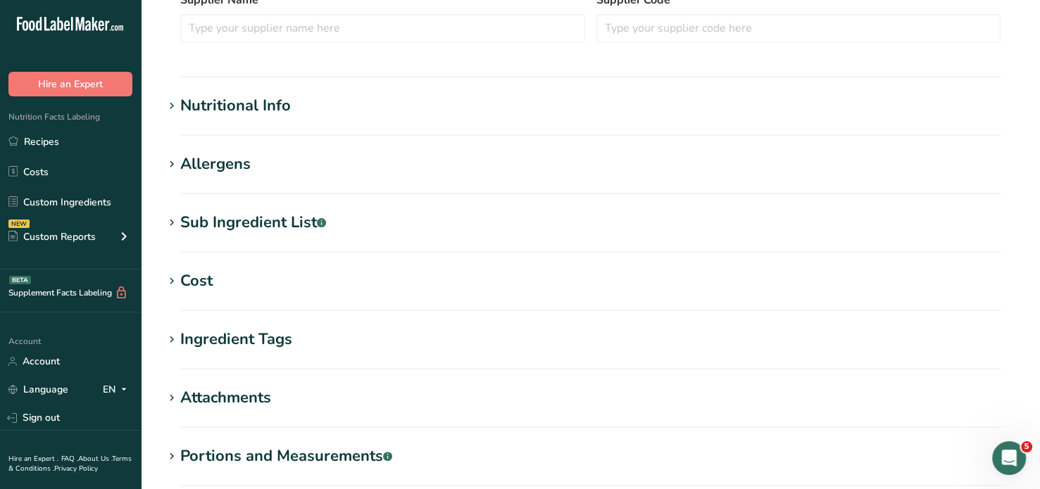
scroll to position [589, 0]
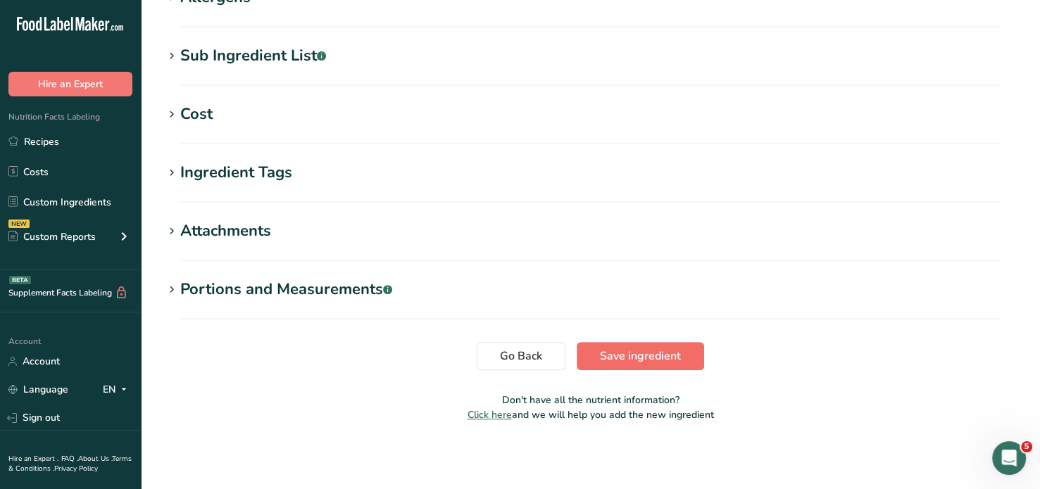
type input "American Cheese Sliced Yellow"
click at [630, 351] on span "Save ingredient" at bounding box center [640, 356] width 81 height 17
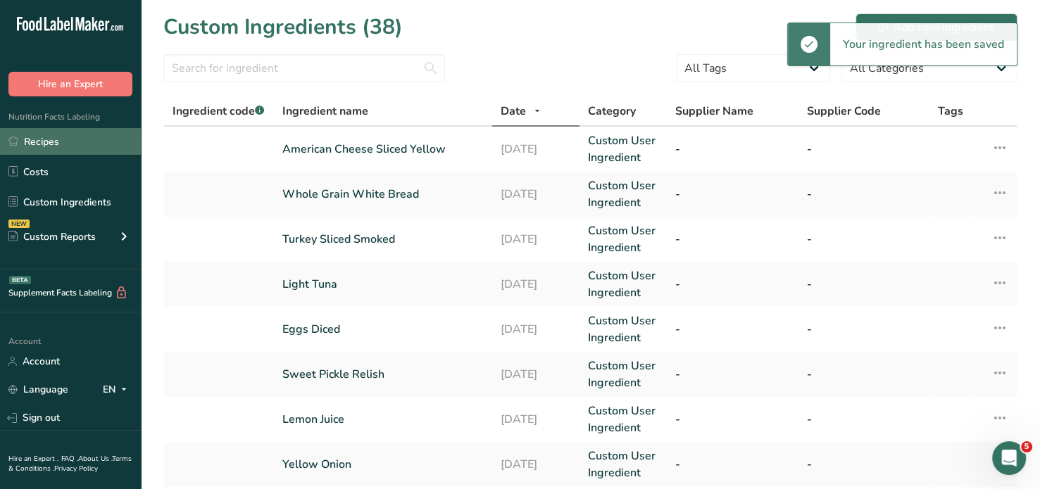
click at [42, 143] on link "Recipes" at bounding box center [70, 141] width 141 height 27
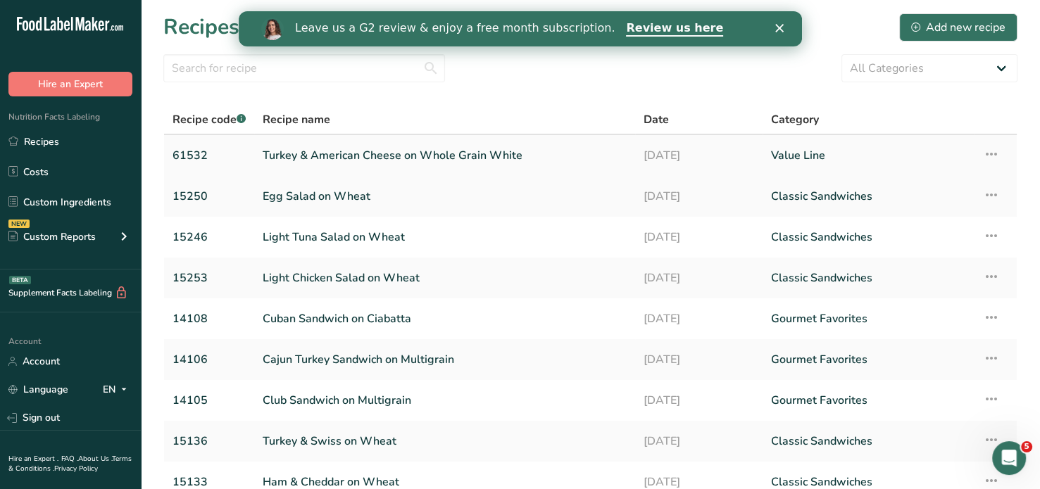
click at [330, 154] on link "Turkey & American Cheese on Whole Grain White" at bounding box center [445, 156] width 364 height 30
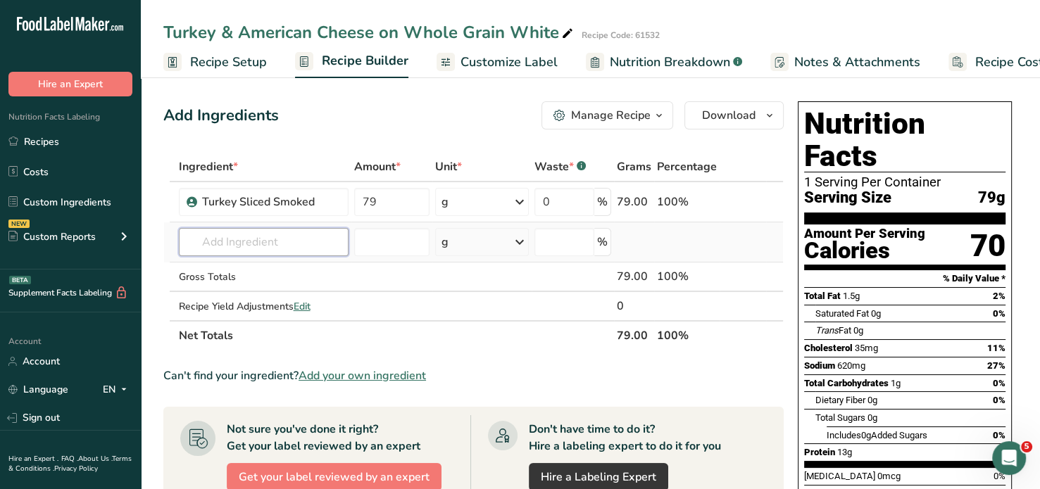
click at [294, 242] on input "text" at bounding box center [264, 242] width 170 height 28
type input "american cheese sliced"
click at [293, 277] on p "American Cheese Sliced Yellow" at bounding box center [267, 270] width 154 height 15
type input "American Cheese Sliced Yellow"
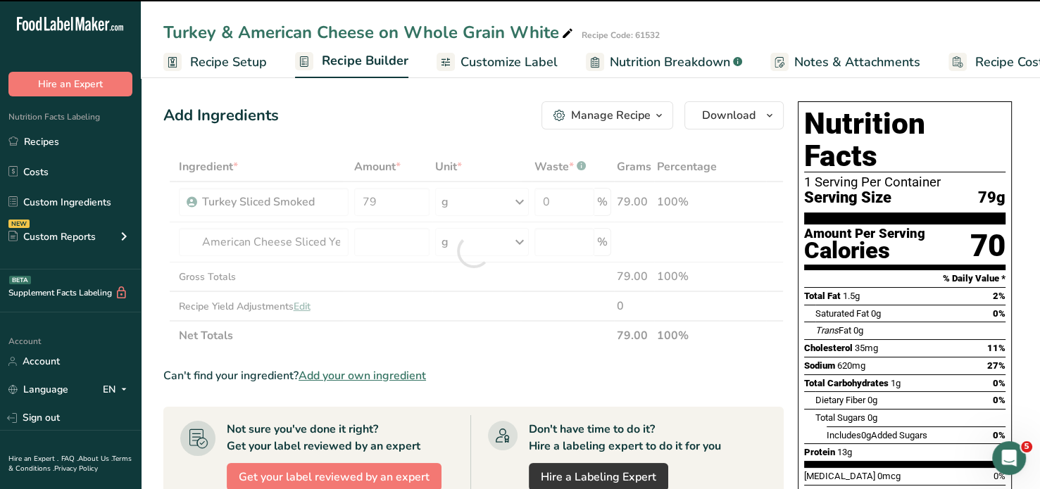
type input "0"
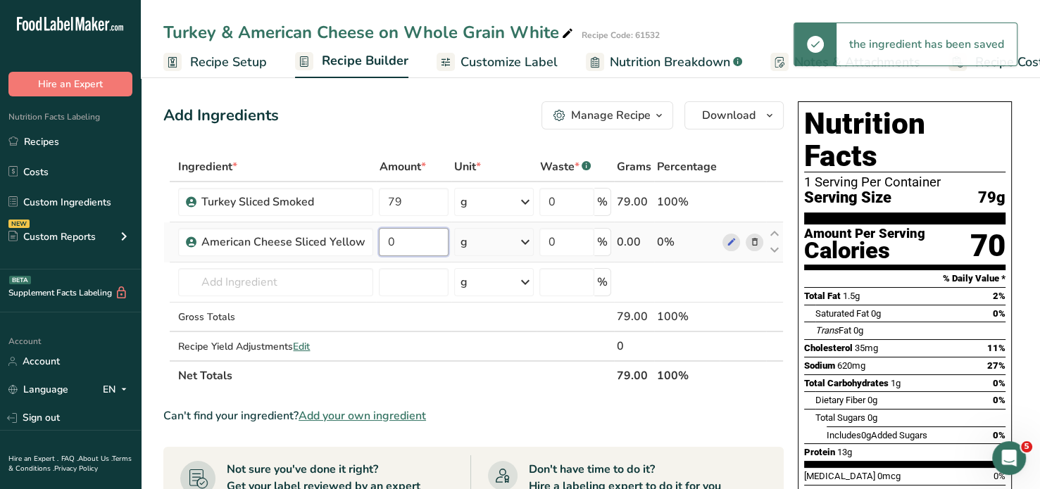
click at [396, 242] on input "0" at bounding box center [413, 242] width 69 height 28
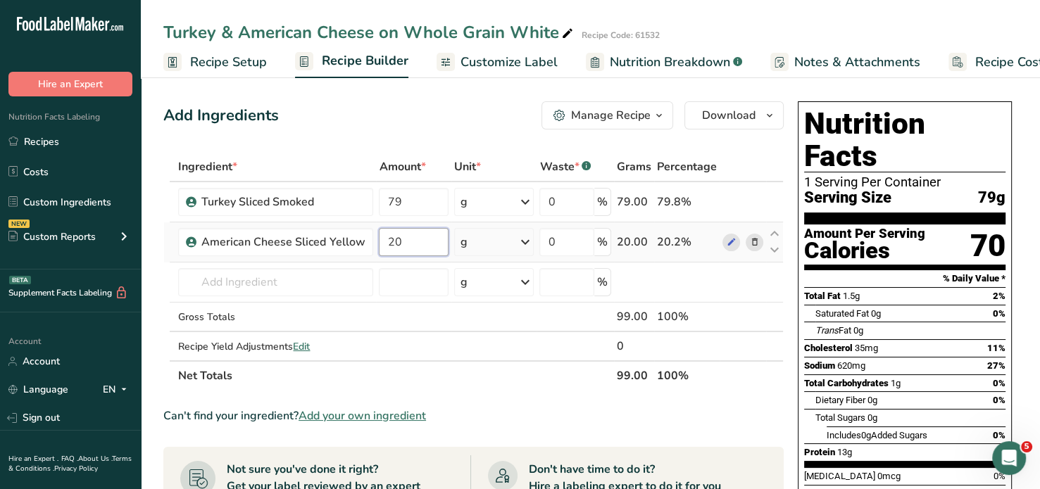
type input "20"
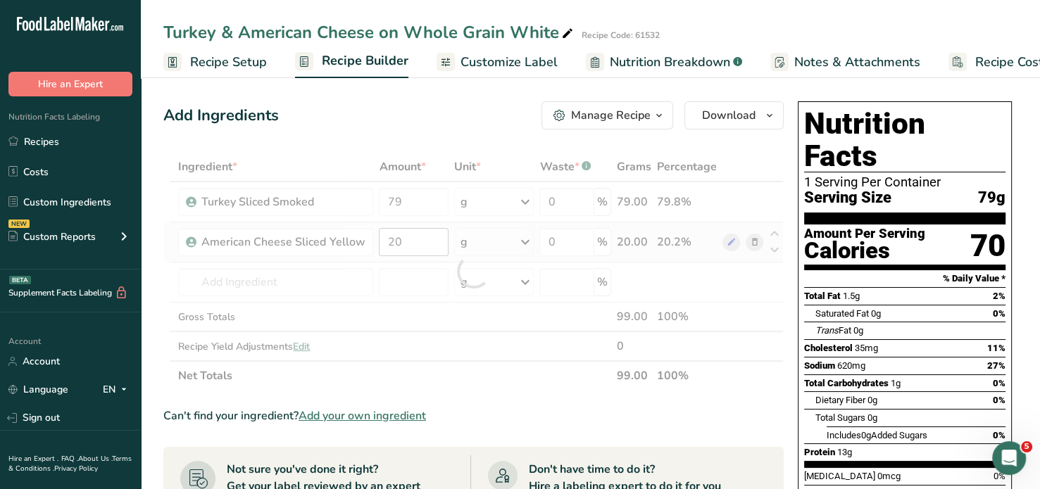
click at [410, 327] on div "Ingredient * Amount * Unit * Waste * .a-a{fill:#347362;}.b-a{fill:#fff;} Grams …" at bounding box center [473, 271] width 620 height 239
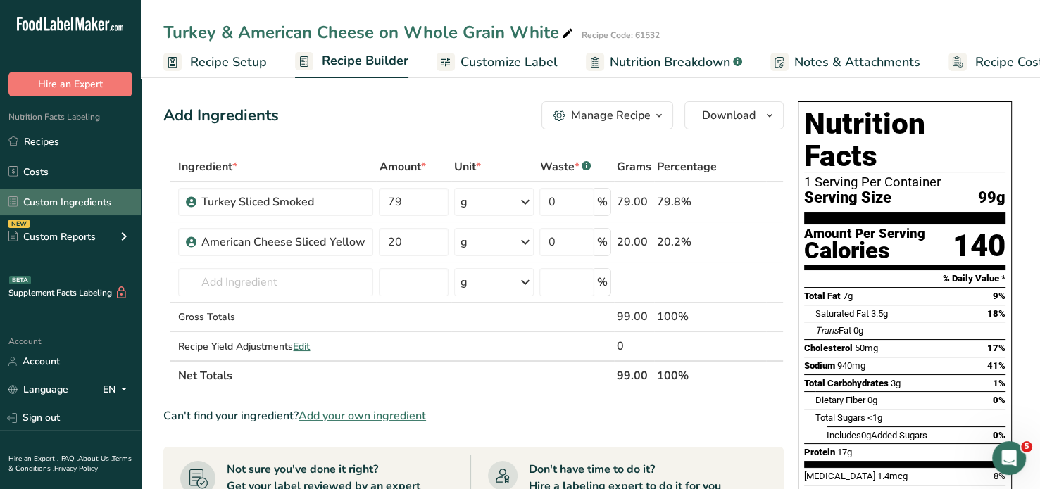
click at [47, 198] on link "Custom Ingredients" at bounding box center [70, 202] width 141 height 27
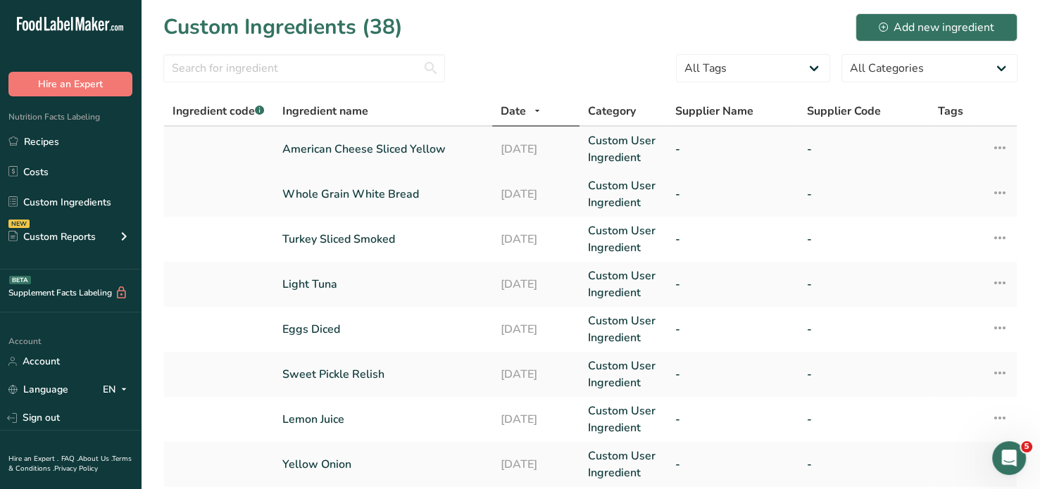
click at [358, 147] on link "American Cheese Sliced Yellow" at bounding box center [382, 149] width 201 height 17
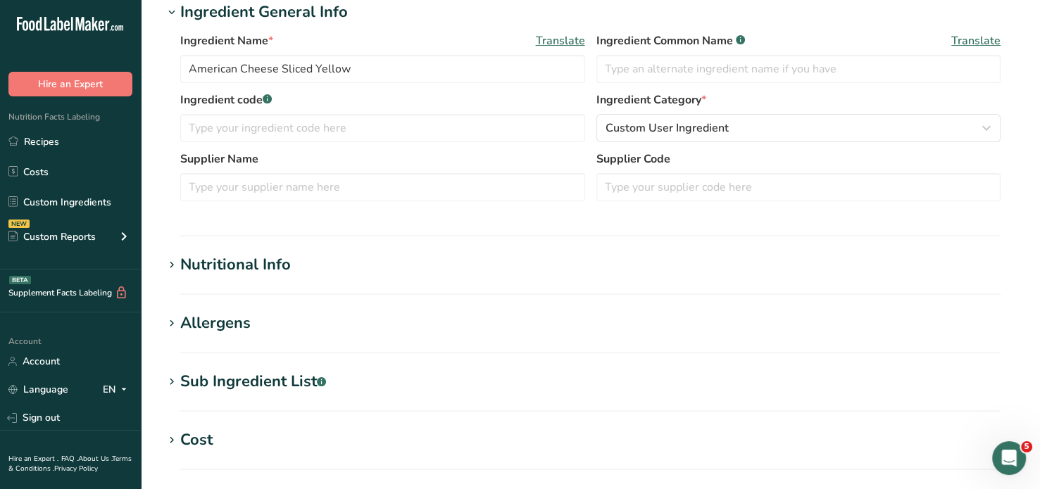
scroll to position [265, 0]
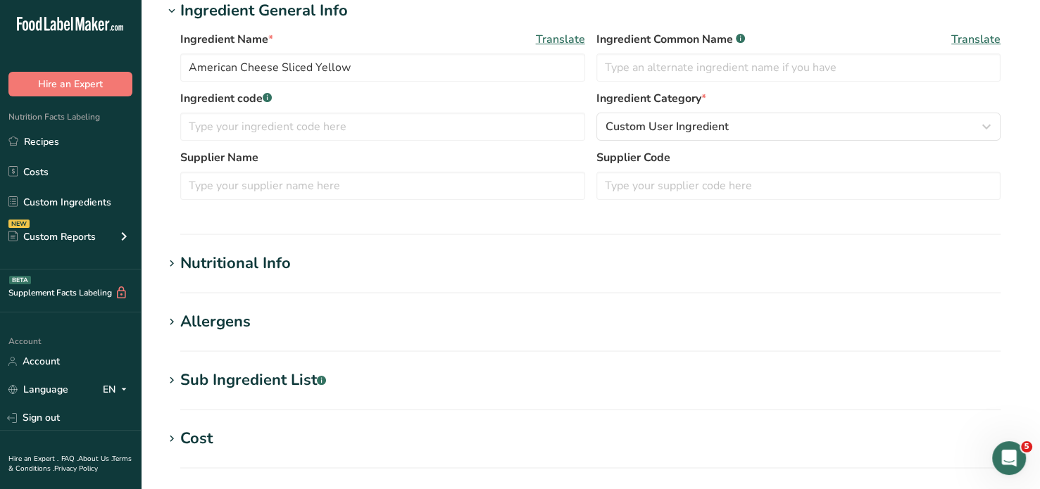
click at [173, 258] on icon at bounding box center [171, 264] width 13 height 20
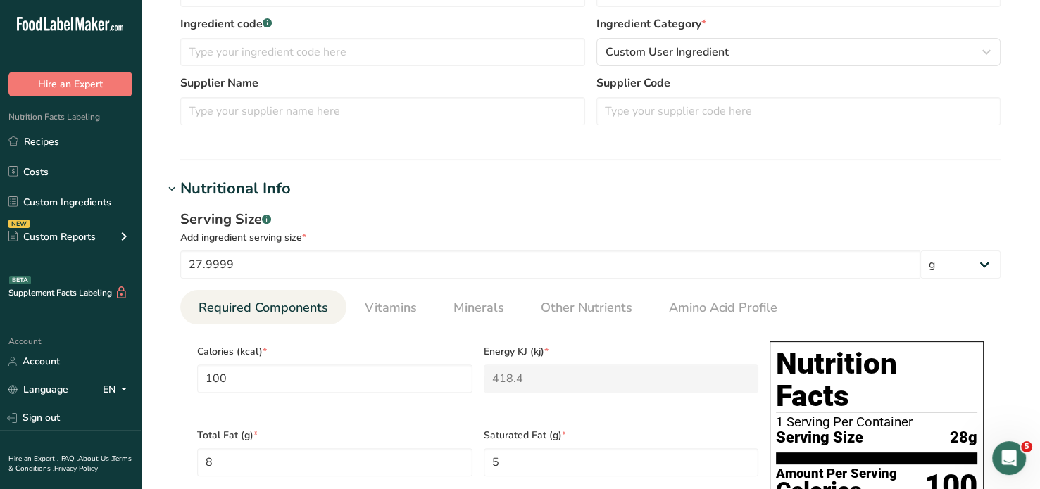
scroll to position [340, 0]
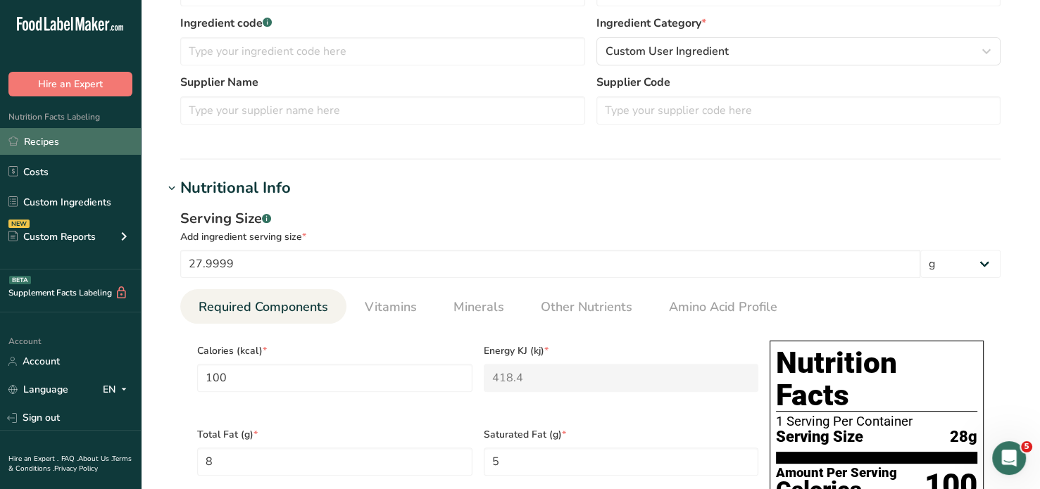
click at [86, 148] on link "Recipes" at bounding box center [70, 141] width 141 height 27
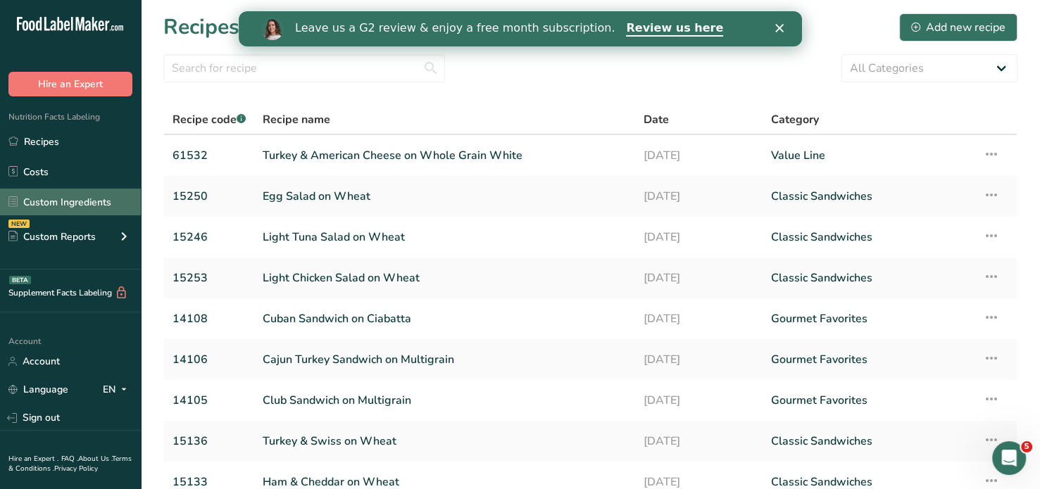
click at [69, 200] on link "Custom Ingredients" at bounding box center [70, 202] width 141 height 27
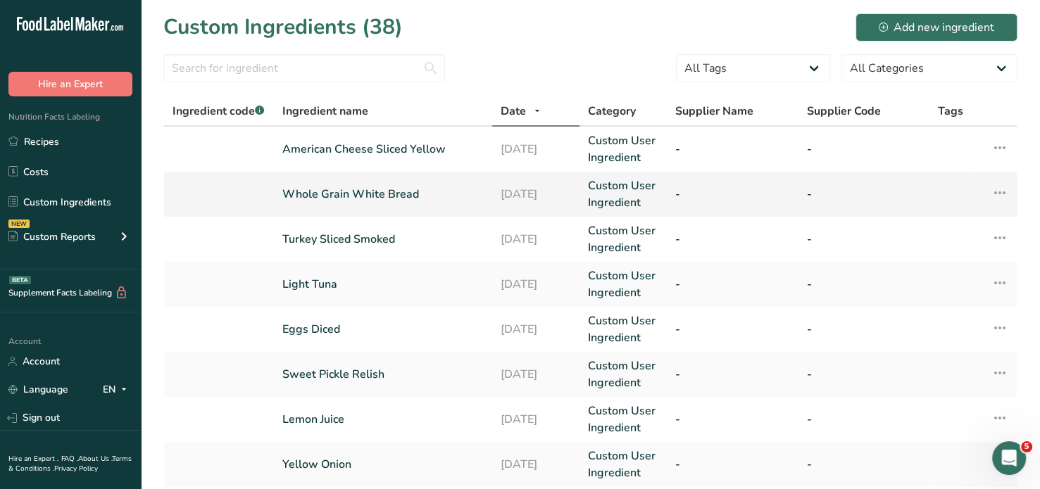
click at [358, 191] on link "Whole Grain White Bread" at bounding box center [382, 194] width 201 height 17
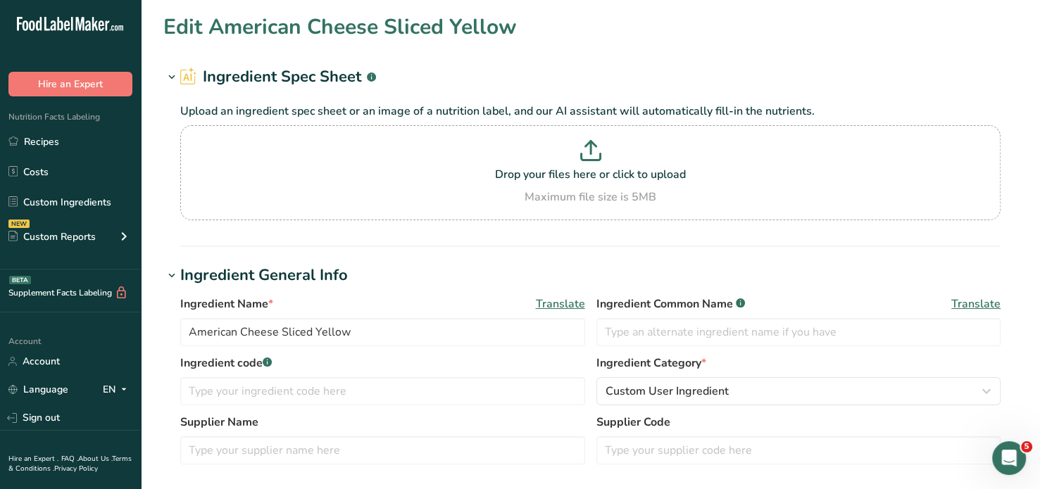
type input "Whole Grain White Bread"
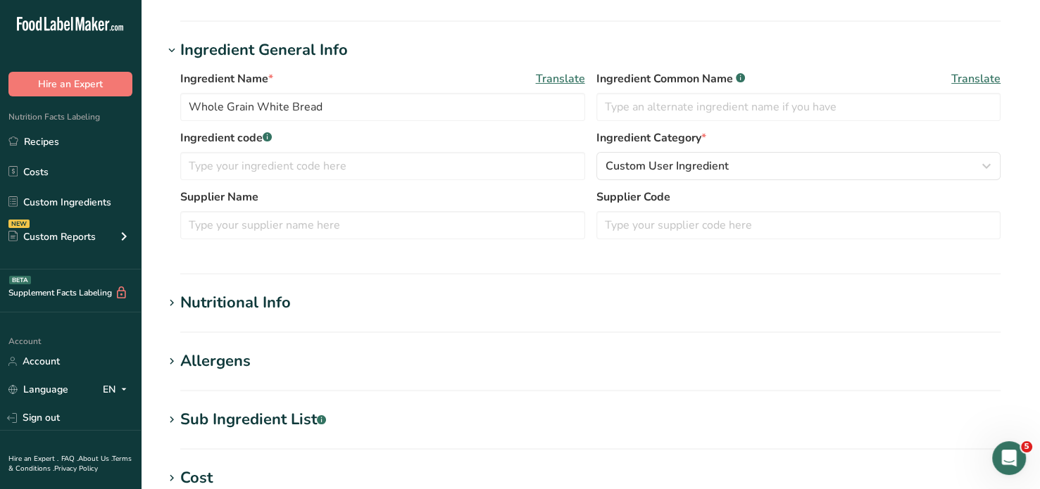
scroll to position [228, 0]
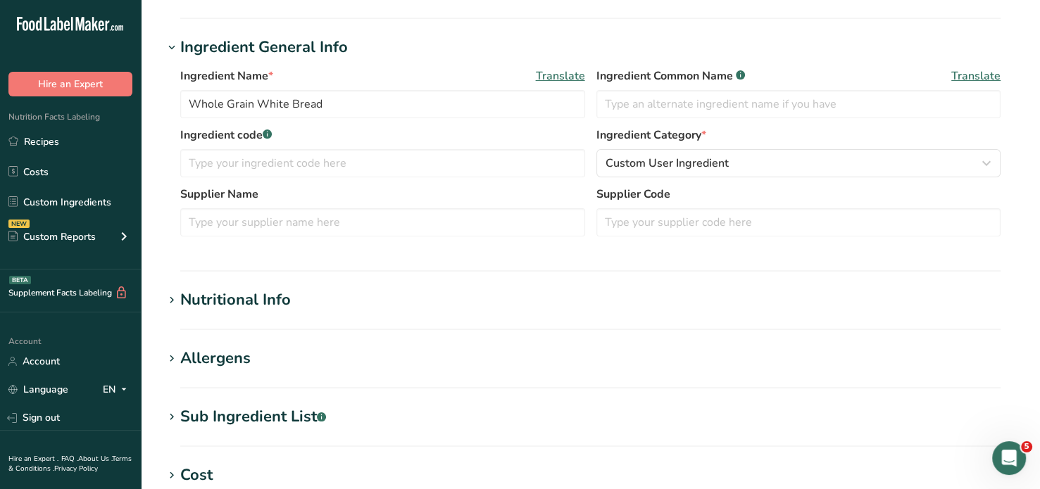
click at [175, 301] on icon at bounding box center [171, 301] width 13 height 20
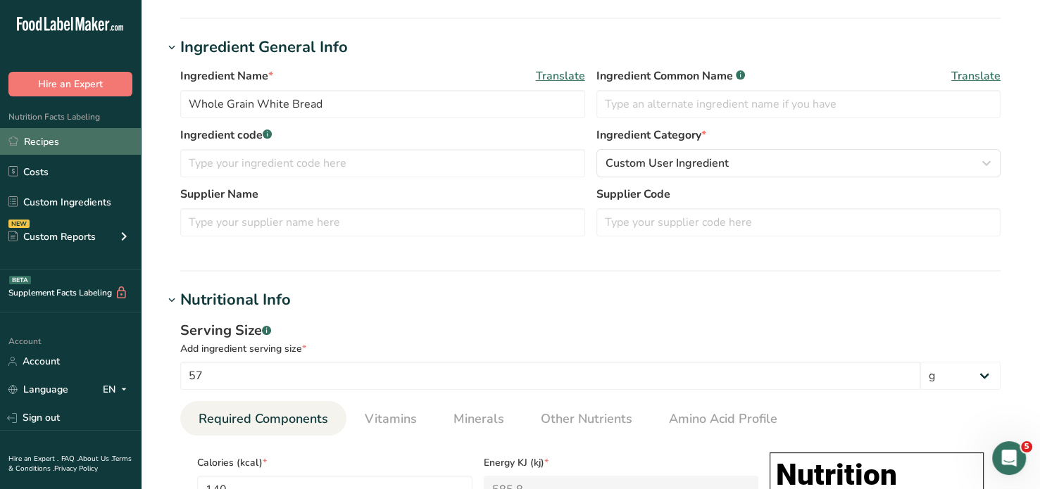
click at [35, 139] on link "Recipes" at bounding box center [70, 141] width 141 height 27
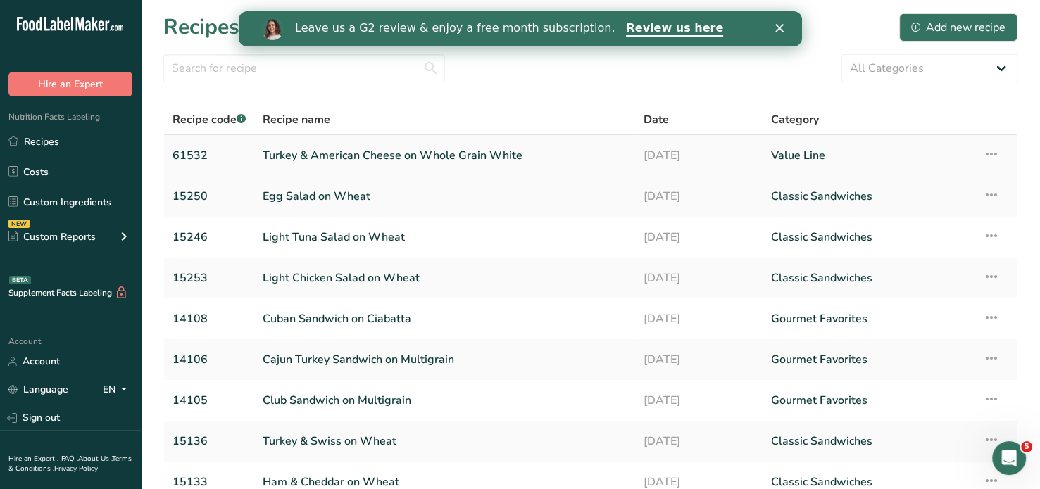
click at [317, 151] on link "Turkey & American Cheese on Whole Grain White" at bounding box center [445, 156] width 364 height 30
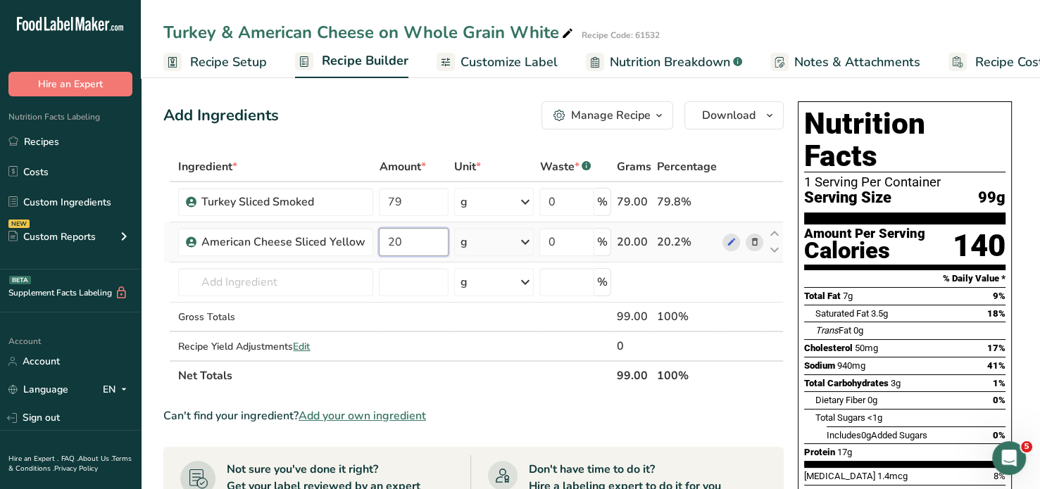
drag, startPoint x: 413, startPoint y: 242, endPoint x: 382, endPoint y: 234, distance: 31.8
click at [382, 234] on input "20" at bounding box center [413, 242] width 69 height 28
type input "28"
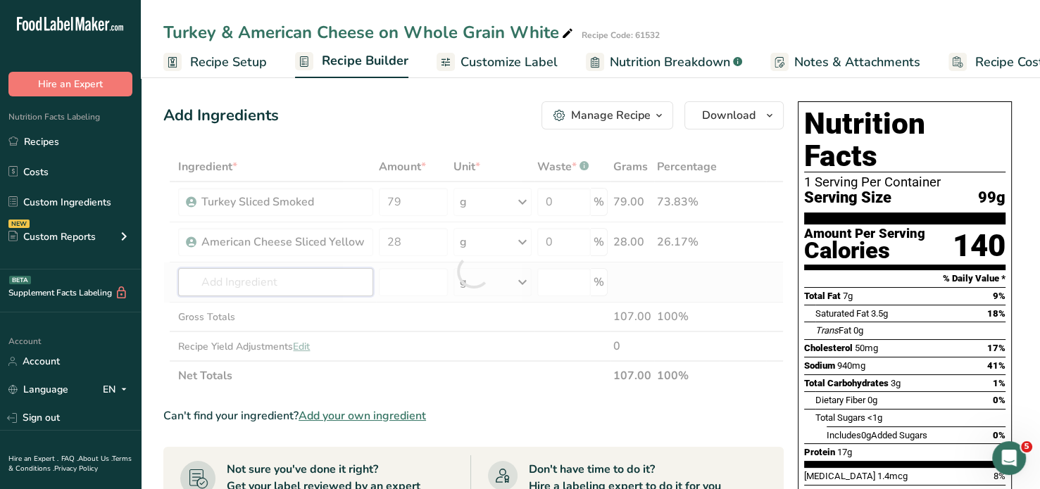
click at [261, 282] on div "Ingredient * Amount * Unit * Waste * .a-a{fill:#347362;}.b-a{fill:#fff;} Grams …" at bounding box center [473, 271] width 620 height 239
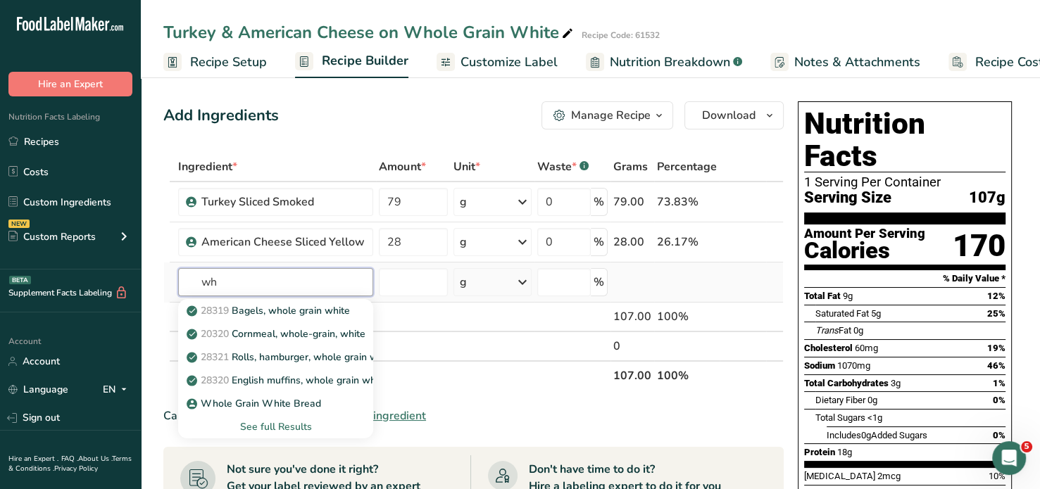
type input "w"
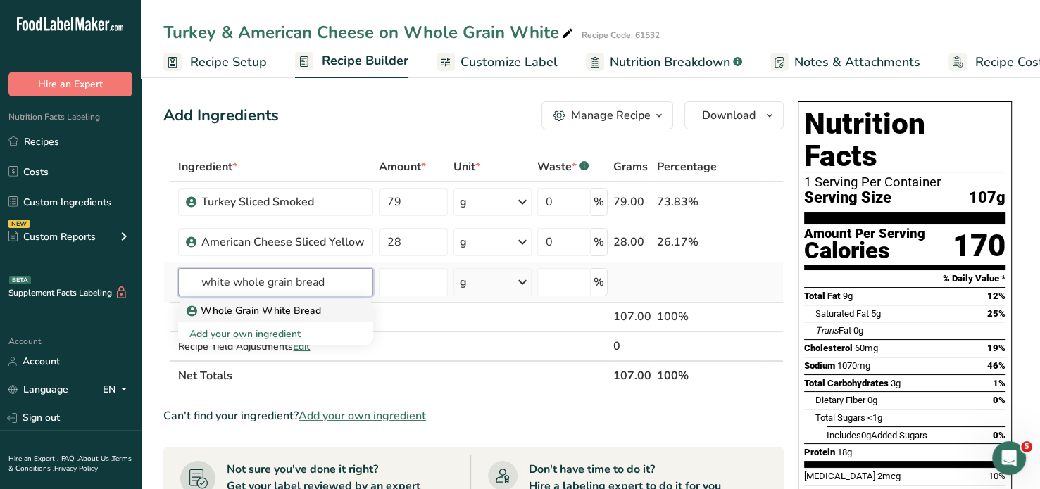
type input "white whole grain bread"
click at [248, 311] on p "Whole Grain White Bread" at bounding box center [255, 310] width 132 height 15
type input "Whole Grain White Bread"
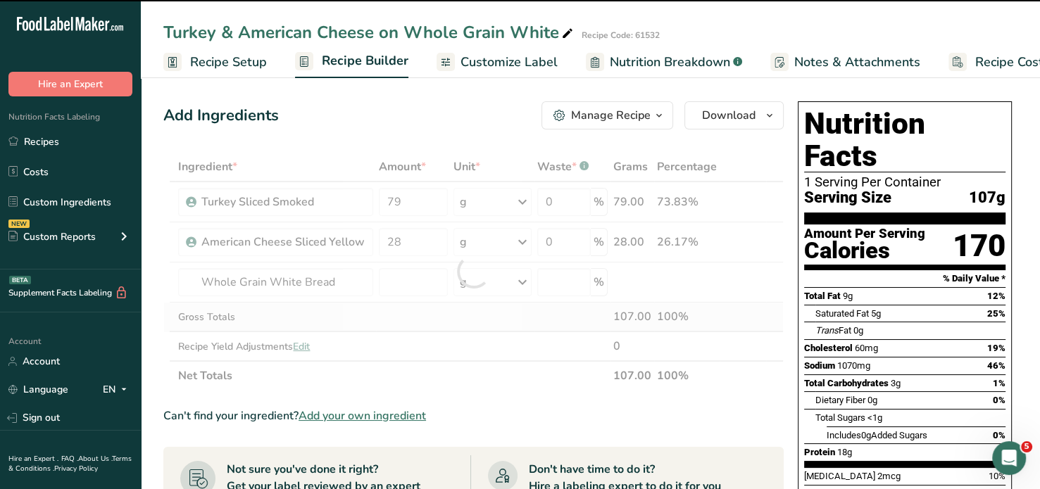
type input "0"
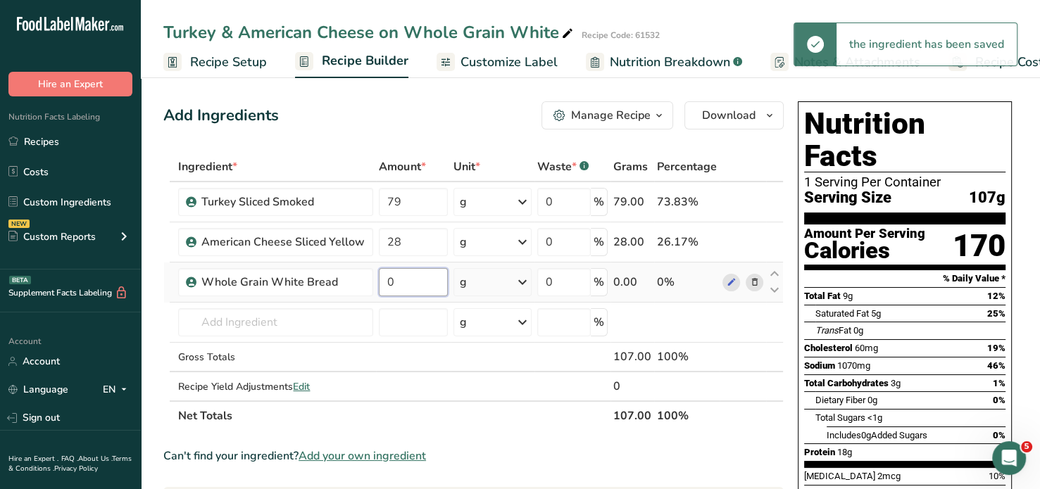
click at [415, 284] on input "0" at bounding box center [413, 282] width 68 height 28
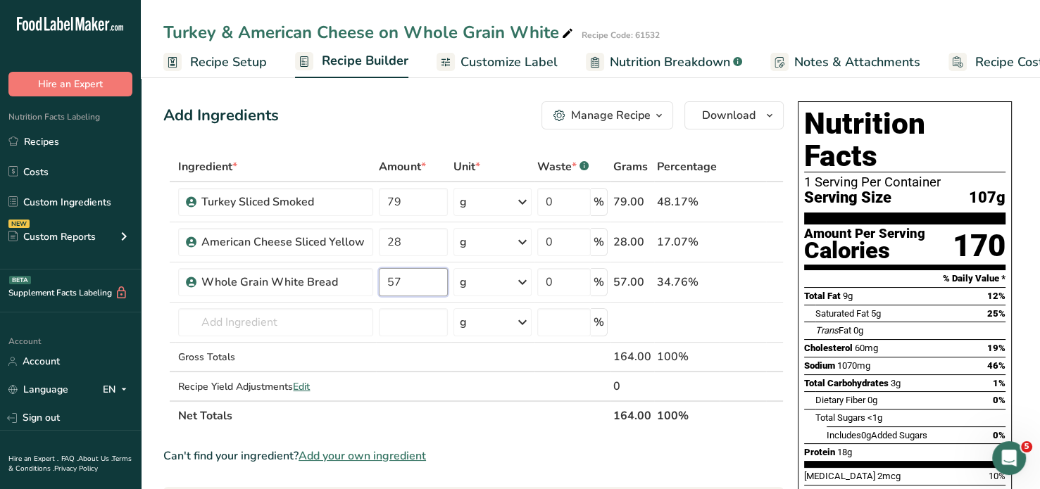
type input "57"
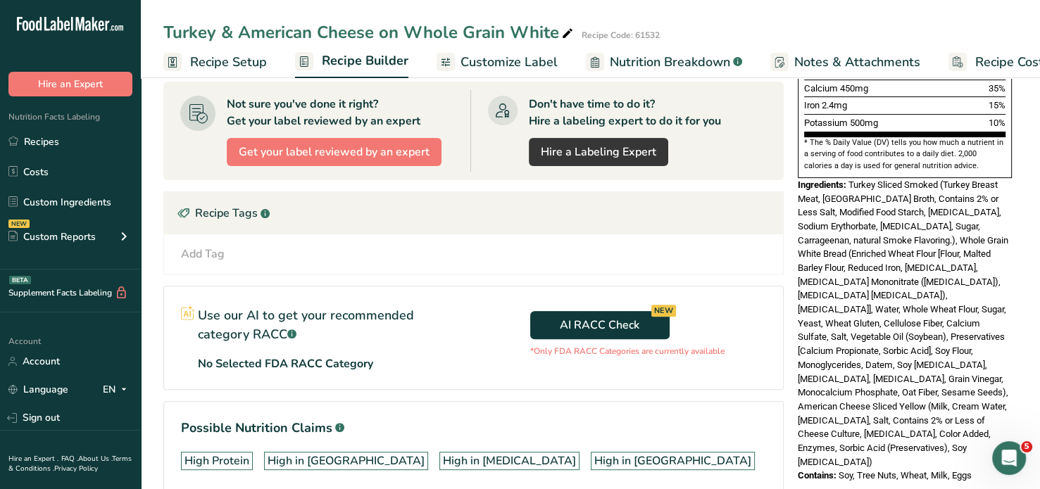
scroll to position [404, 0]
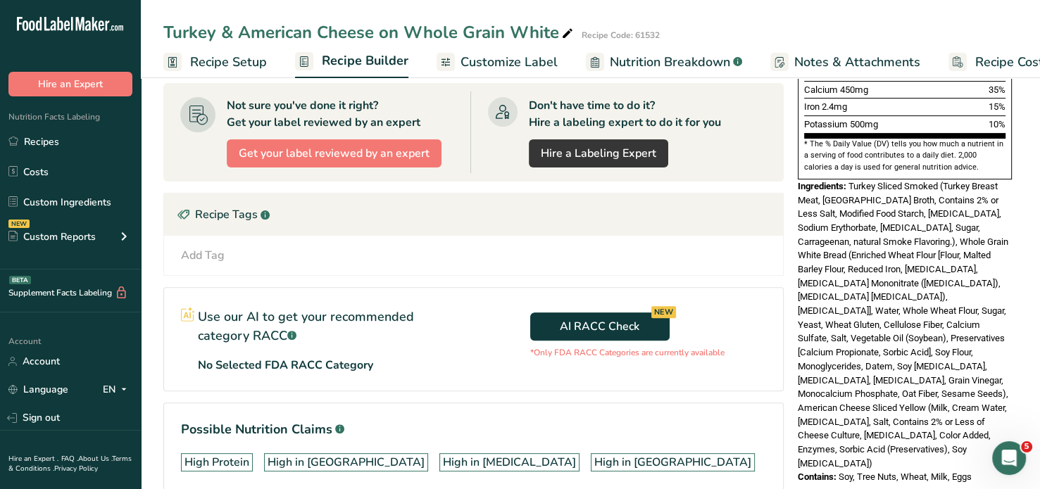
drag, startPoint x: 786, startPoint y: 266, endPoint x: 786, endPoint y: 372, distance: 106.3
click at [786, 372] on div "Add Ingredients Manage Recipe Delete Recipe Duplicate Recipe Scale Recipe Save …" at bounding box center [477, 116] width 629 height 848
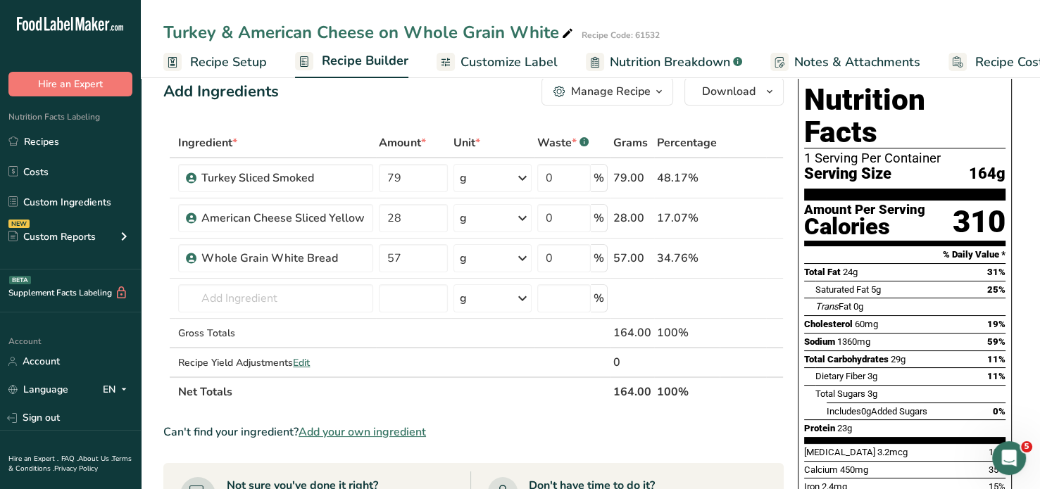
scroll to position [0, 0]
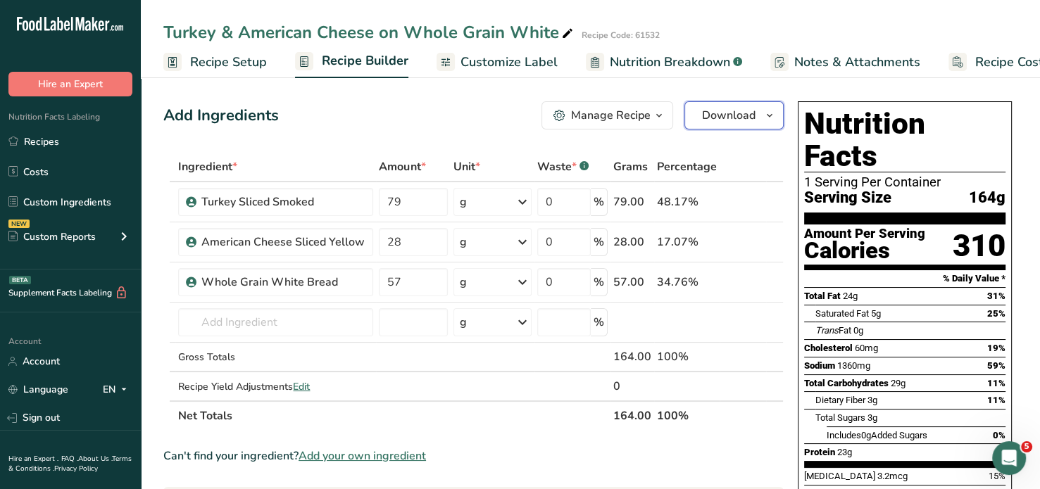
click at [737, 115] on span "Download" at bounding box center [729, 115] width 54 height 17
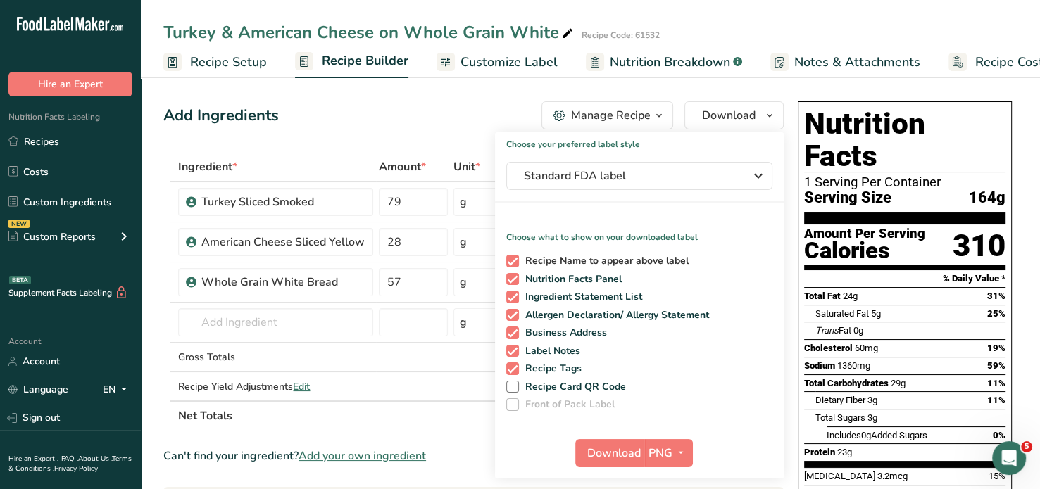
click at [513, 258] on span at bounding box center [512, 261] width 13 height 13
click at [513, 258] on input "Recipe Name to appear above label" at bounding box center [510, 260] width 9 height 9
checkbox input "false"
click at [515, 277] on span at bounding box center [512, 279] width 13 height 13
click at [515, 277] on input "Nutrition Facts Panel" at bounding box center [510, 279] width 9 height 9
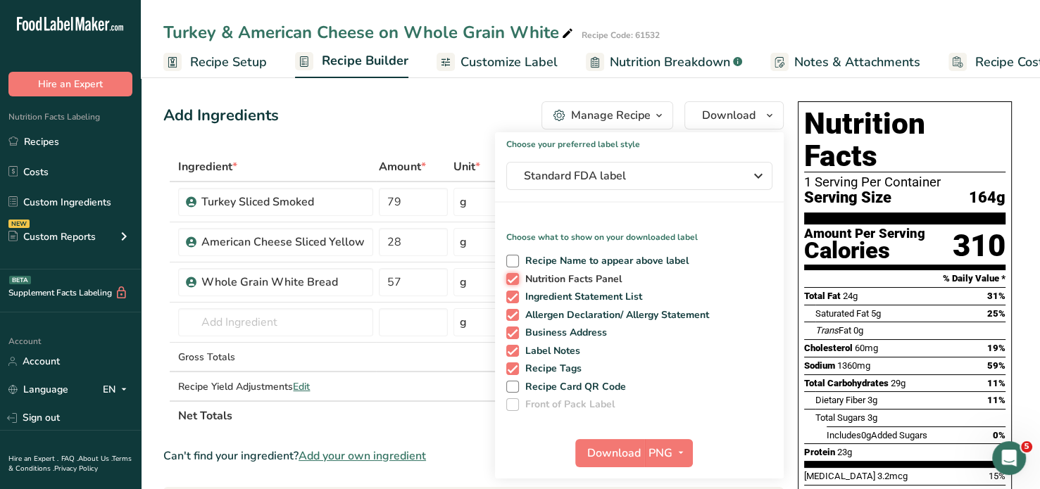
checkbox input "false"
click at [513, 299] on span at bounding box center [512, 297] width 13 height 13
click at [513, 299] on input "Ingredient Statement List" at bounding box center [510, 296] width 9 height 9
checkbox input "false"
click at [513, 317] on span at bounding box center [512, 315] width 13 height 13
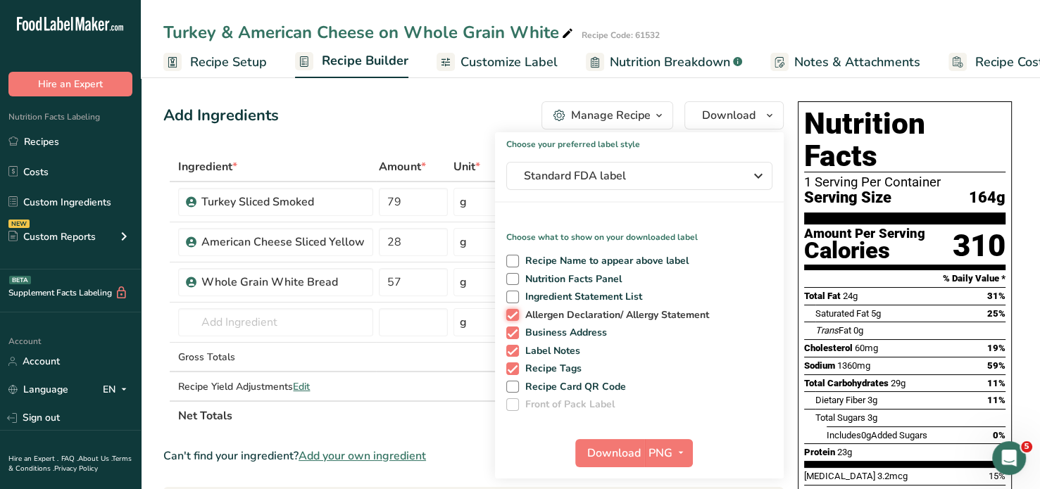
click at [513, 317] on input "Allergen Declaration/ Allergy Statement" at bounding box center [510, 315] width 9 height 9
checkbox input "false"
click at [515, 329] on span at bounding box center [512, 333] width 13 height 13
click at [515, 329] on input "Business Address" at bounding box center [510, 332] width 9 height 9
checkbox input "false"
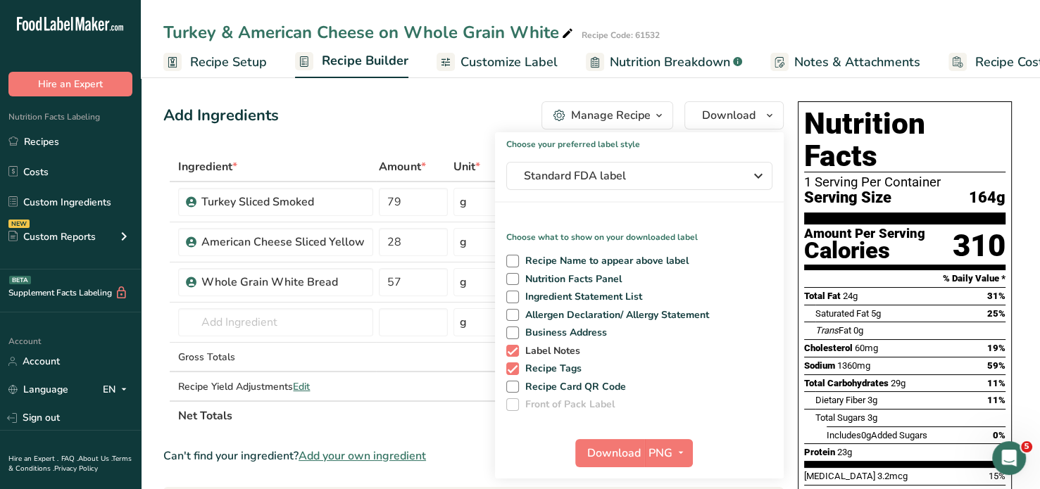
click at [511, 350] on span at bounding box center [512, 351] width 13 height 13
click at [511, 350] on input "Label Notes" at bounding box center [510, 350] width 9 height 9
checkbox input "false"
click at [512, 371] on span at bounding box center [512, 369] width 13 height 13
click at [512, 371] on input "Recipe Tags" at bounding box center [510, 368] width 9 height 9
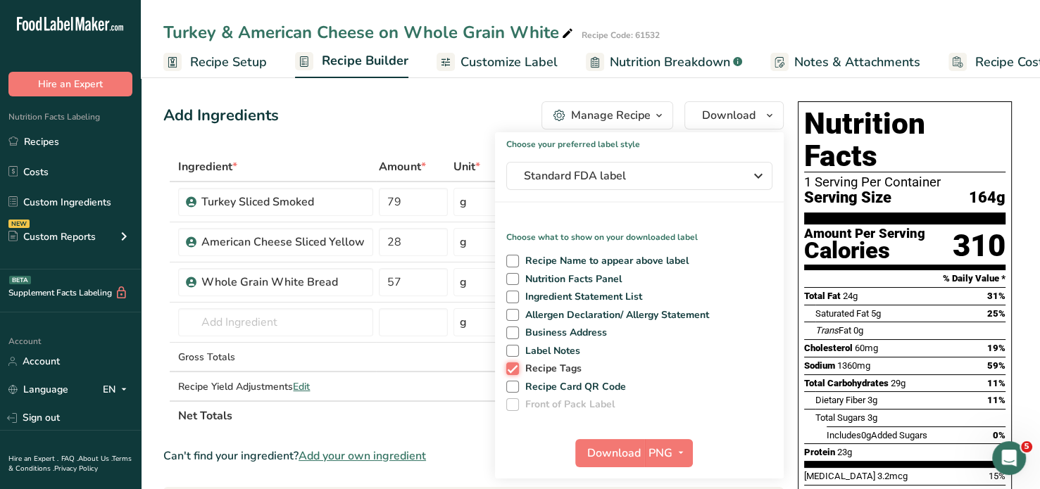
checkbox input "false"
click at [510, 275] on span at bounding box center [512, 279] width 13 height 13
click at [510, 275] on input "Nutrition Facts Panel" at bounding box center [510, 279] width 9 height 9
checkbox input "true"
click at [603, 453] on span "Download" at bounding box center [614, 453] width 54 height 17
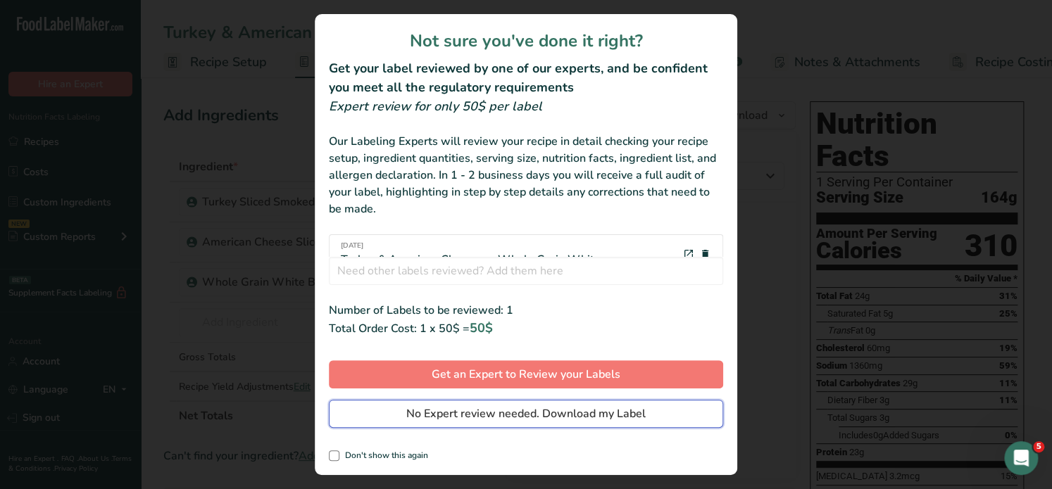
click at [455, 413] on span "No Expert review needed. Download my Label" at bounding box center [525, 414] width 239 height 17
